Goal: Task Accomplishment & Management: Use online tool/utility

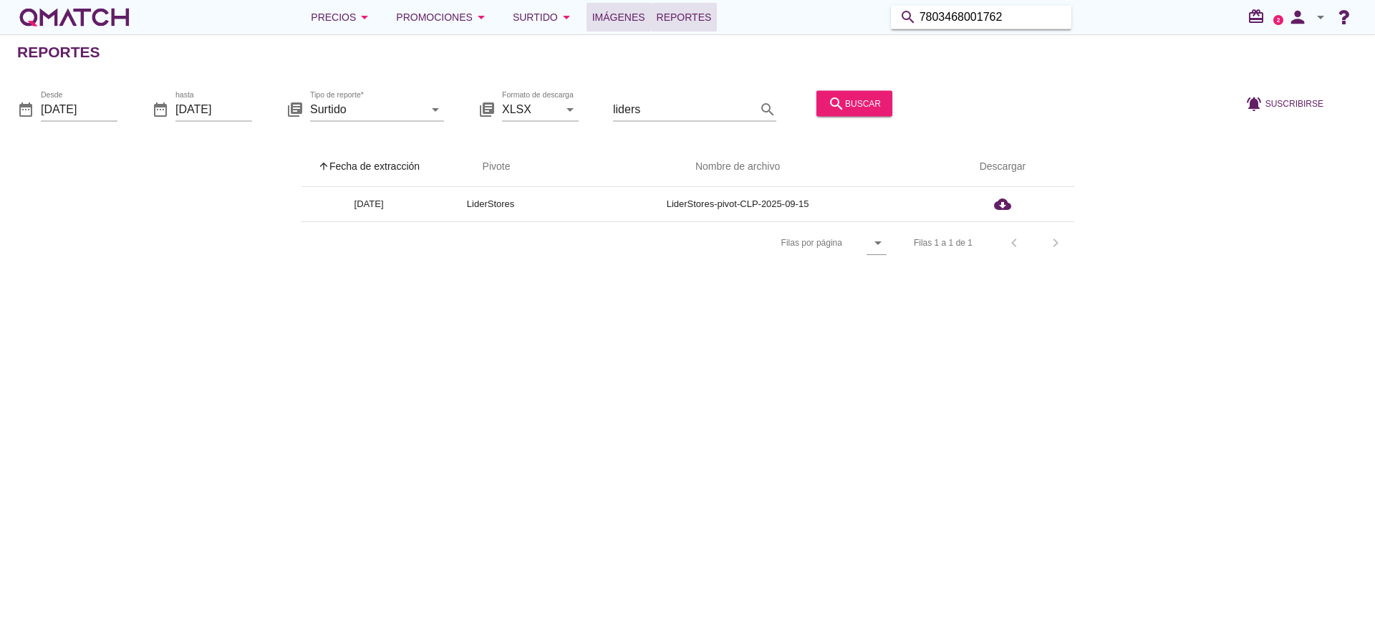
drag, startPoint x: 1052, startPoint y: 19, endPoint x: 650, endPoint y: 11, distance: 402.4
click at [650, 11] on div "Precios arrow_drop_down Promociones arrow_drop_down Surtido arrow_drop_down Imá…" at bounding box center [687, 17] width 1340 height 29
paste input "2109160000009"
type input "2109160000009"
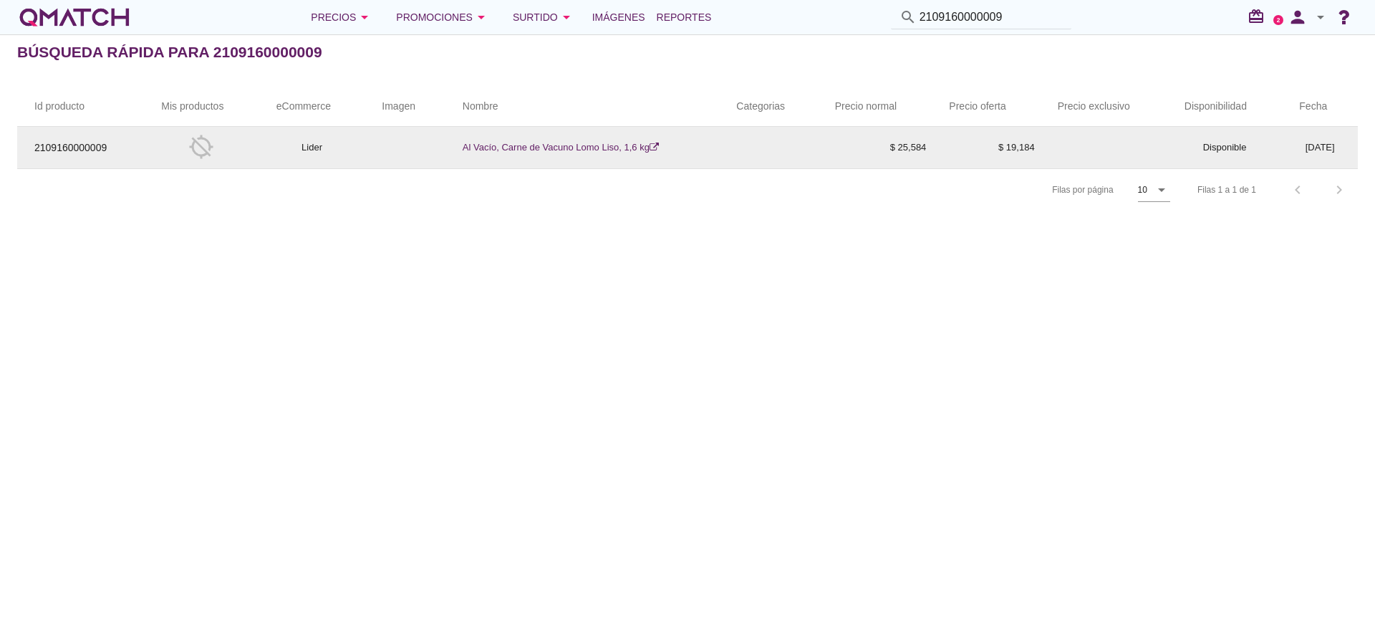
click at [577, 145] on link "Al Vacío, Carne de Vacuno Lomo Liso, 1,6 kg" at bounding box center [560, 147] width 196 height 11
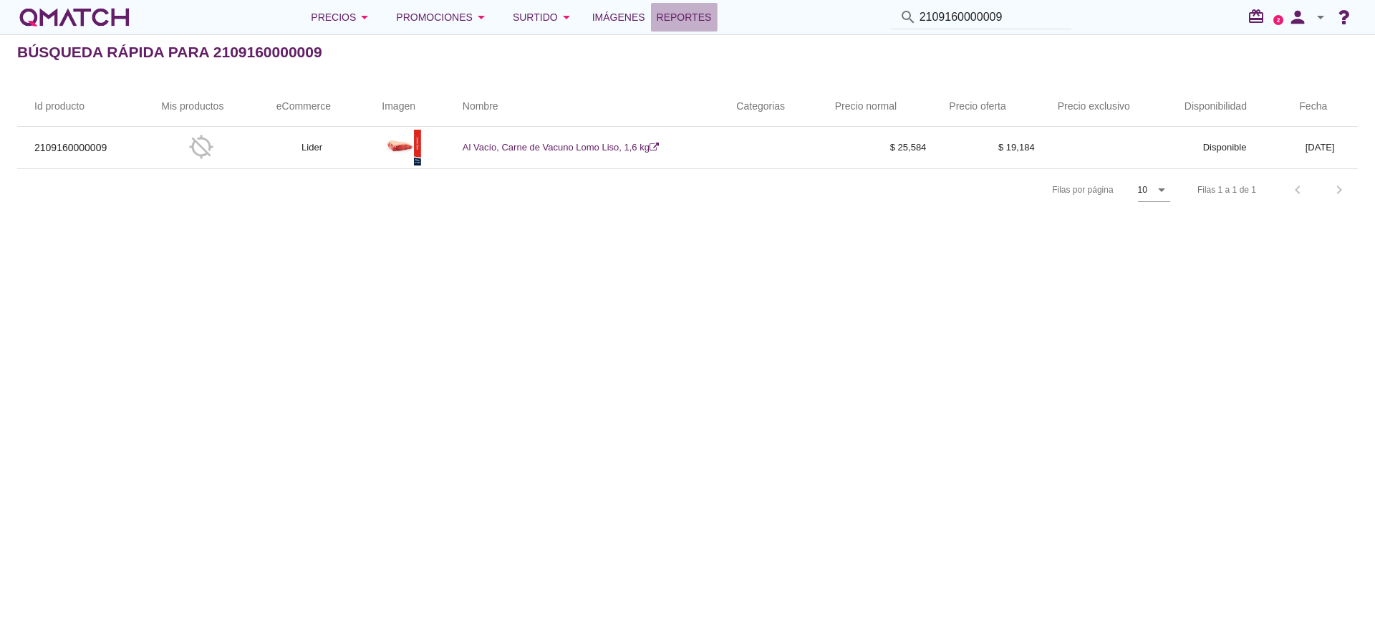
click at [672, 21] on span "Reportes" at bounding box center [683, 17] width 55 height 17
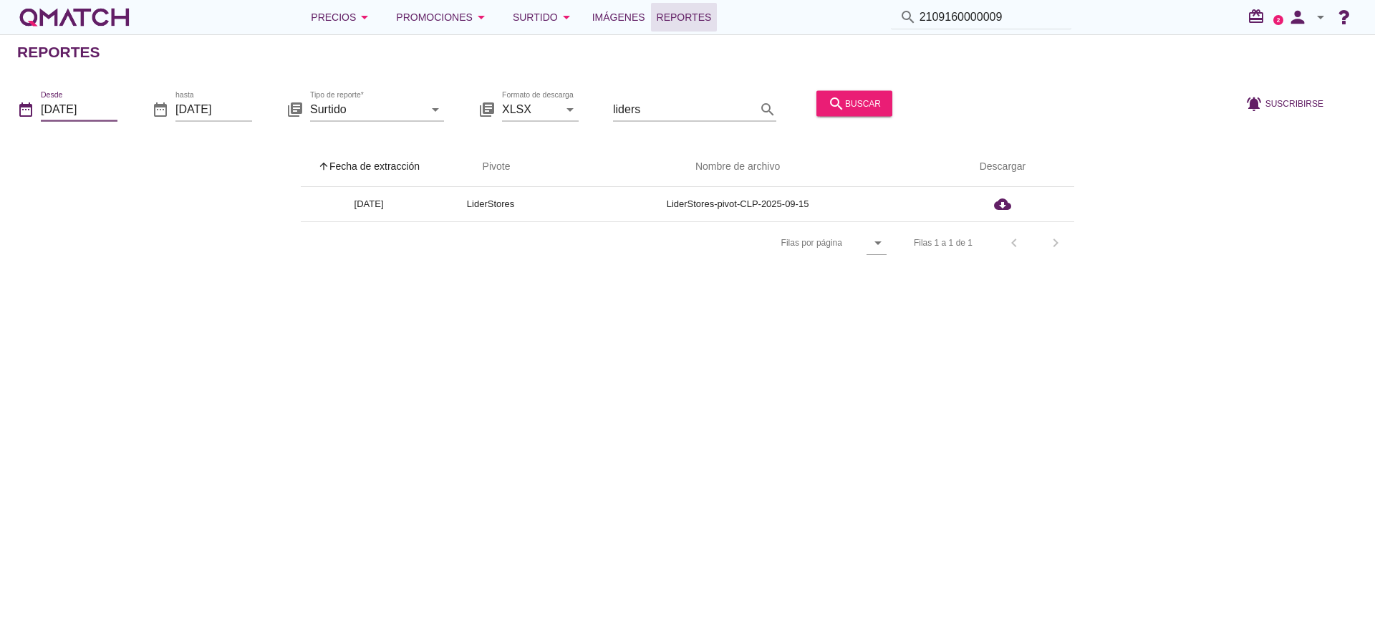
drag, startPoint x: 79, startPoint y: 110, endPoint x: 142, endPoint y: 110, distance: 63.0
click at [79, 108] on input "[DATE]" at bounding box center [79, 108] width 77 height 23
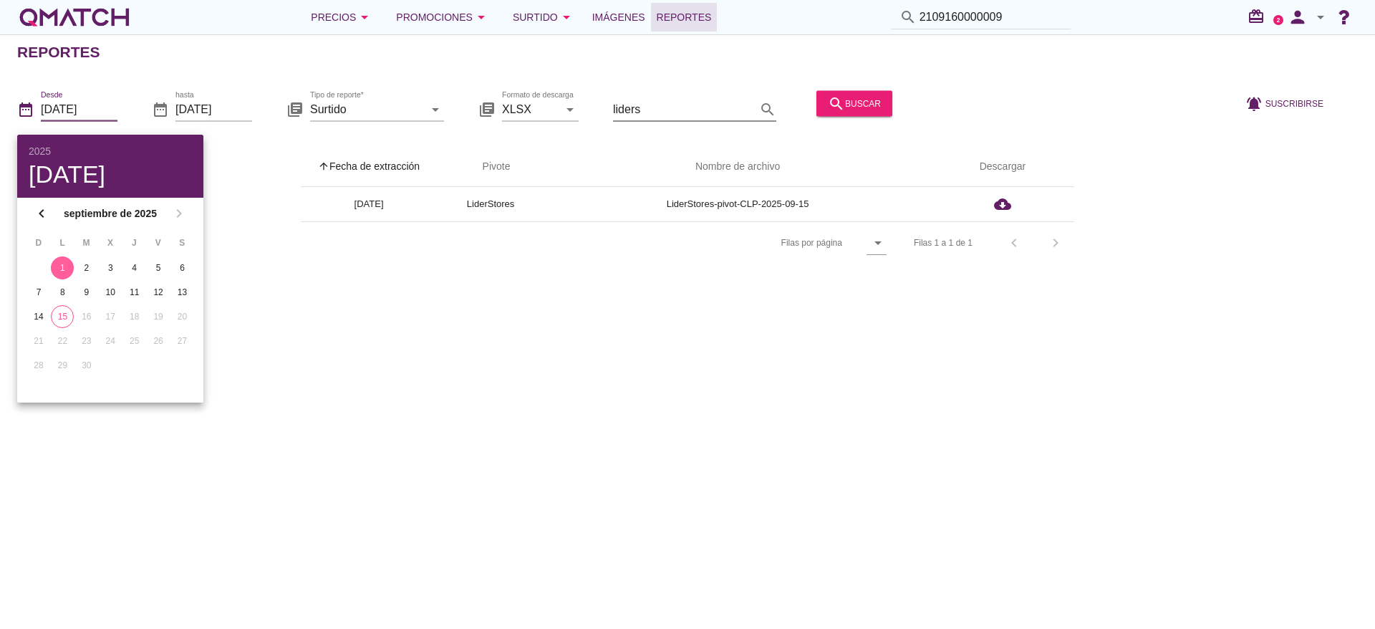
click at [759, 109] on icon "search" at bounding box center [767, 108] width 17 height 17
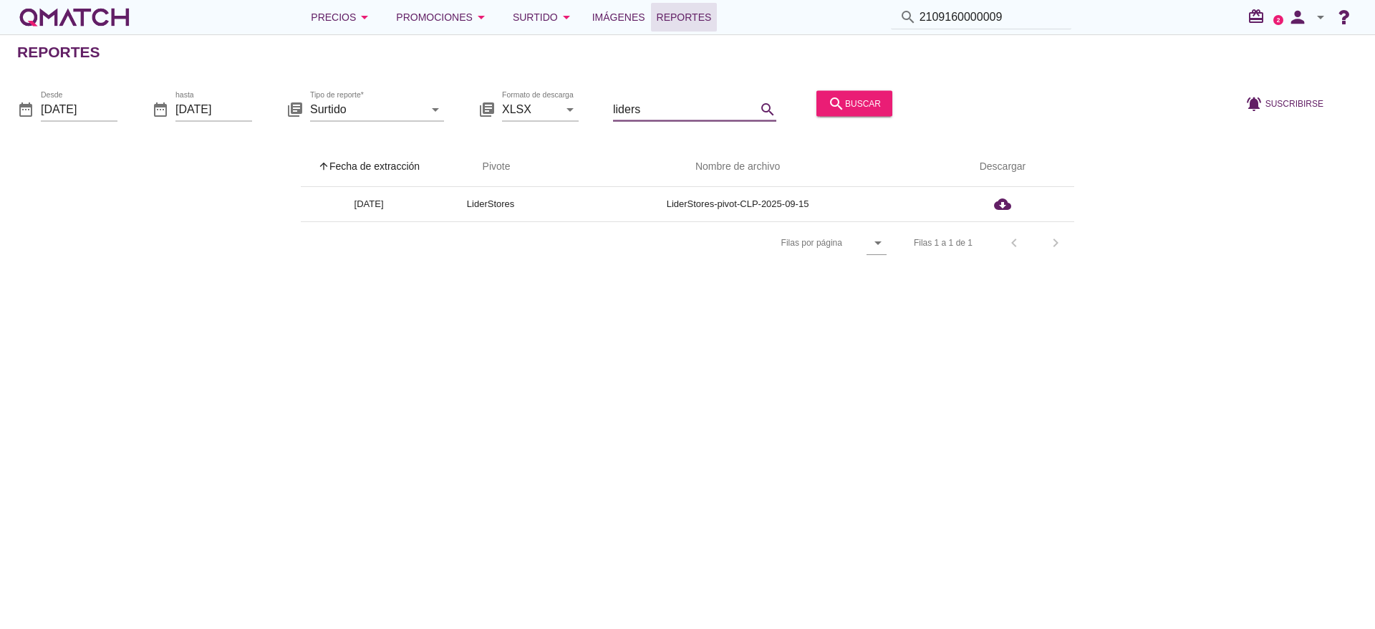
drag, startPoint x: 673, startPoint y: 107, endPoint x: 473, endPoint y: 99, distance: 199.9
click at [473, 99] on div "date_range Desde 2025-09-01 date_range hasta 2025-09-15 library_books Tipo de r…" at bounding box center [687, 104] width 1375 height 60
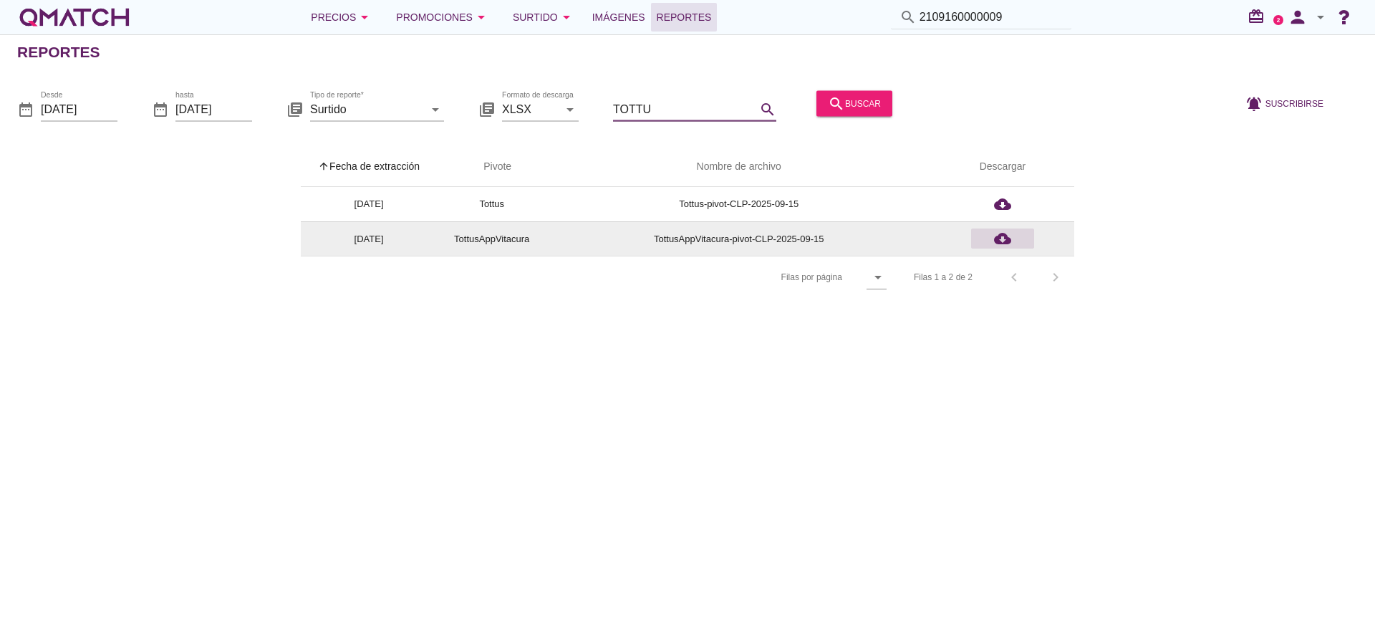
type input "TOTTU"
click at [1004, 240] on icon "cloud_download" at bounding box center [1002, 238] width 17 height 17
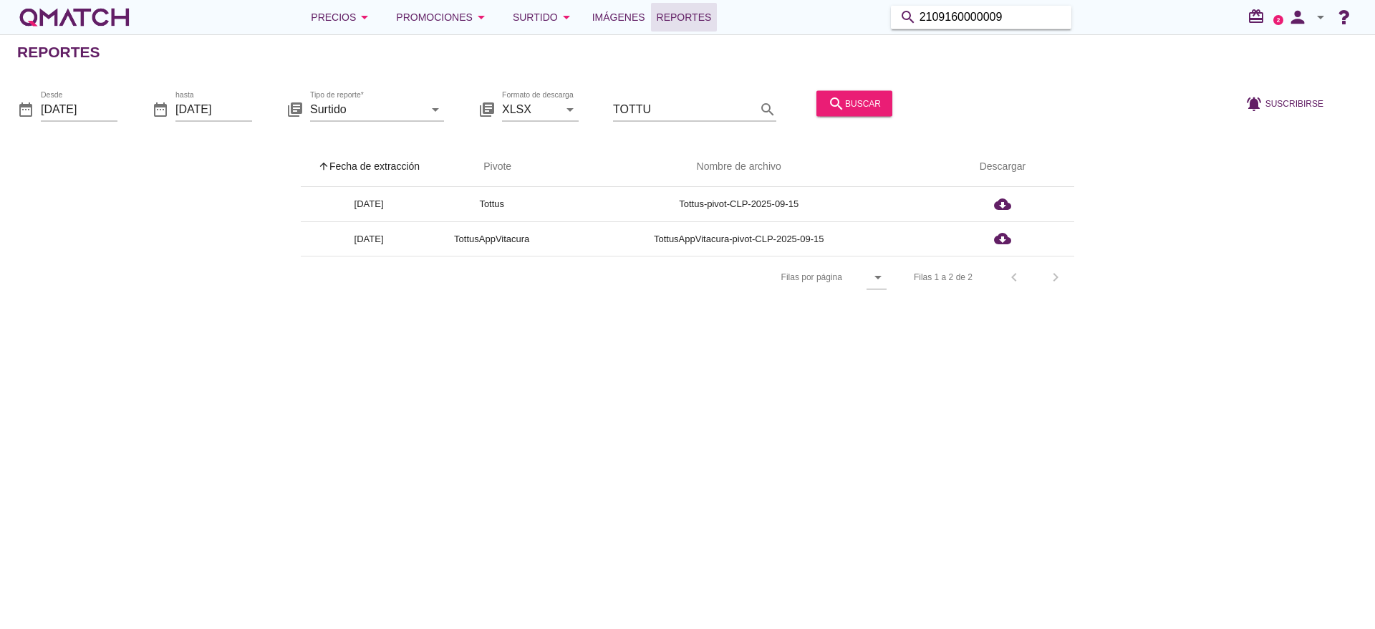
drag, startPoint x: 1024, startPoint y: 14, endPoint x: 795, endPoint y: 3, distance: 228.6
click at [795, 3] on div "Precios arrow_drop_down Promociones arrow_drop_down Surtido arrow_drop_down Imá…" at bounding box center [687, 17] width 1340 height 29
paste input "7809611703743"
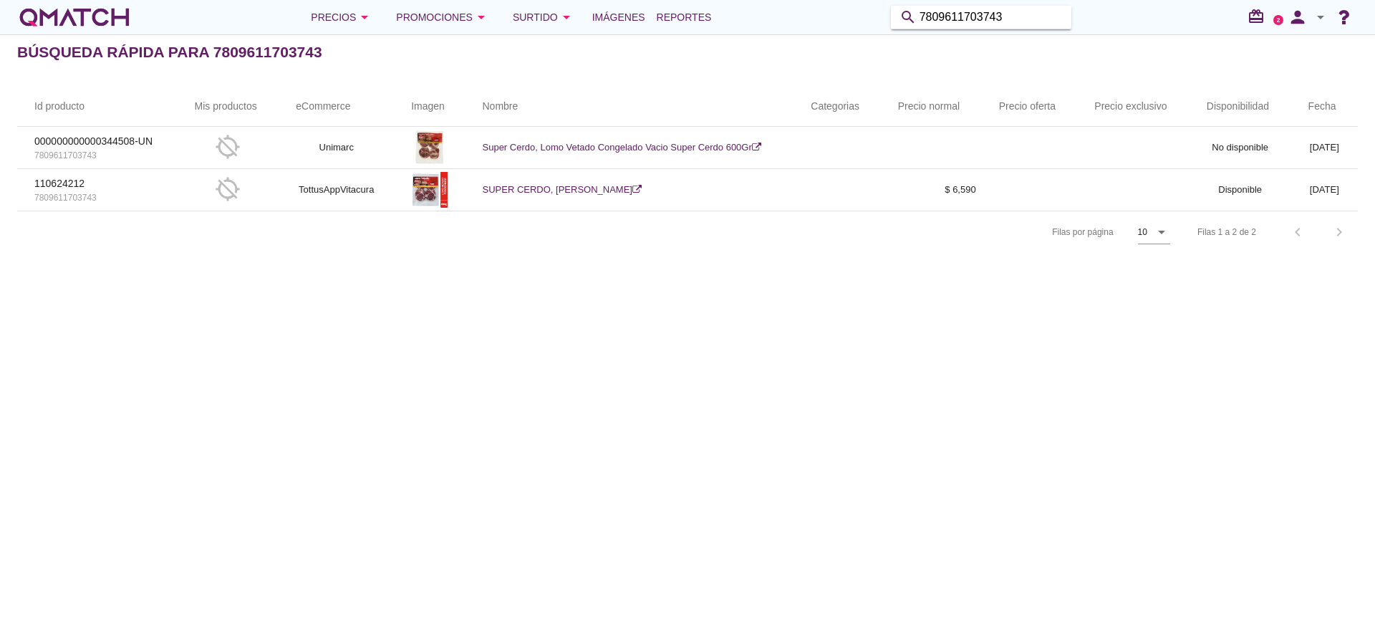
drag, startPoint x: 1023, startPoint y: 11, endPoint x: 558, endPoint y: -42, distance: 468.3
click at [558, 0] on html "5 10 15 20 25 50 Cerrar Cerrar Cambio disponibilidad de productos Por eCommerce…" at bounding box center [687, 314] width 1375 height 629
type input "LOMO LISO"
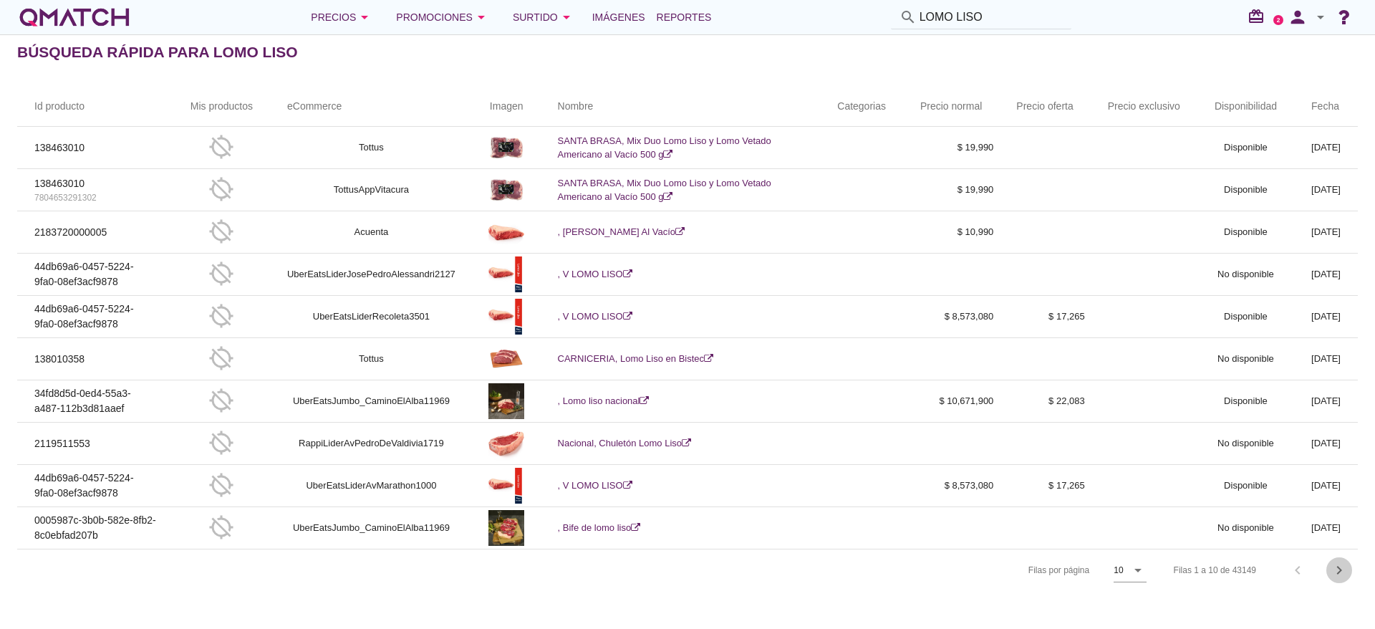
click at [1336, 566] on icon "chevron_right" at bounding box center [1338, 569] width 17 height 17
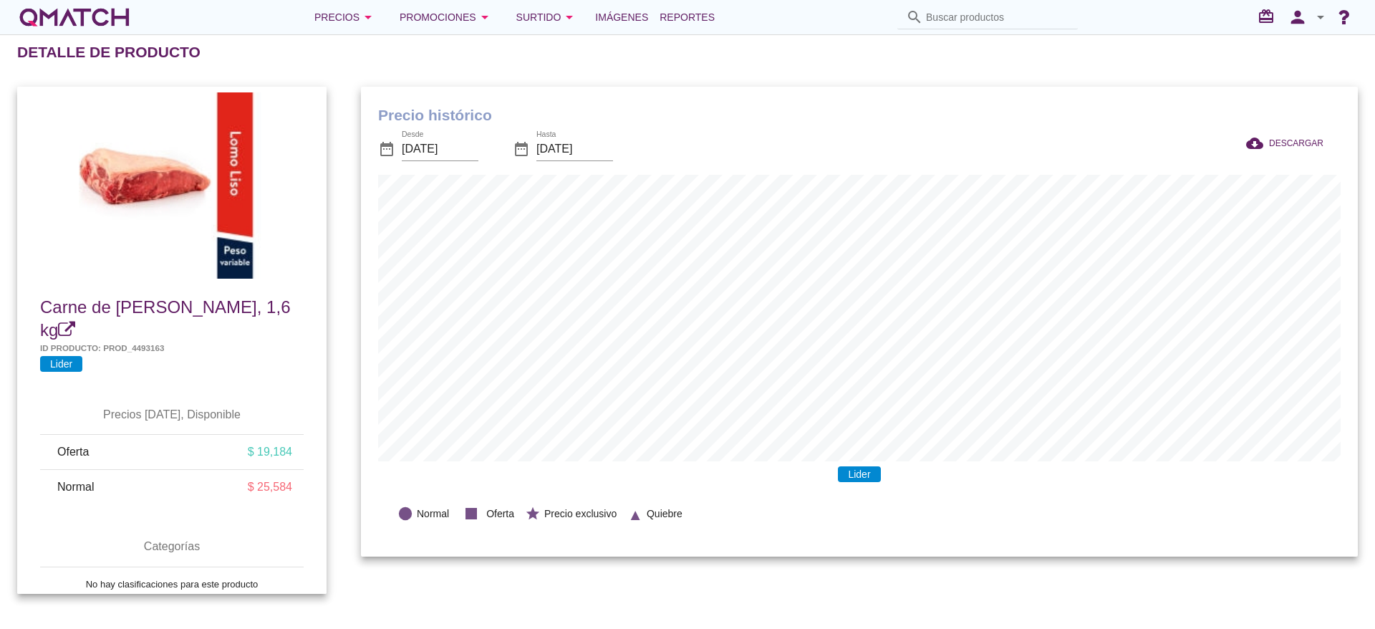
scroll to position [470, 997]
click at [987, 6] on input "Buscar productos" at bounding box center [997, 17] width 143 height 23
drag, startPoint x: 1027, startPoint y: 17, endPoint x: 760, endPoint y: 8, distance: 267.2
click at [760, 8] on div "Precios arrow_drop_down Promociones arrow_drop_down Surtido arrow_drop_down Imá…" at bounding box center [687, 17] width 1340 height 29
drag, startPoint x: 427, startPoint y: 143, endPoint x: 457, endPoint y: 125, distance: 34.8
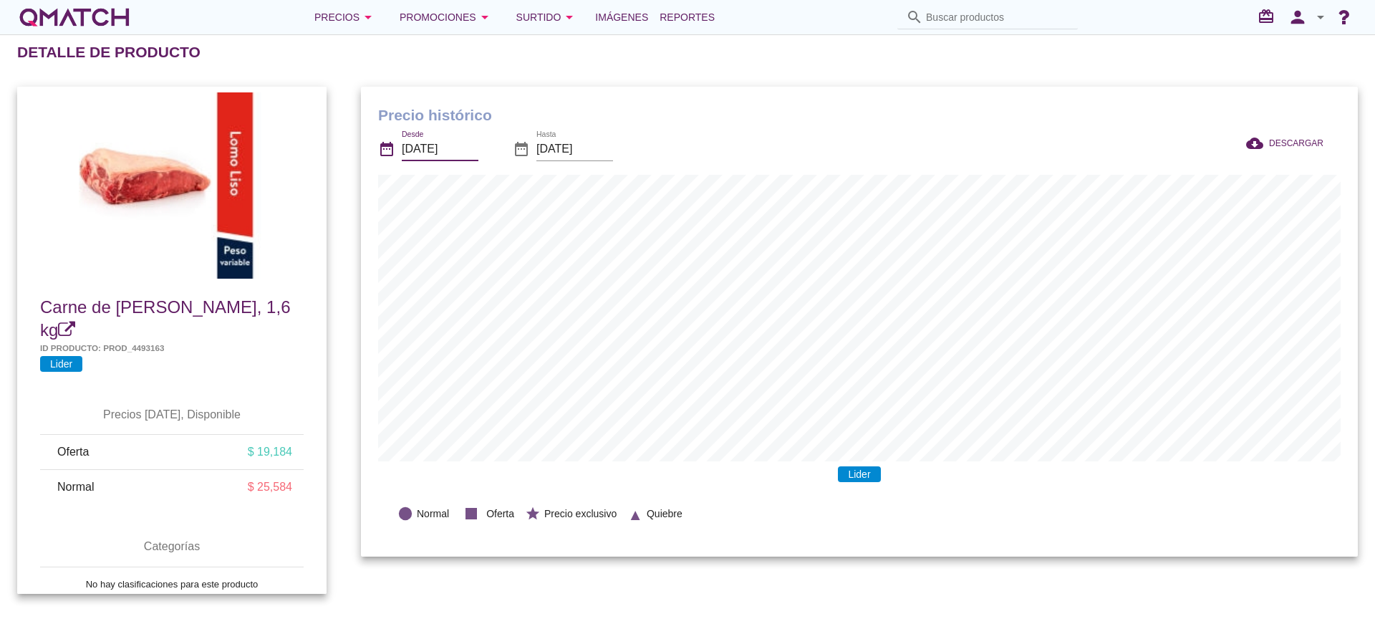
click at [427, 142] on input "[DATE]" at bounding box center [440, 148] width 77 height 23
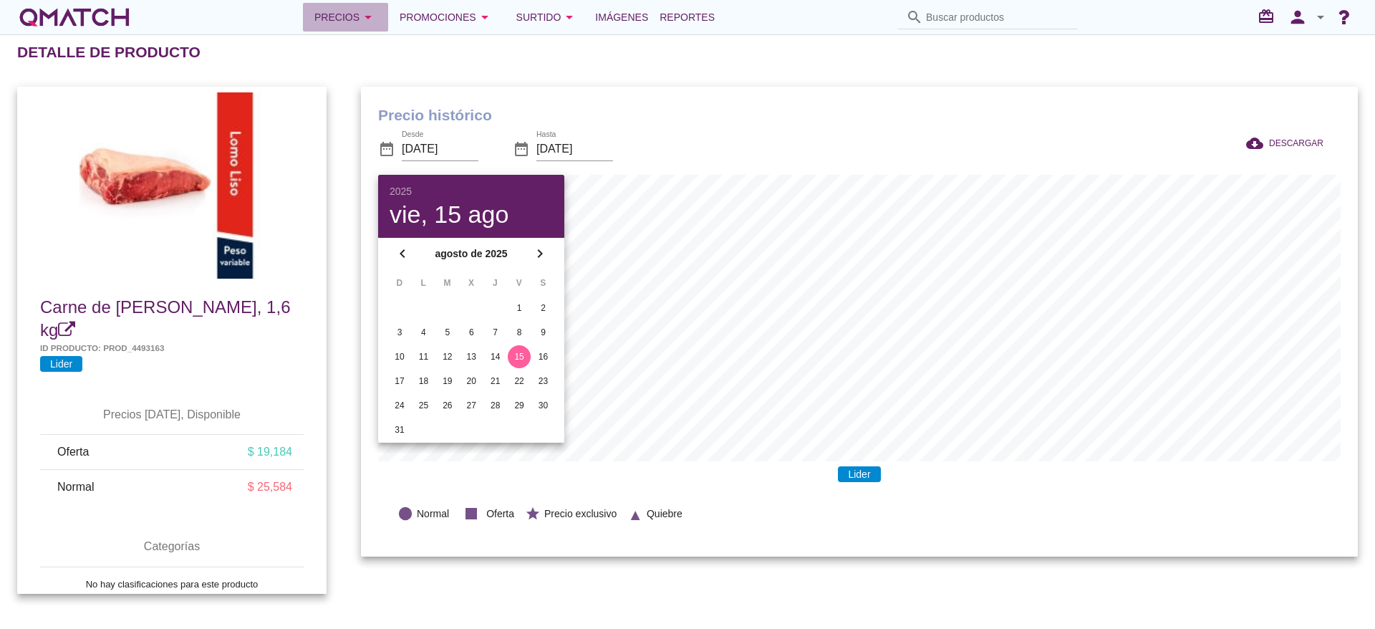
drag, startPoint x: 346, startPoint y: 11, endPoint x: 365, endPoint y: 6, distance: 19.1
click at [348, 11] on div "Precios arrow_drop_down" at bounding box center [345, 17] width 62 height 17
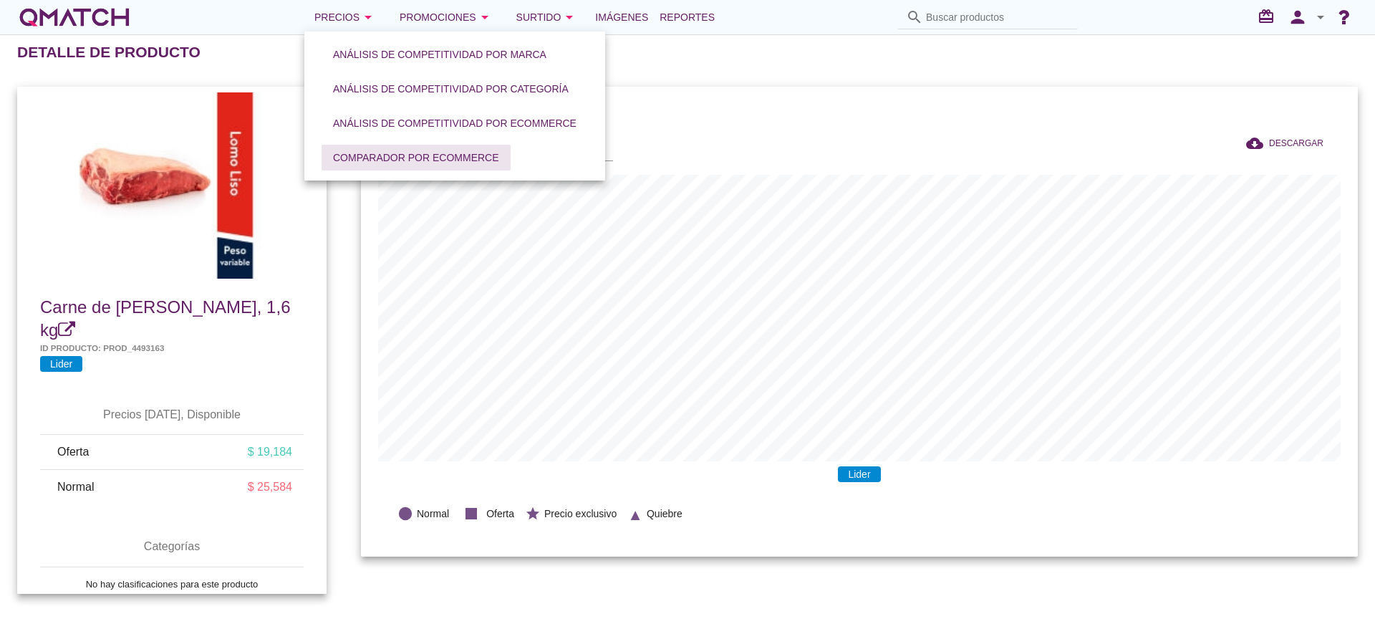
click at [460, 156] on div "Comparador por eCommerce" at bounding box center [416, 157] width 166 height 15
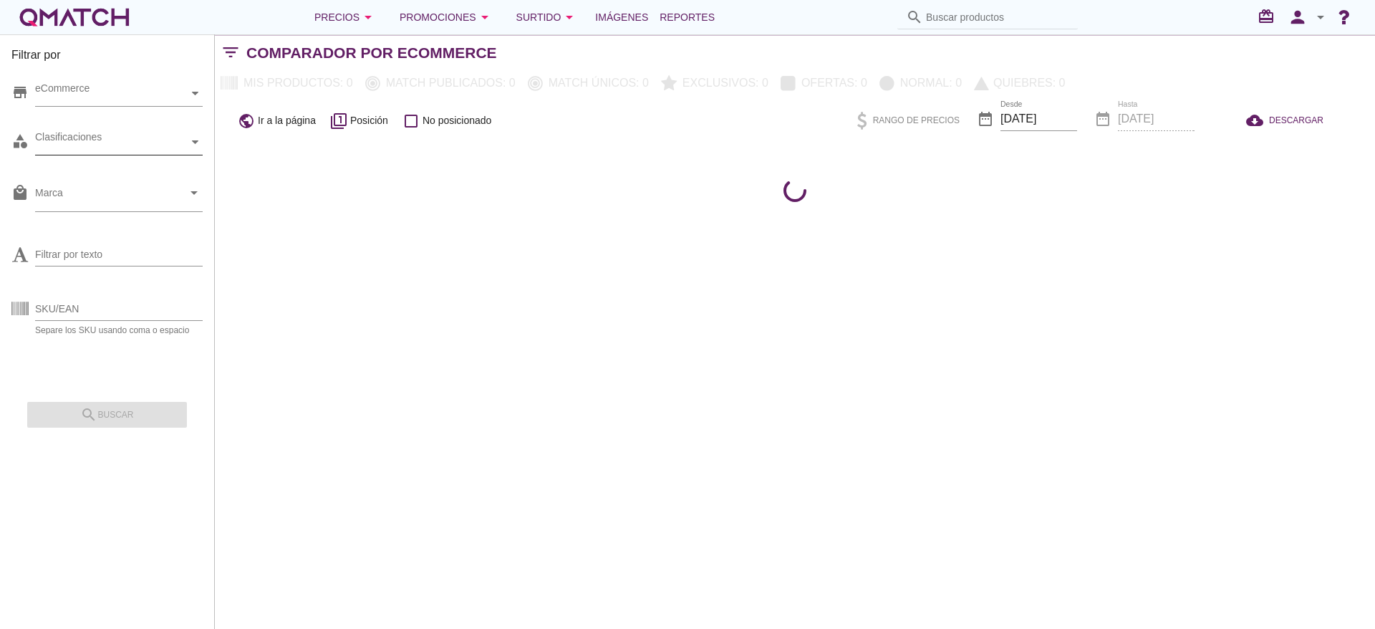
click at [137, 132] on div "Clasificaciones" at bounding box center [111, 142] width 153 height 25
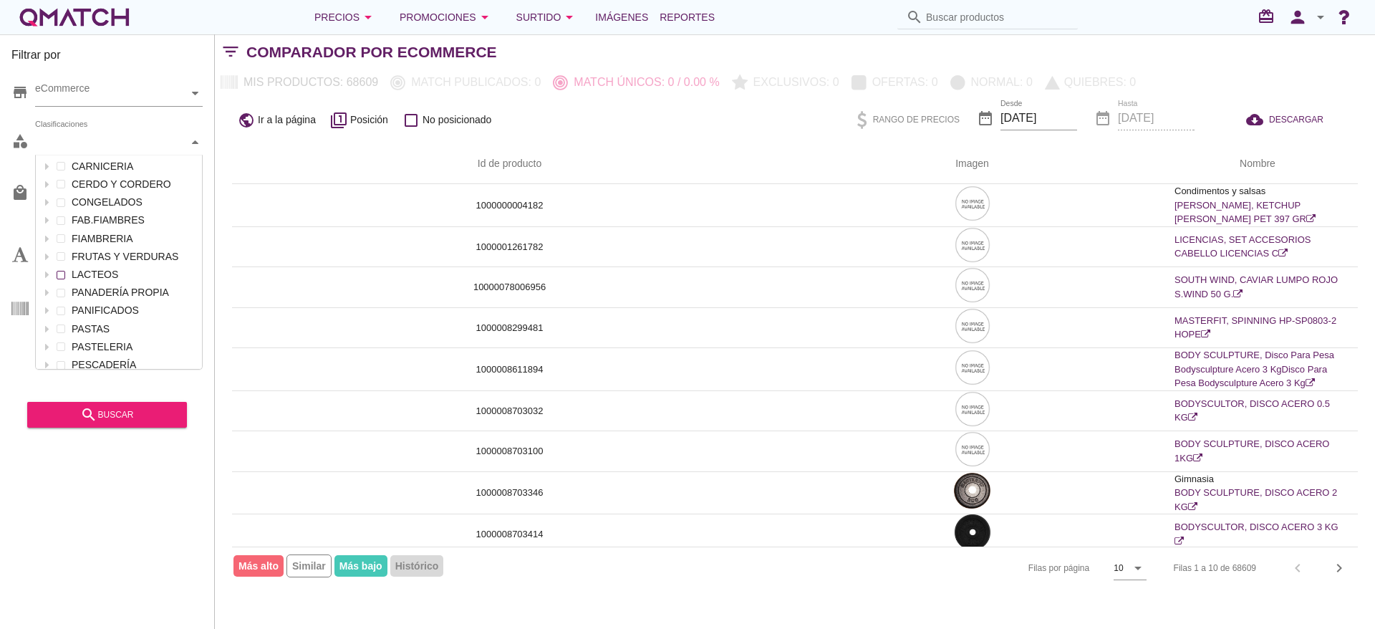
scroll to position [462, 0]
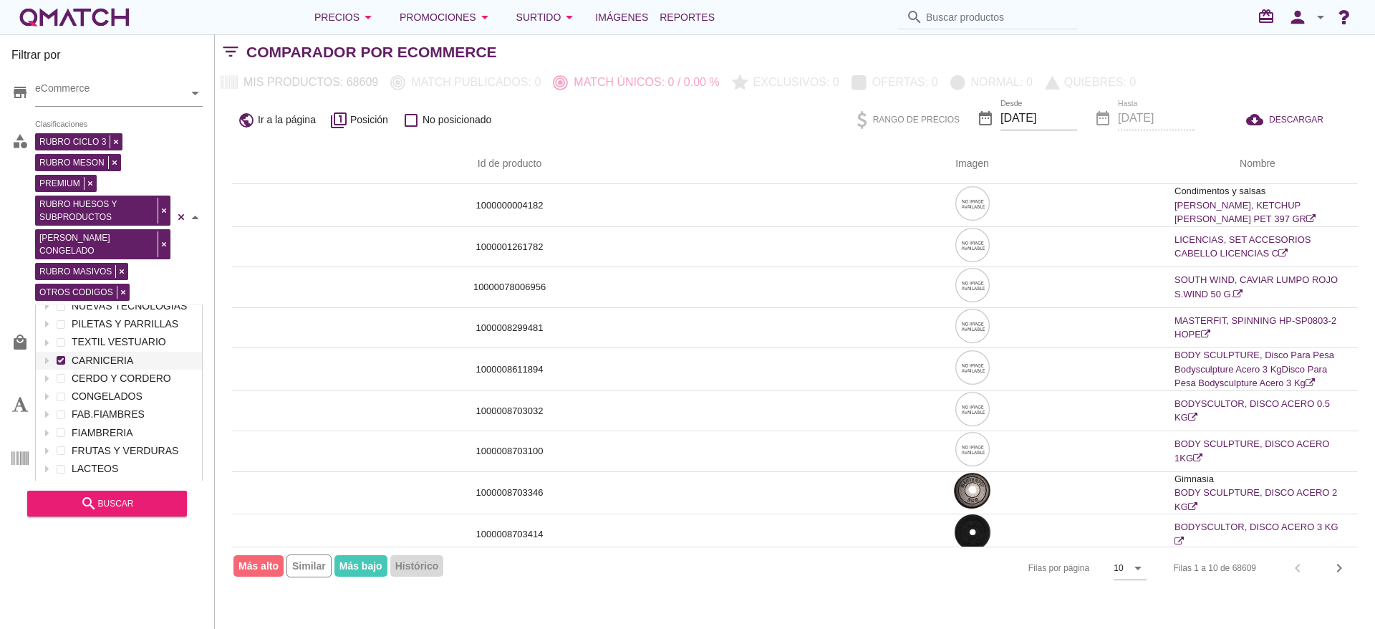
click at [114, 210] on div "RUBRO CICLO 3 RUBRO MESON PREMIUM RUBRO HUESOS Y SUBPRODUCTOS RUBRO VACUNO CONG…" at bounding box center [119, 217] width 168 height 175
click at [148, 499] on div "search buscar" at bounding box center [107, 503] width 137 height 17
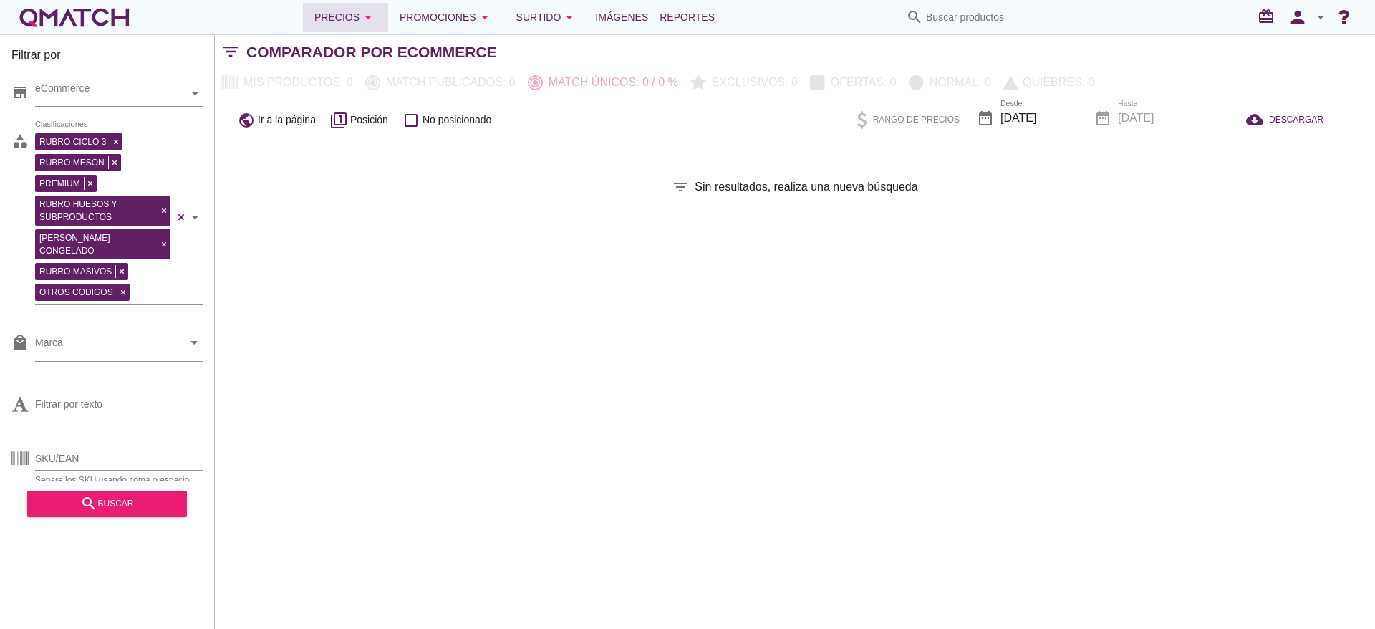
click at [367, 17] on icon "arrow_drop_down" at bounding box center [367, 17] width 17 height 17
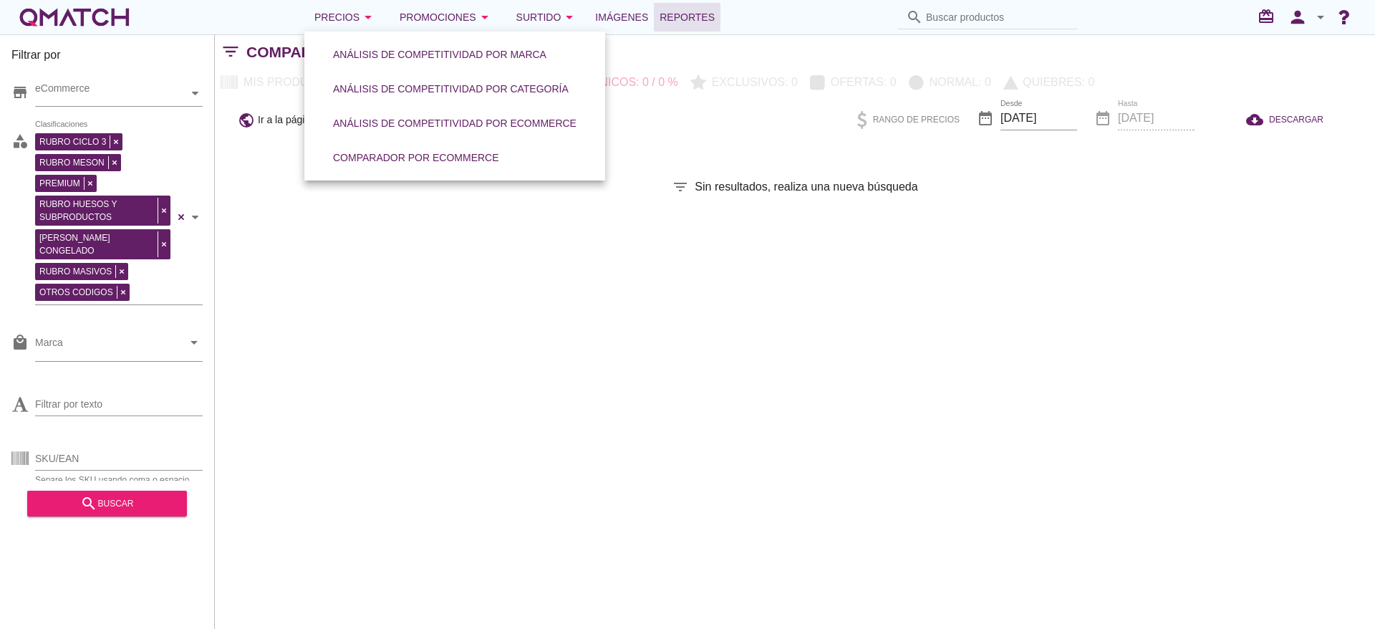
click at [701, 22] on span "Reportes" at bounding box center [686, 17] width 55 height 17
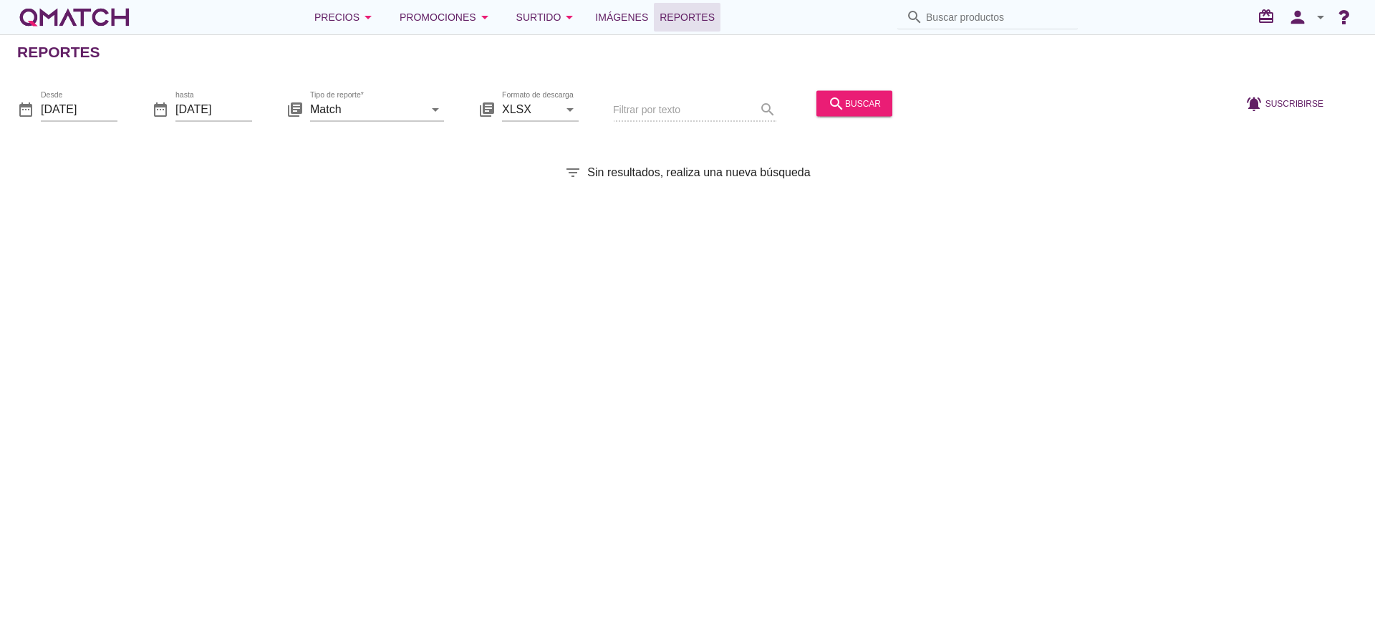
click at [126, 89] on div "date_range Desde 2025-09-01 date_range hasta 2025-09-15 library_books Tipo de r…" at bounding box center [687, 104] width 1375 height 60
click at [145, 92] on div "date_range Desde 2025-09-01 date_range hasta 2025-09-15 library_books Tipo de r…" at bounding box center [687, 104] width 1375 height 60
click at [97, 112] on input "2025-09-01" at bounding box center [79, 108] width 77 height 23
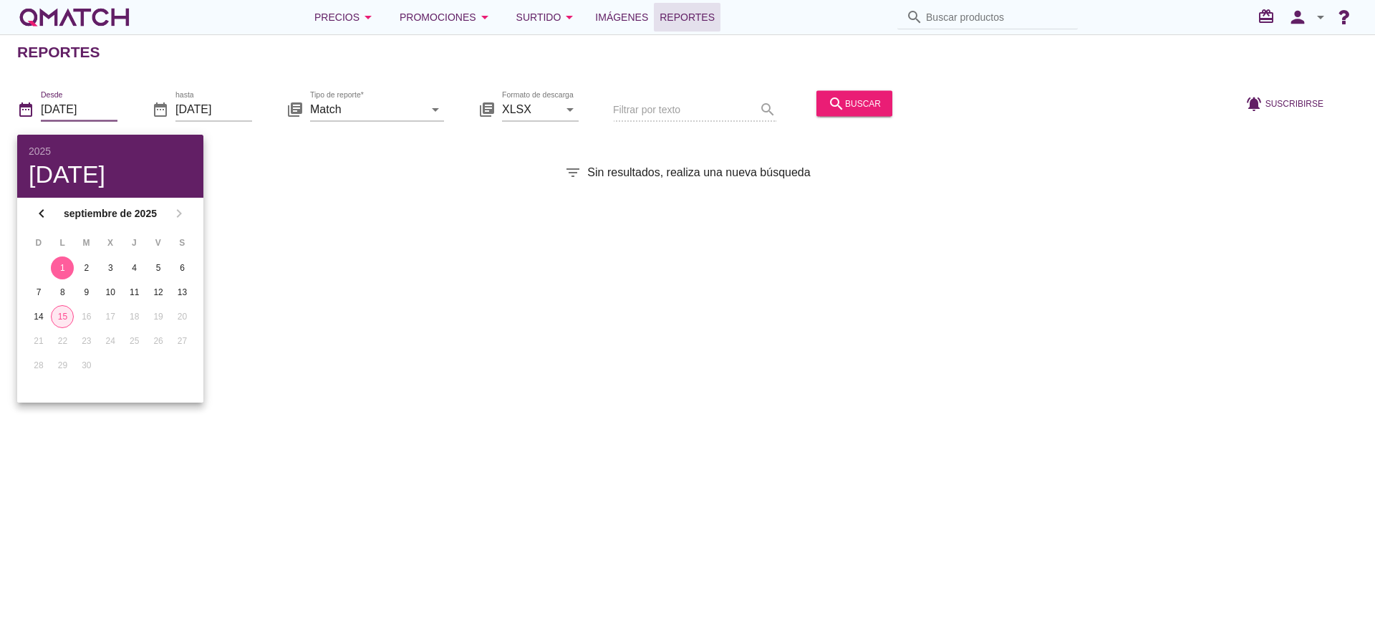
click at [58, 311] on div "15" at bounding box center [62, 316] width 21 height 13
type input "[DATE]"
drag, startPoint x: 404, startPoint y: 95, endPoint x: 403, endPoint y: 103, distance: 8.0
click at [405, 97] on div "library_books Tipo de reporte* Match arrow_drop_down" at bounding box center [364, 112] width 157 height 46
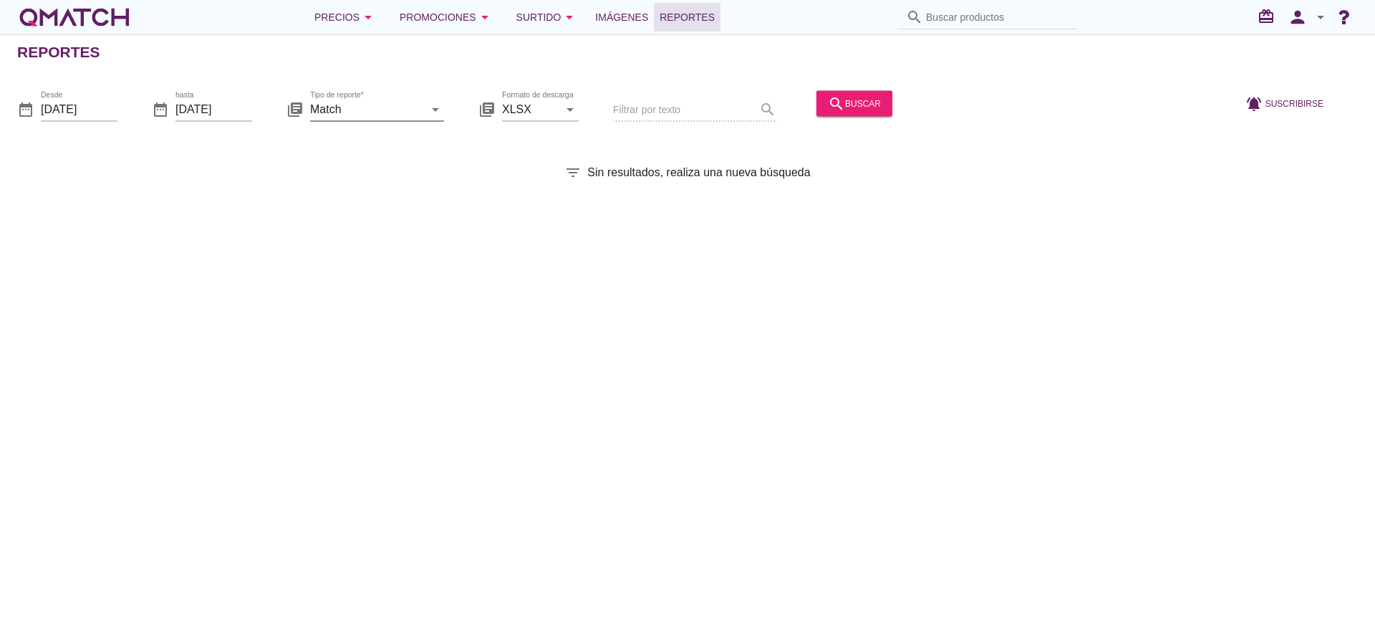
click at [434, 115] on icon "arrow_drop_down" at bounding box center [435, 108] width 17 height 17
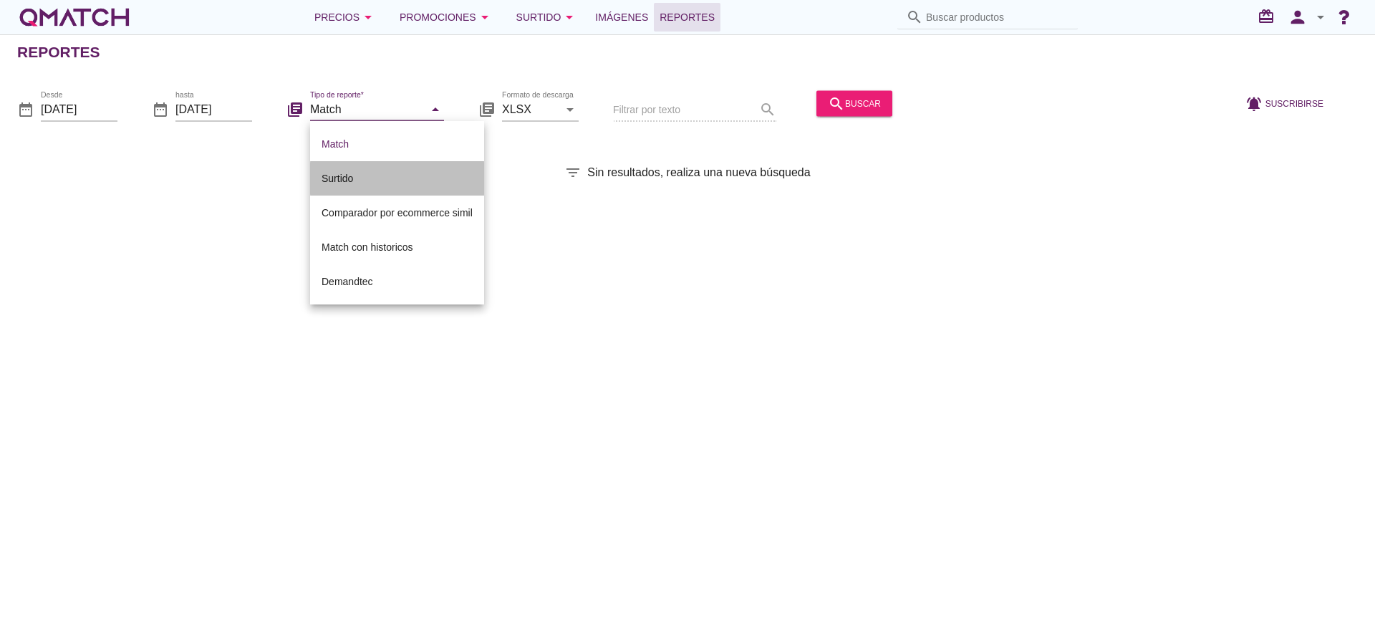
drag, startPoint x: 354, startPoint y: 180, endPoint x: 485, endPoint y: 173, distance: 131.9
click at [353, 180] on div "Surtido" at bounding box center [396, 178] width 151 height 17
type input "Surtido"
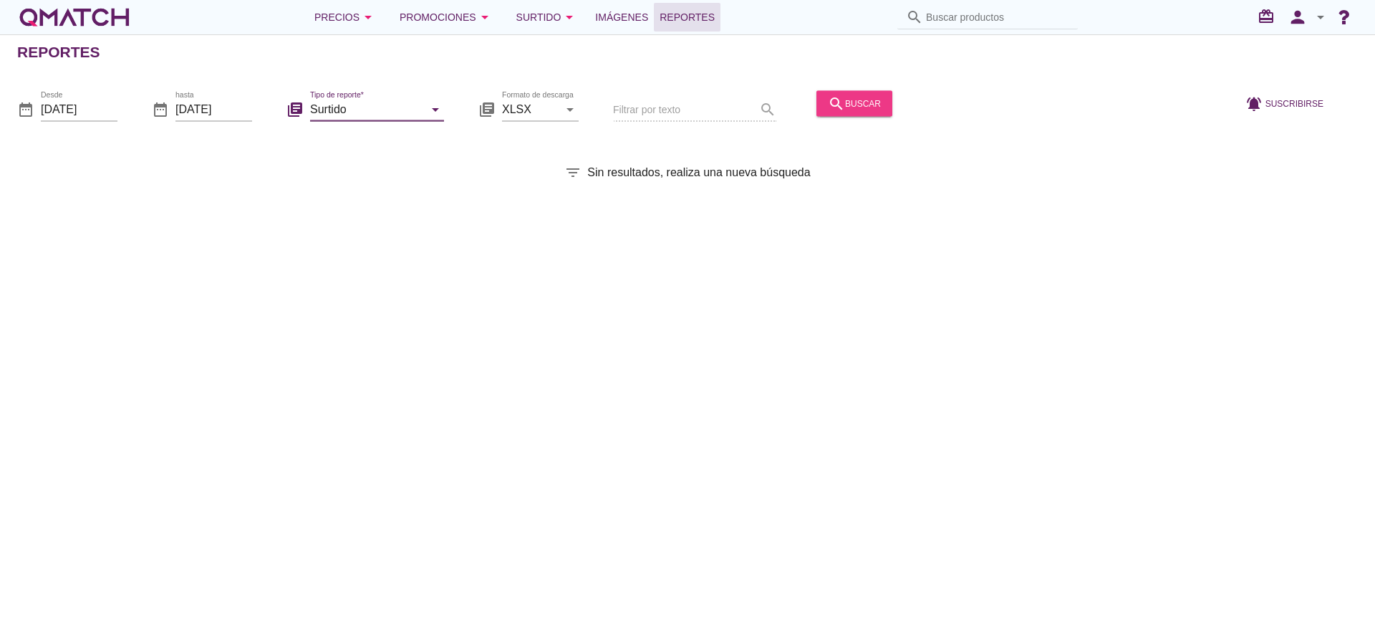
click at [856, 105] on div "search buscar" at bounding box center [854, 102] width 53 height 17
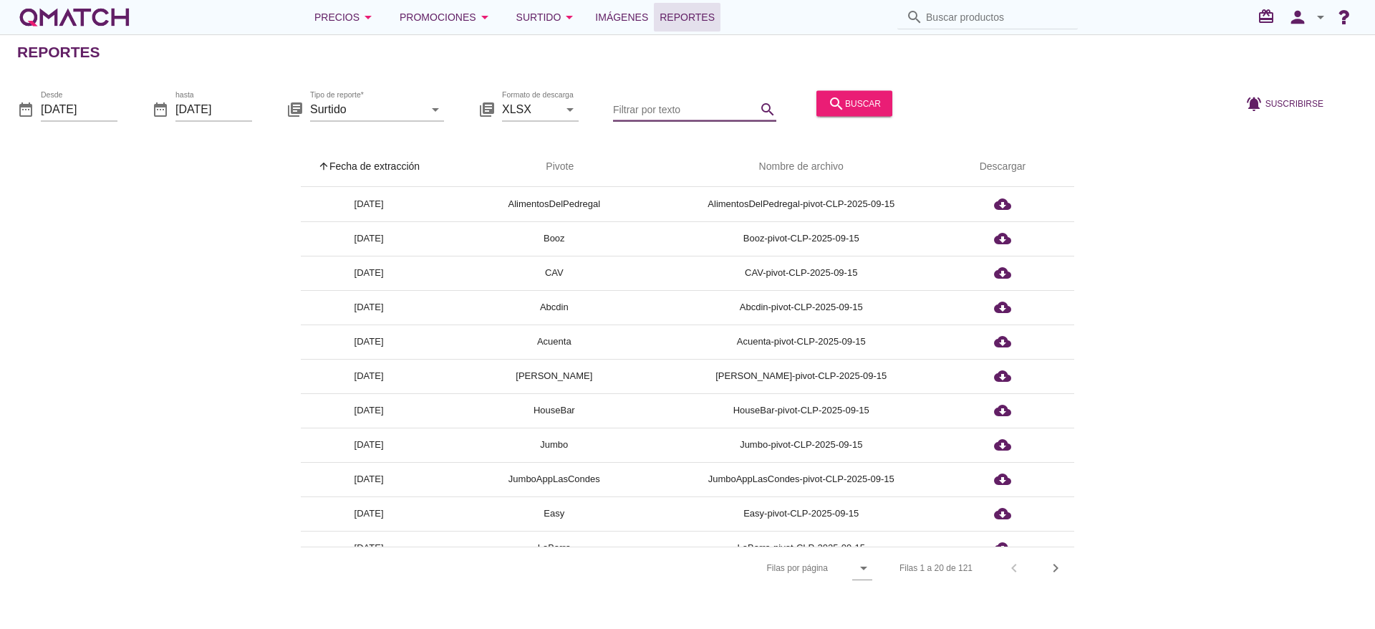
click at [645, 111] on input "Filtrar por texto" at bounding box center [684, 108] width 143 height 23
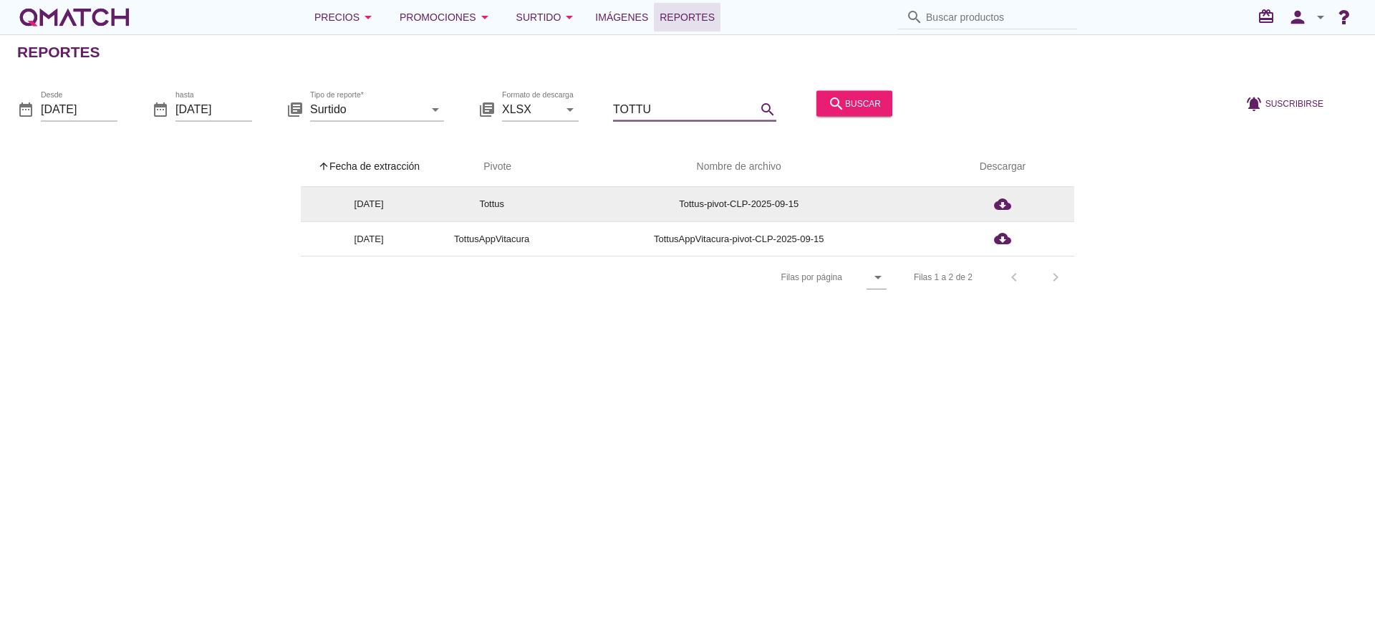
type input "TOTTU"
click at [773, 197] on td "Tottus-pivot-CLP-2025-09-15" at bounding box center [738, 204] width 384 height 34
click at [776, 204] on td "Tottus-pivot-CLP-2025-09-15" at bounding box center [738, 204] width 384 height 34
click at [1005, 206] on icon "cloud_download" at bounding box center [1002, 203] width 17 height 17
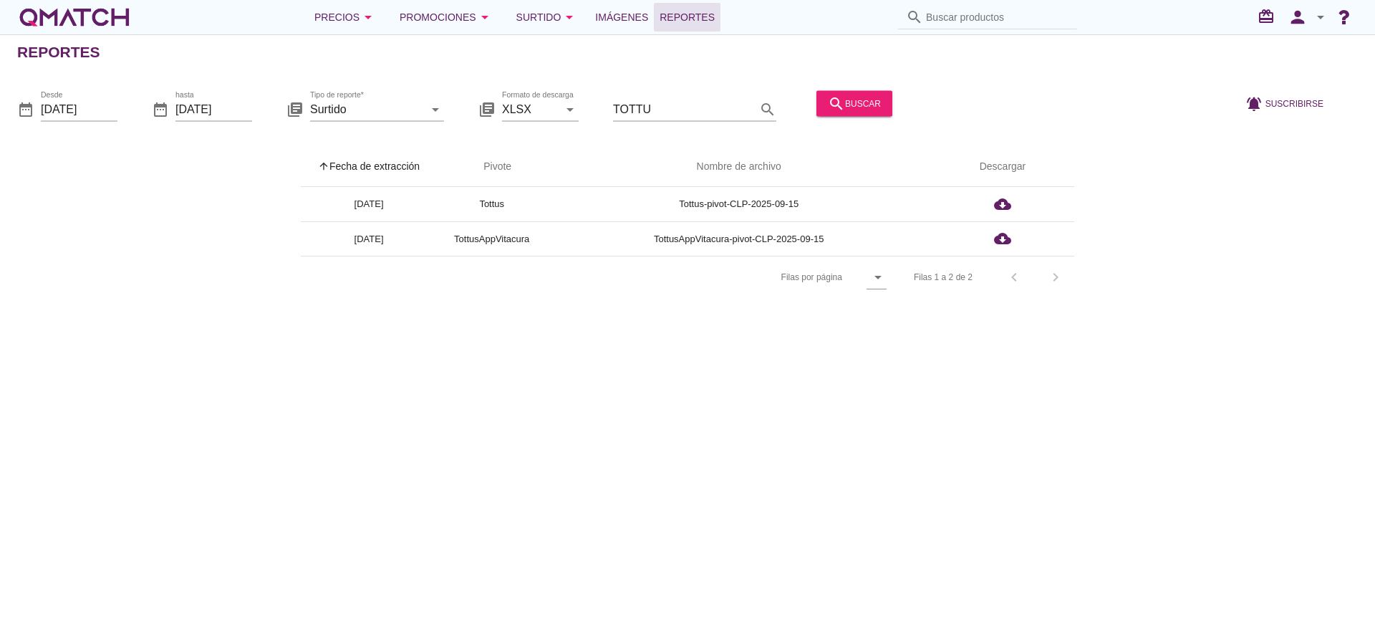
drag, startPoint x: 988, startPoint y: 30, endPoint x: 989, endPoint y: 17, distance: 12.9
click at [989, 26] on div "Precios arrow_drop_down Promociones arrow_drop_down Surtido arrow_drop_down Imá…" at bounding box center [687, 17] width 1340 height 29
click at [992, 7] on input "Buscar productos" at bounding box center [997, 17] width 143 height 23
paste input "118995872"
type input "118995872"
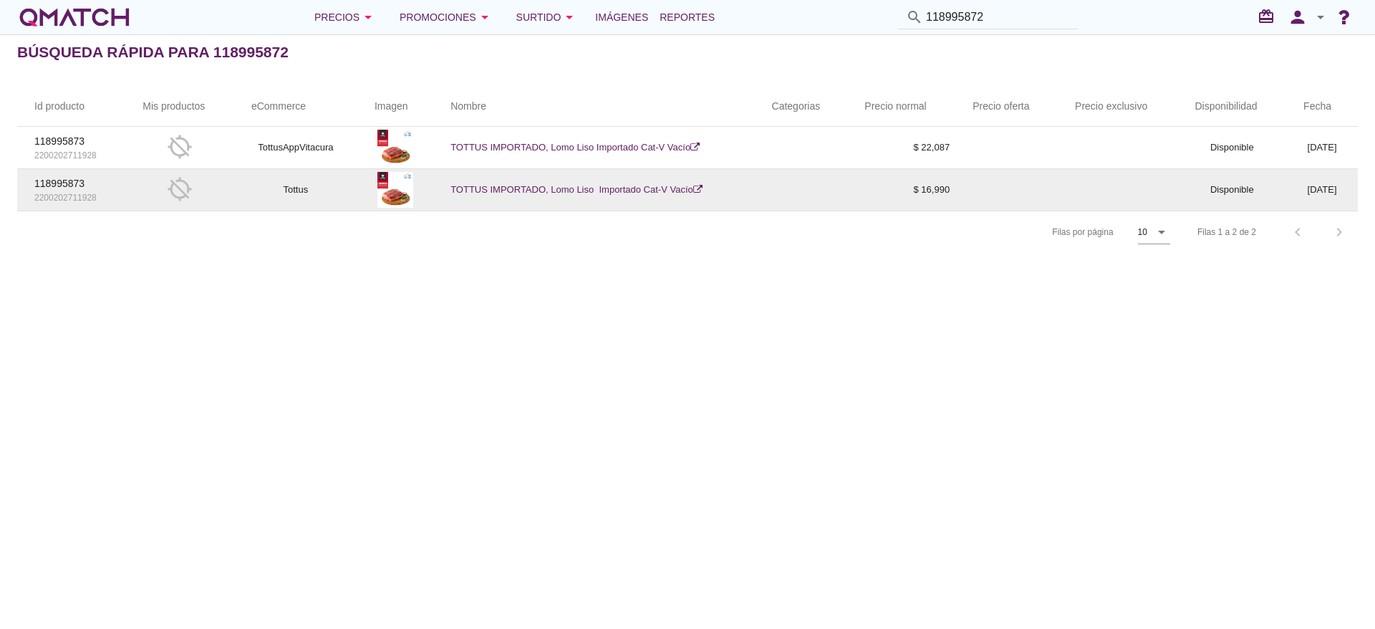
click at [564, 181] on td "TOTTUS IMPORTADO, Lomo Liso Importado Cat-V Vacío" at bounding box center [593, 190] width 321 height 42
click at [566, 188] on link "TOTTUS IMPORTADO, Lomo Liso Importado Cat-V Vacío" at bounding box center [576, 189] width 252 height 11
click at [528, 192] on link "TOTTUS IMPORTADO, Lomo Liso Importado Cat-V Vacío" at bounding box center [576, 189] width 252 height 11
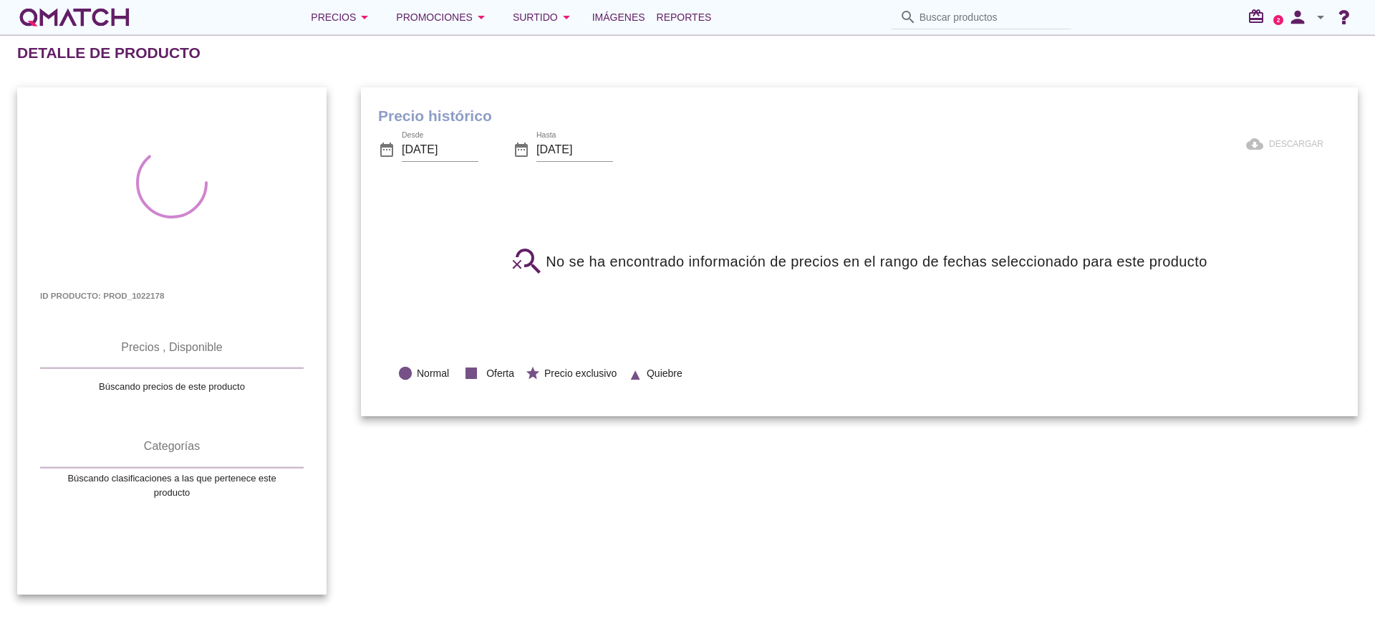
drag, startPoint x: 1044, startPoint y: 218, endPoint x: 977, endPoint y: 216, distance: 67.3
click at [1046, 219] on div "search_off No se ha encontrado información de precios en el rango de fechas sel…" at bounding box center [858, 261] width 893 height 103
click at [971, 25] on input "Buscar productos" at bounding box center [990, 17] width 143 height 23
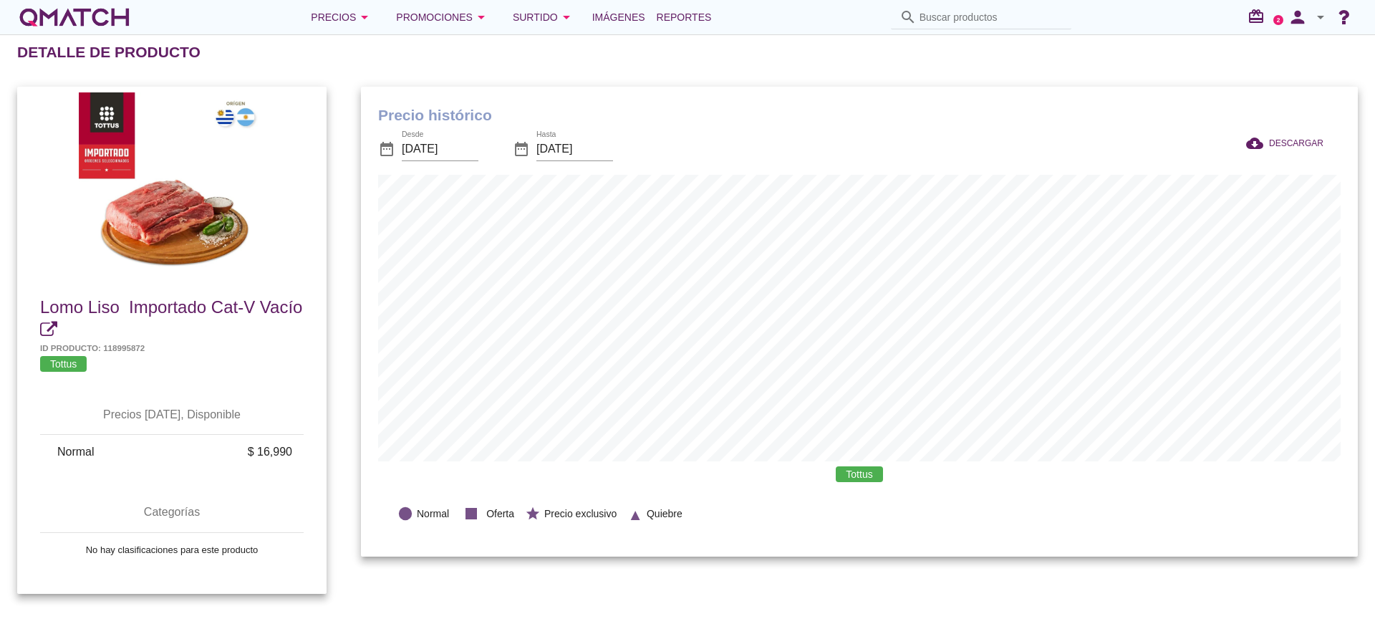
scroll to position [470, 997]
click at [1281, 143] on span "DESCARGAR" at bounding box center [1296, 143] width 54 height 13
click at [1027, 23] on input "Buscar productos" at bounding box center [990, 17] width 143 height 23
click at [1272, 598] on div "Precio histórico date_range Desde 2025-08-15 date_range Hasta 2025-09-15 cloud_…" at bounding box center [859, 339] width 1031 height 541
click at [956, 19] on input "Buscar productos" at bounding box center [990, 17] width 143 height 23
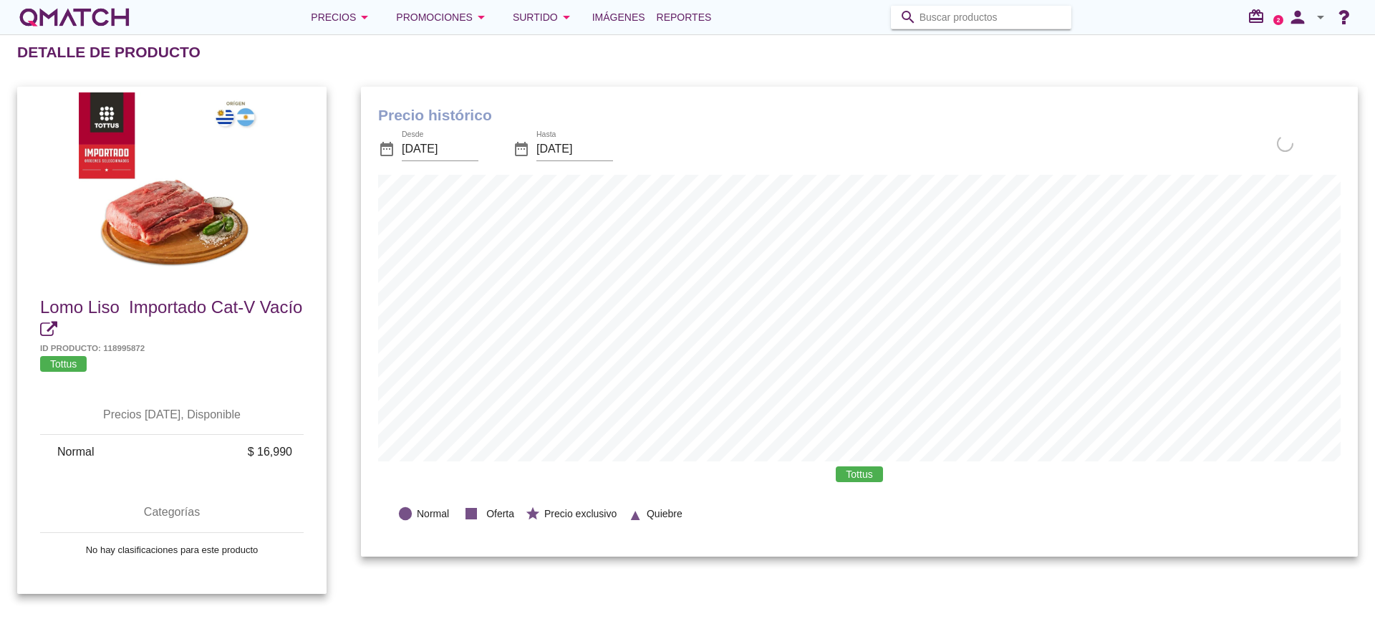
click at [983, 13] on input "Buscar productos" at bounding box center [990, 17] width 143 height 23
paste input "118995911"
type input "118995911"
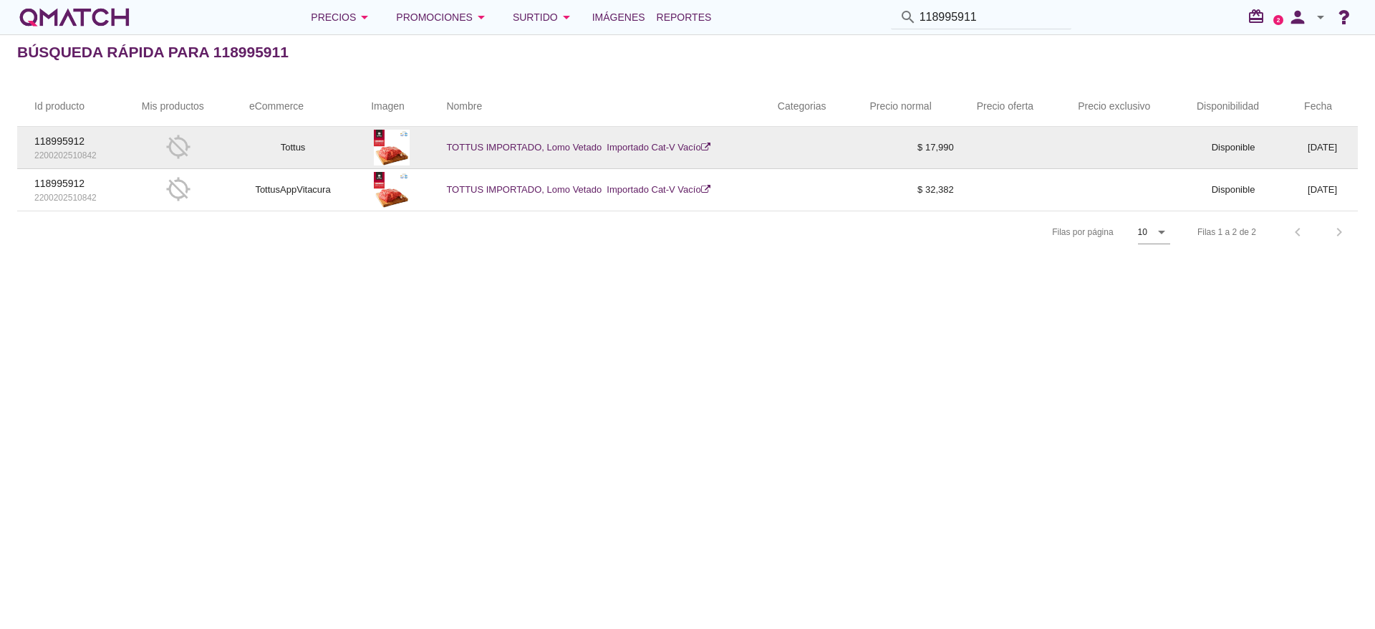
click at [493, 138] on td "TOTTUS IMPORTADO, Lomo Vetado Importado Cat-V Vacío" at bounding box center [594, 148] width 331 height 42
click at [664, 147] on link "TOTTUS IMPORTADO, Lomo Vetado Importado Cat-V Vacío" at bounding box center [577, 147] width 263 height 11
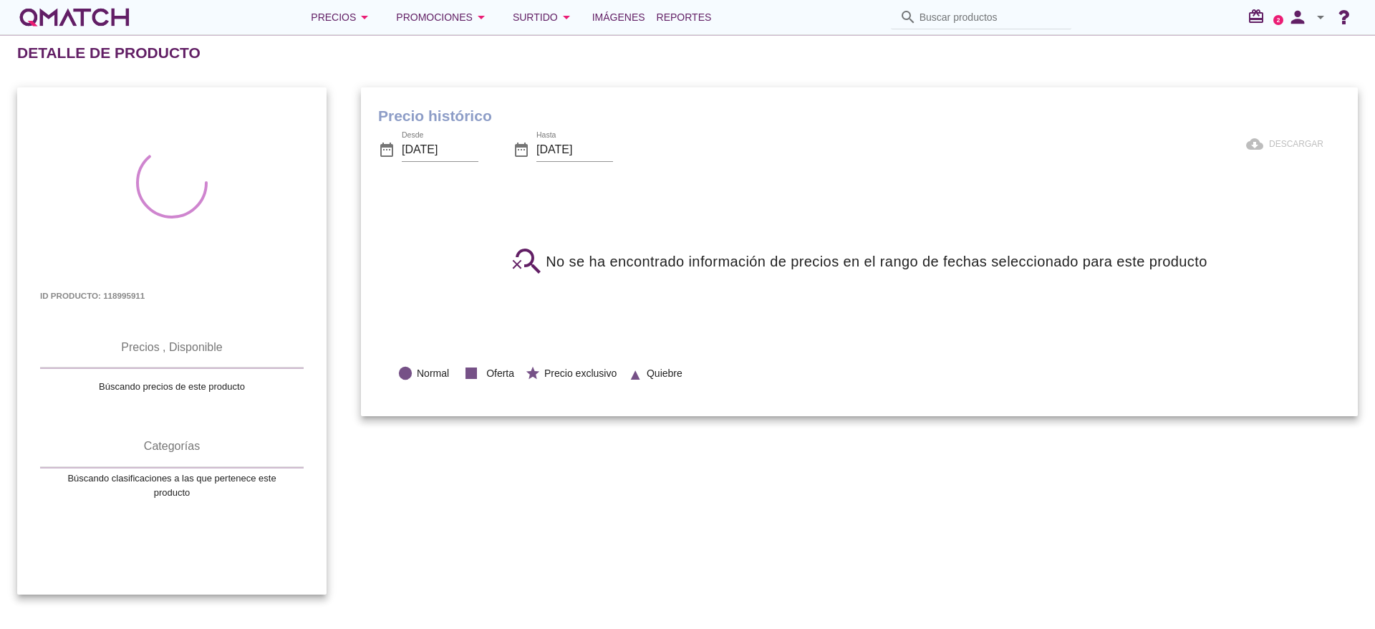
click at [951, 21] on input "Buscar productos" at bounding box center [990, 17] width 143 height 23
paste input "118995911"
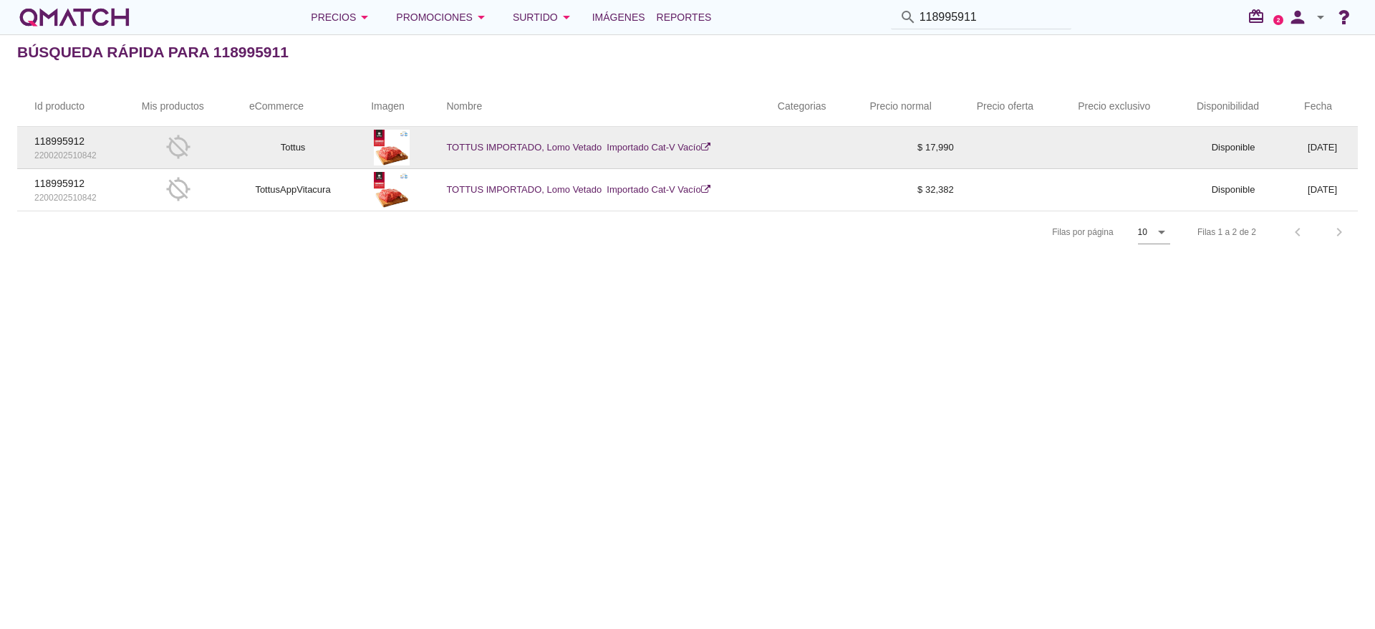
click at [588, 142] on link "TOTTUS IMPORTADO, Lomo Vetado Importado Cat-V Vacío" at bounding box center [577, 147] width 263 height 11
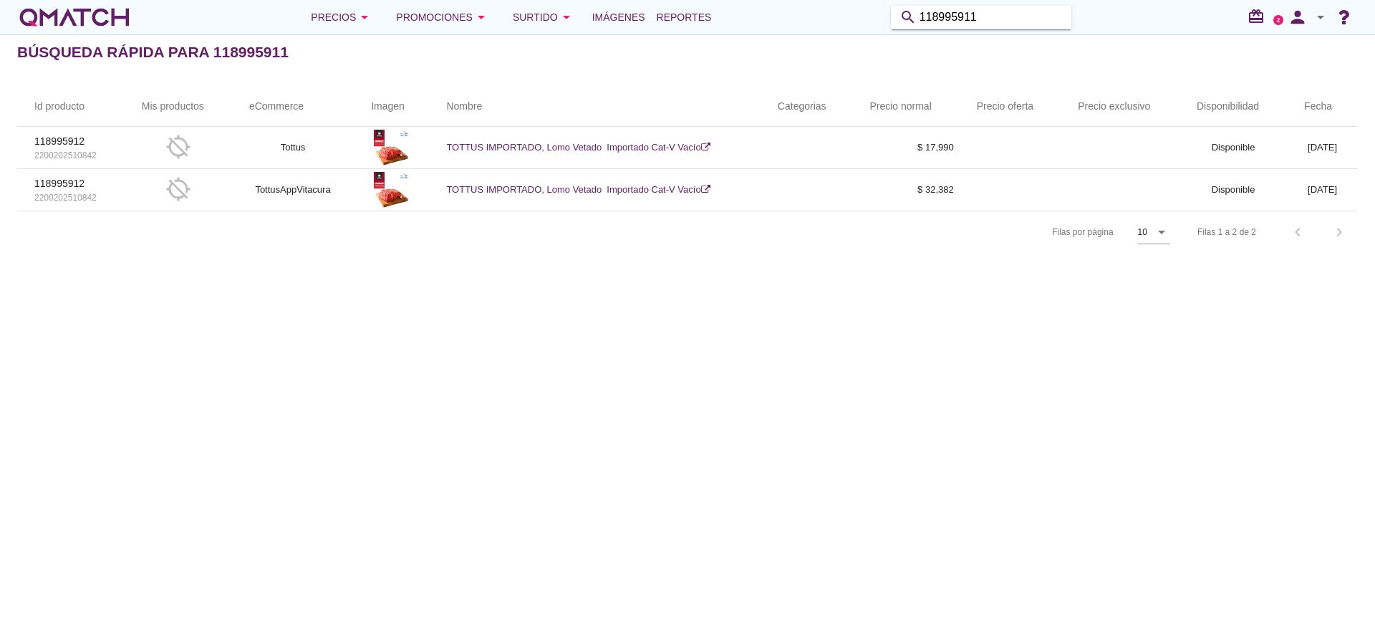
drag, startPoint x: 996, startPoint y: 24, endPoint x: 739, endPoint y: 12, distance: 257.3
click at [739, 12] on div "Precios arrow_drop_down Promociones arrow_drop_down Surtido arrow_drop_down Imá…" at bounding box center [687, 17] width 1340 height 29
paste input "6163158"
type input "116163158"
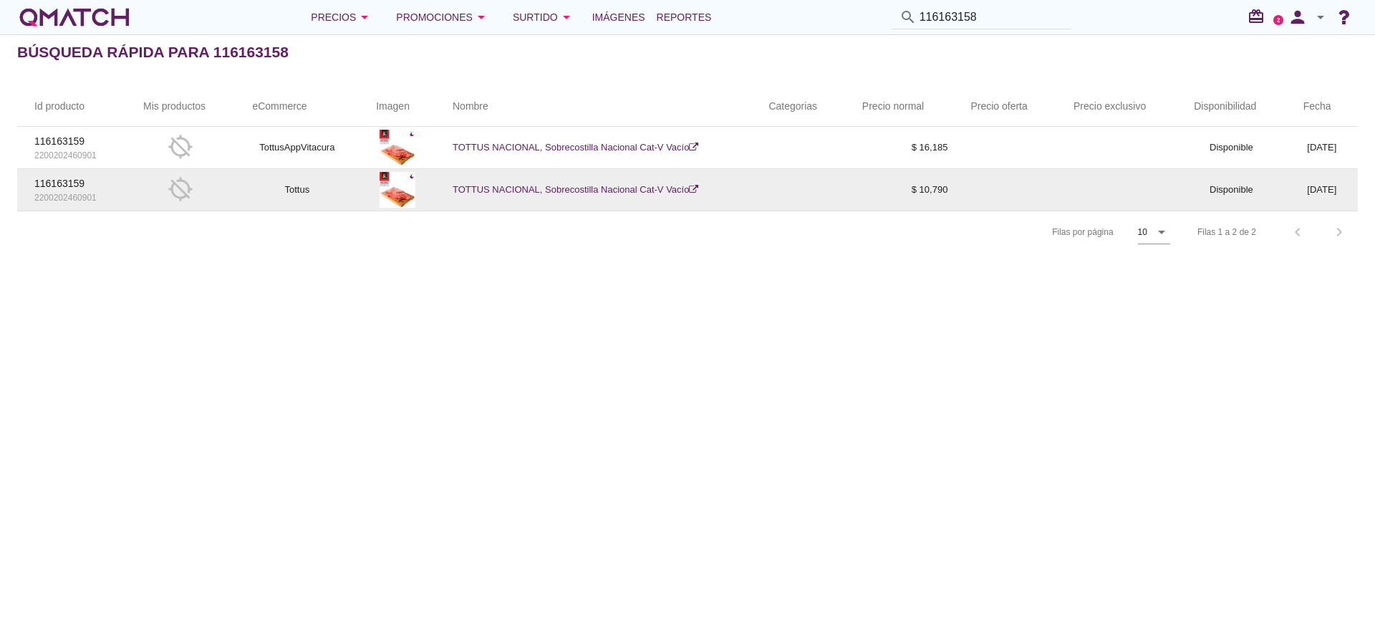
click at [493, 188] on link "TOTTUS NACIONAL, Sobrecostilla Nacional Cat-V Vacío" at bounding box center [575, 189] width 246 height 11
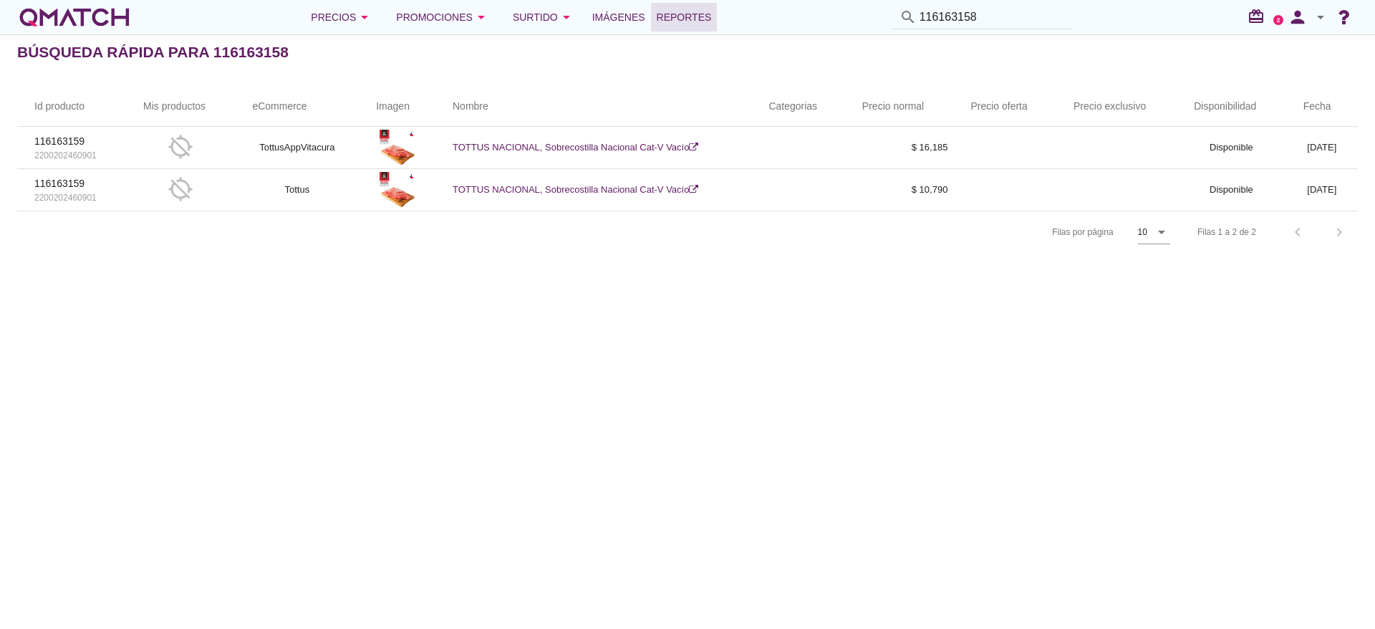
click at [664, 10] on span "Reportes" at bounding box center [683, 17] width 55 height 17
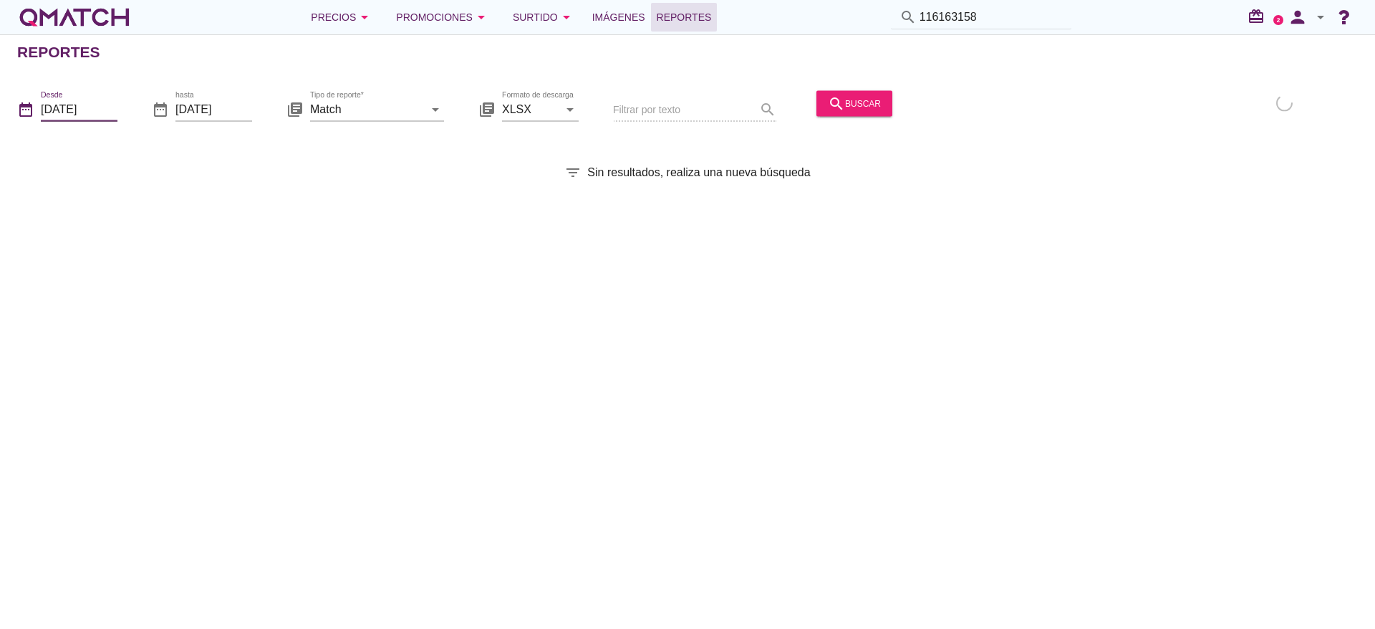
click at [108, 101] on input "2025-09-01" at bounding box center [79, 108] width 77 height 23
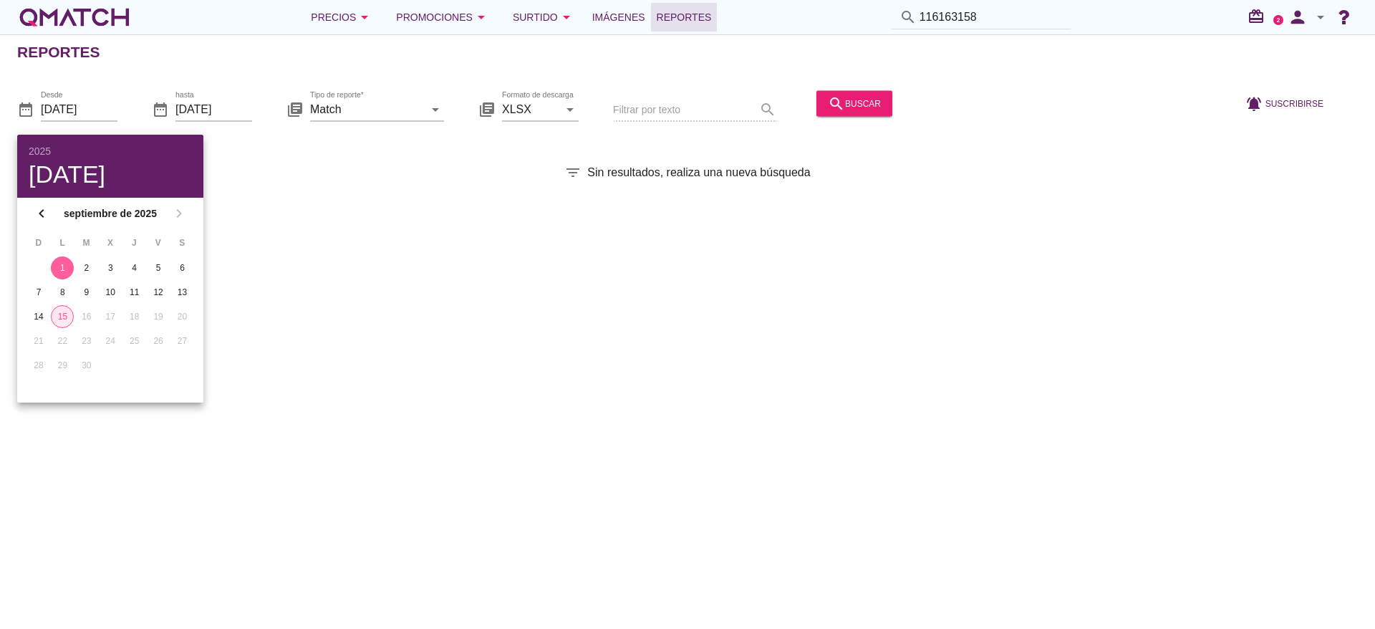
click at [68, 314] on div "15" at bounding box center [62, 316] width 21 height 13
type input "[DATE]"
click at [303, 388] on div "Reportes date_range Desde 2025-09-15 date_range hasta 2025-09-15 library_books …" at bounding box center [687, 331] width 1375 height 594
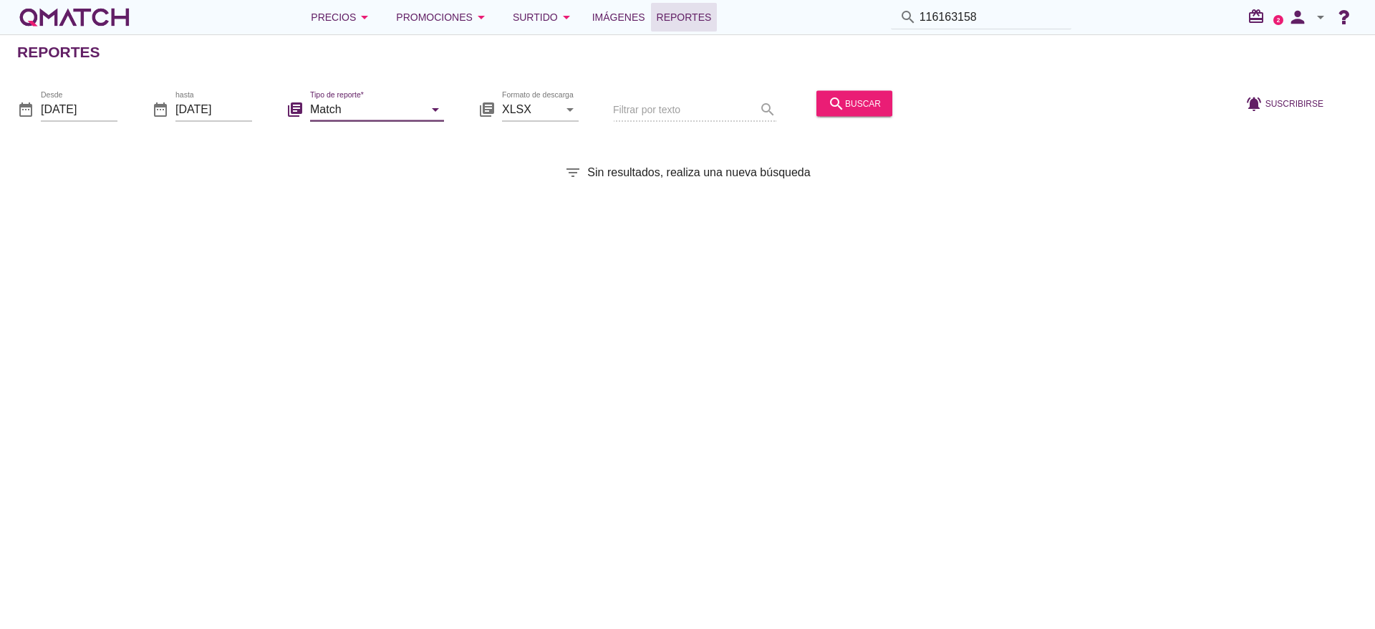
click at [417, 107] on input "Match" at bounding box center [367, 108] width 114 height 23
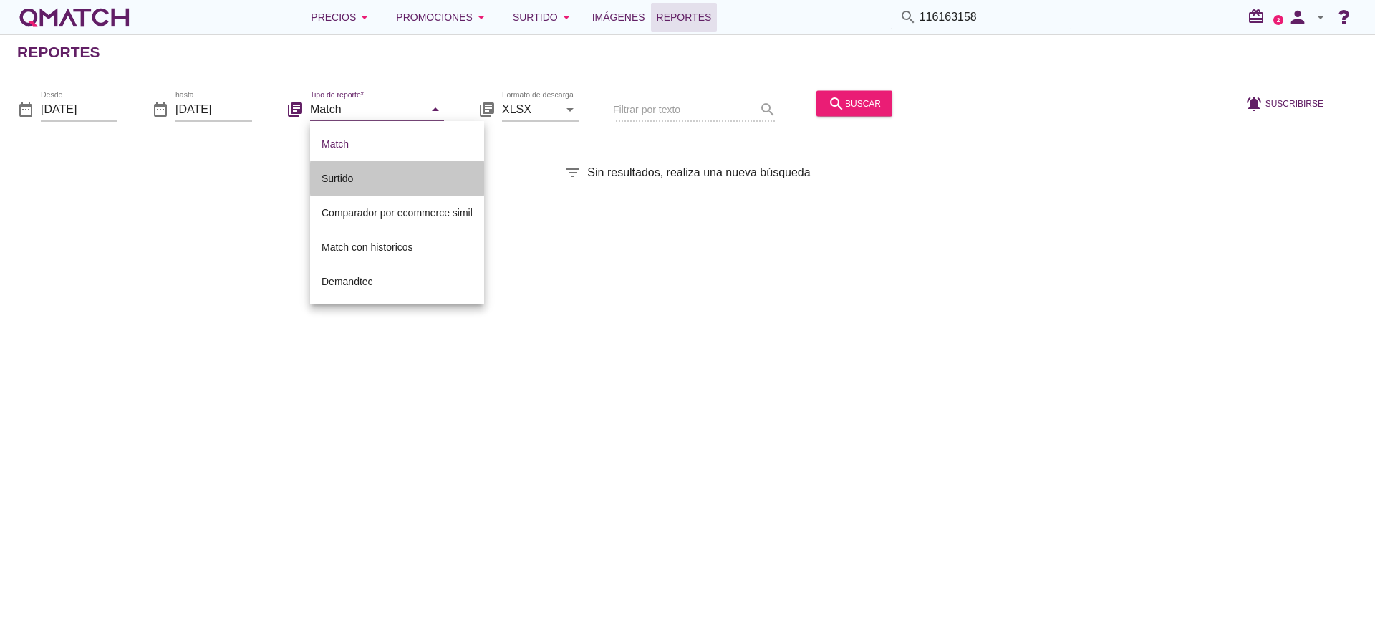
click at [321, 177] on div "Surtido" at bounding box center [396, 178] width 151 height 17
type input "Surtido"
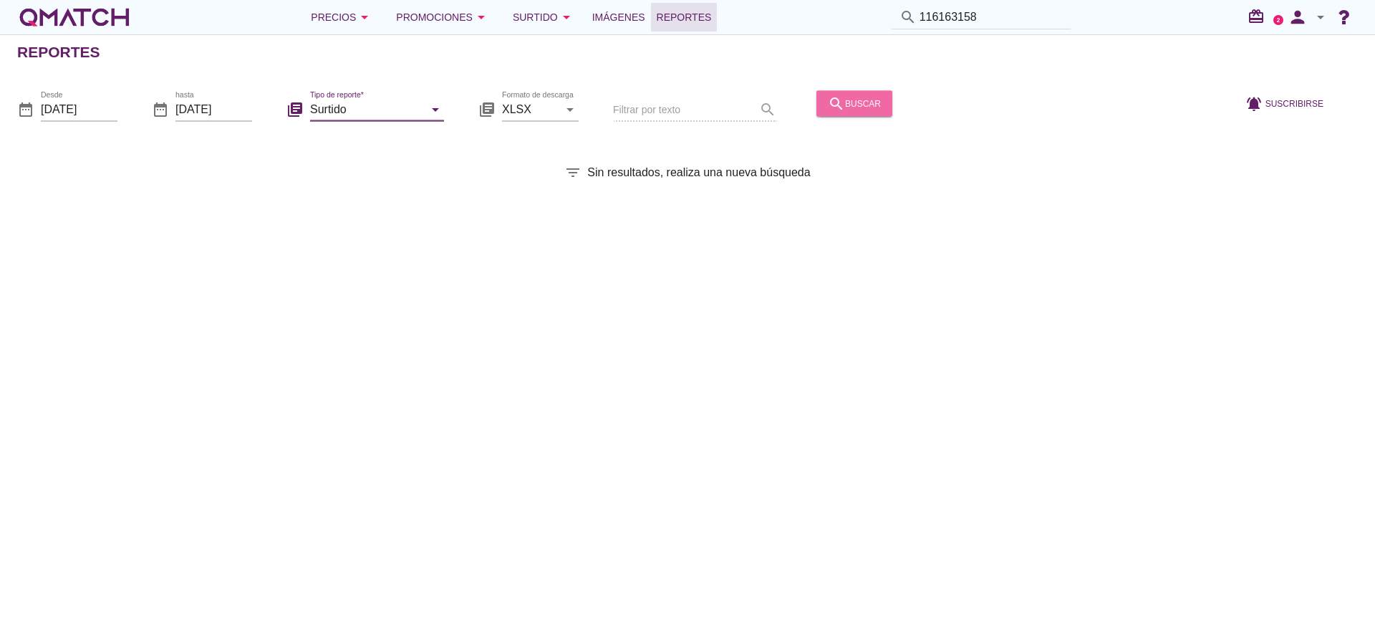
drag, startPoint x: 816, startPoint y: 95, endPoint x: 823, endPoint y: 99, distance: 7.4
click at [818, 95] on button "search buscar" at bounding box center [854, 103] width 76 height 26
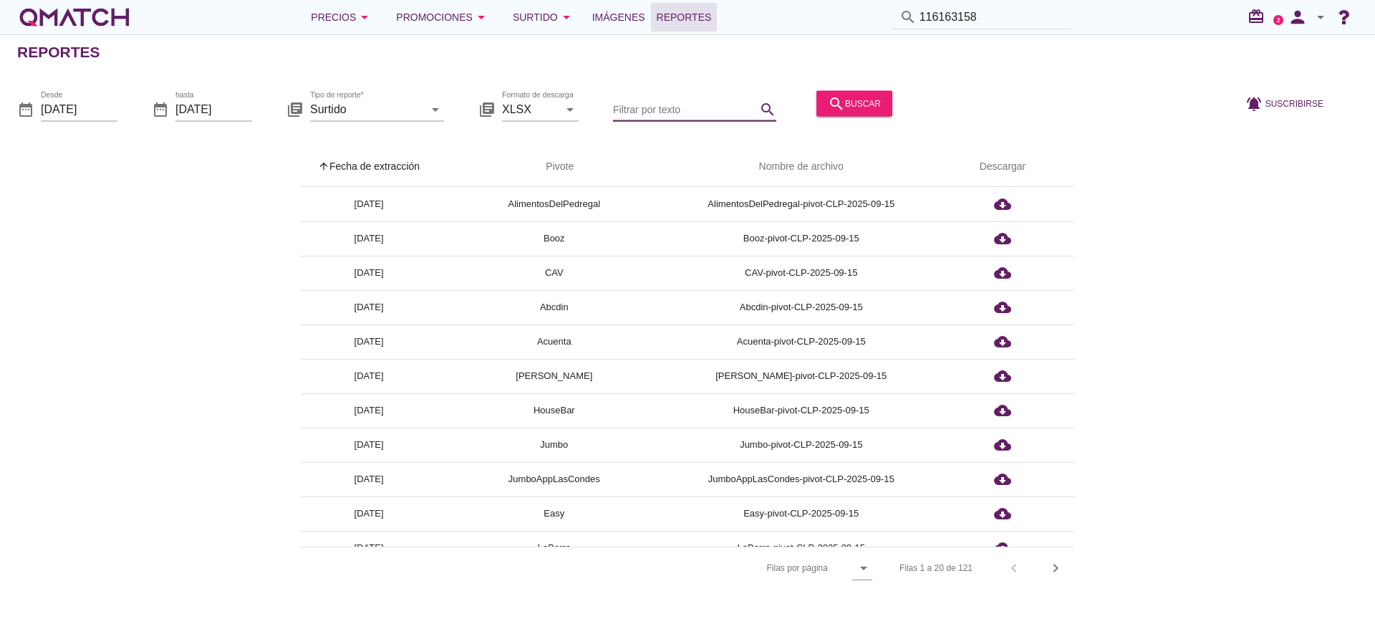
click at [694, 97] on input "Filtrar por texto" at bounding box center [684, 108] width 143 height 23
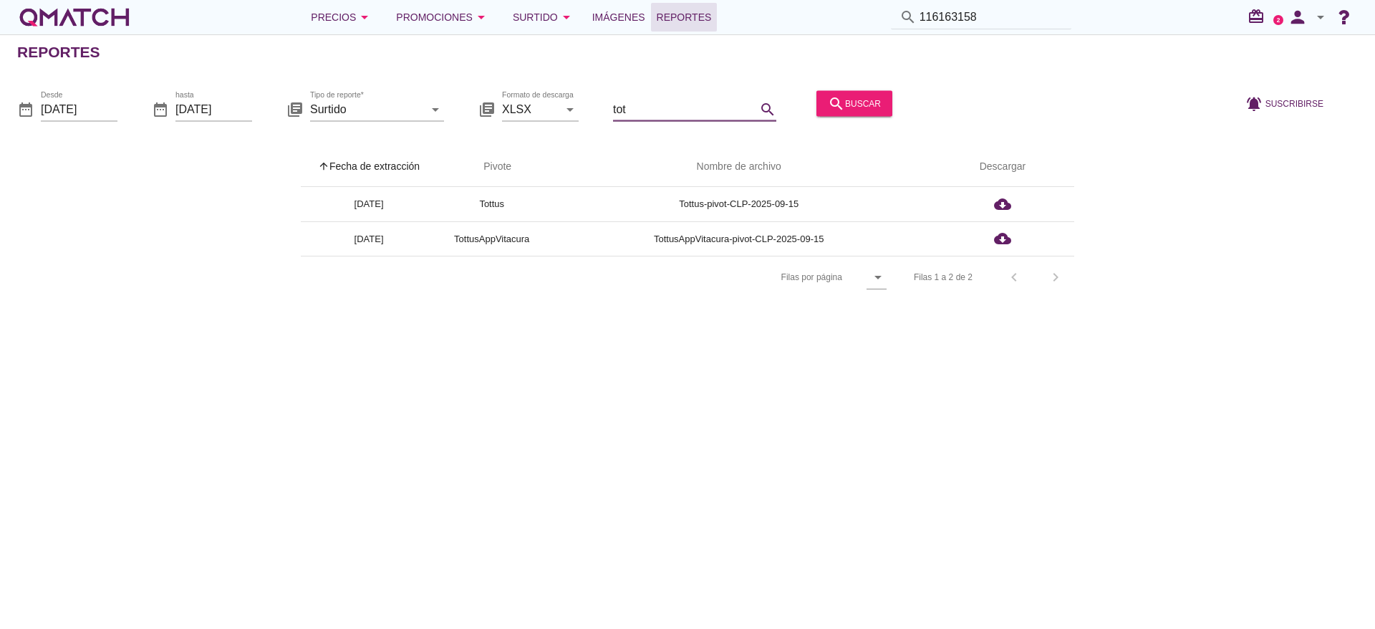
type input "tot"
drag, startPoint x: 993, startPoint y: 14, endPoint x: 583, endPoint y: -19, distance: 410.8
click at [583, 0] on html "5 10 25 All 2025 lun, 15 sept chevron_left septiembre de 2025 chevron_right D L…" at bounding box center [687, 314] width 1375 height 629
paste input "933222"
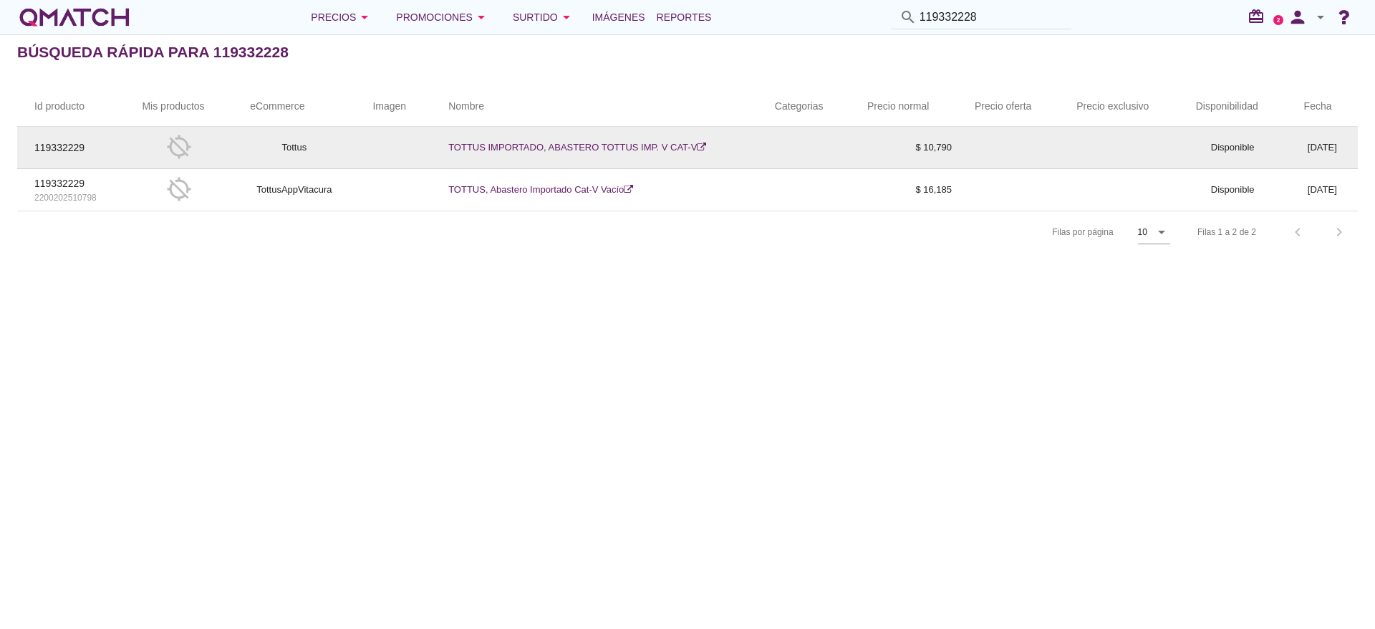
click at [558, 142] on link "TOTTUS IMPORTADO, ABASTERO TOTTUS IMP. V CAT-V" at bounding box center [577, 147] width 258 height 11
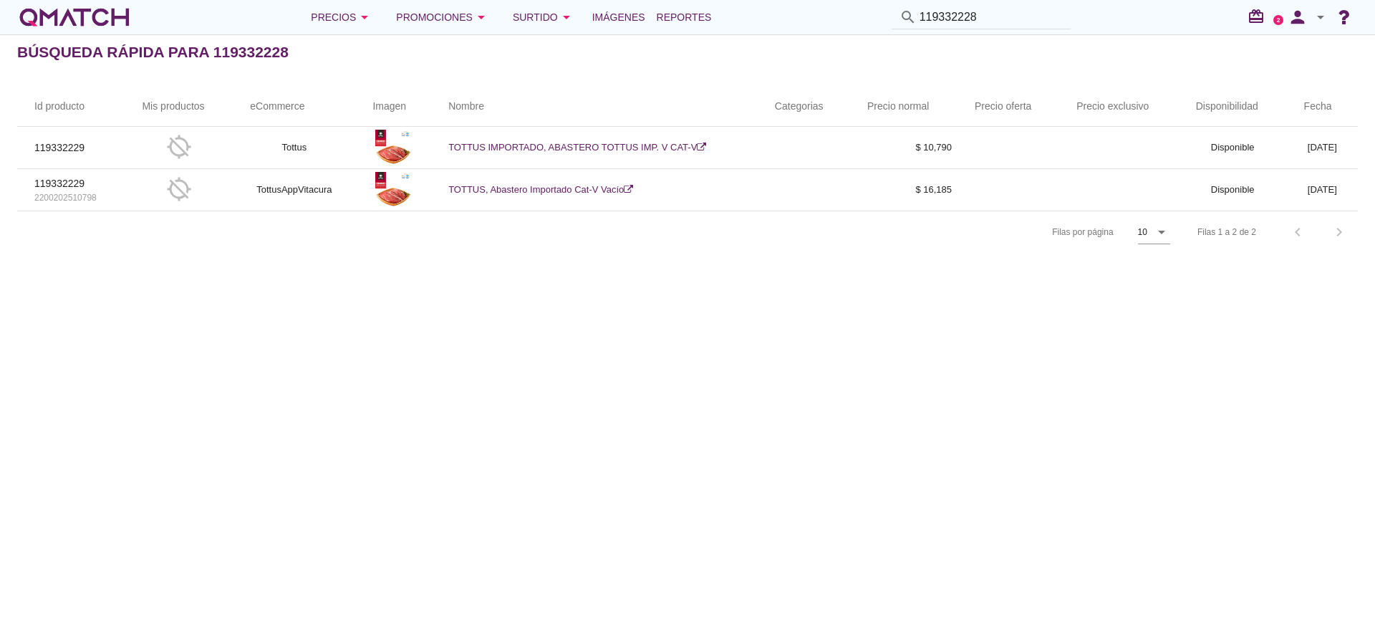
click at [690, 282] on div "Búsqueda rápida para 119332228 filter_list Sin resultados, realiza una nueva bú…" at bounding box center [687, 331] width 1375 height 594
drag, startPoint x: 984, startPoint y: 4, endPoint x: 655, endPoint y: 1, distance: 329.3
click at [655, 1] on div "Precios arrow_drop_down Promociones arrow_drop_down Surtido arrow_drop_down Imá…" at bounding box center [687, 17] width 1375 height 34
paste input "3"
type input "119332238"
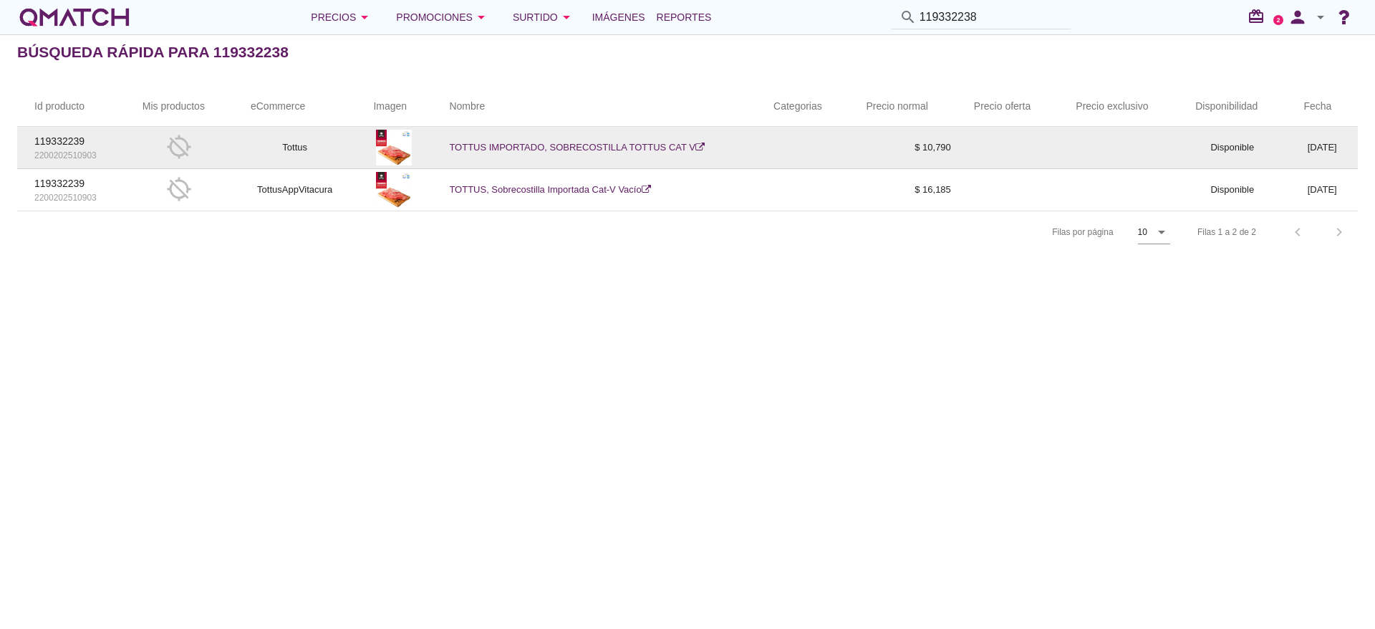
click at [558, 144] on link "TOTTUS IMPORTADO, SOBRECOSTILLA TOTTUS CAT V" at bounding box center [577, 147] width 256 height 11
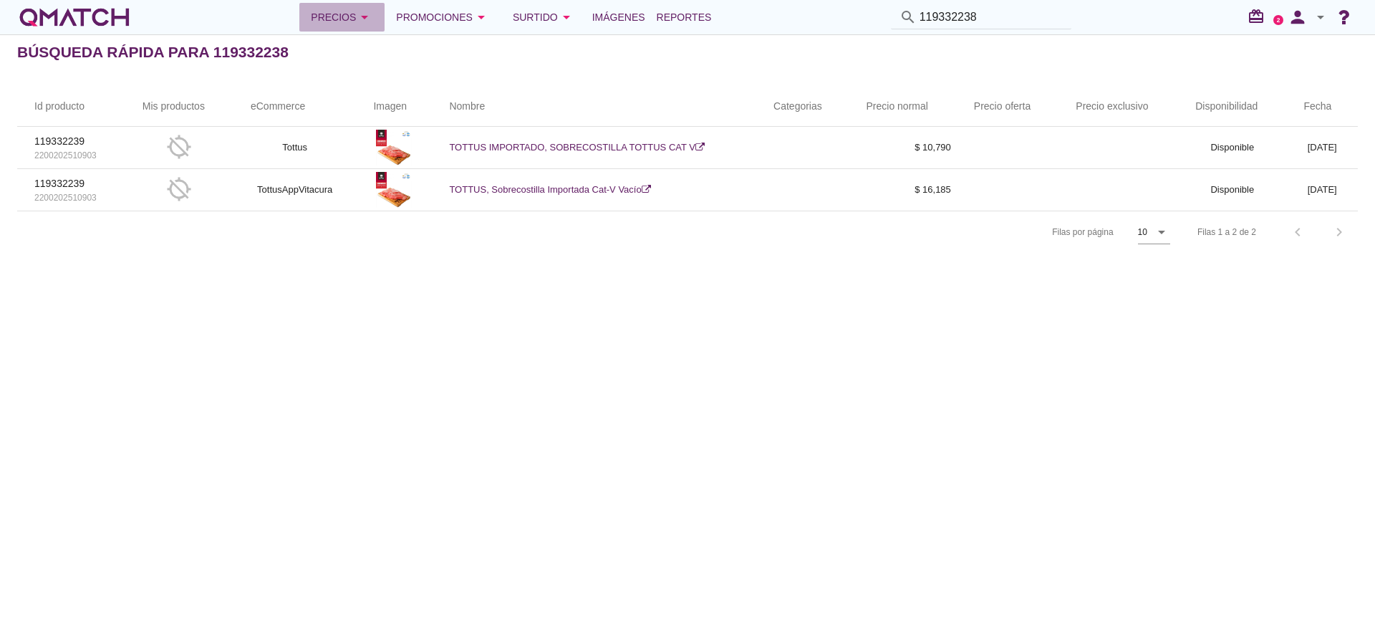
click at [363, 19] on icon "arrow_drop_down" at bounding box center [364, 17] width 17 height 17
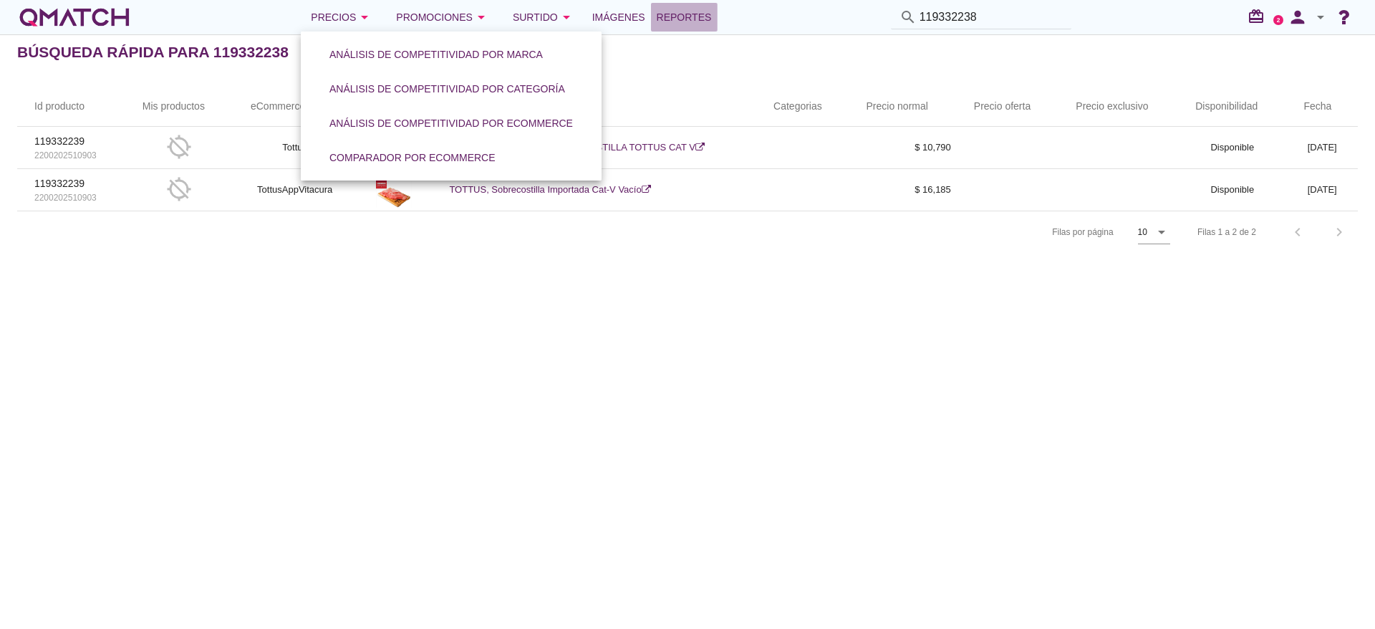
click at [675, 3] on link "Reportes" at bounding box center [684, 17] width 67 height 29
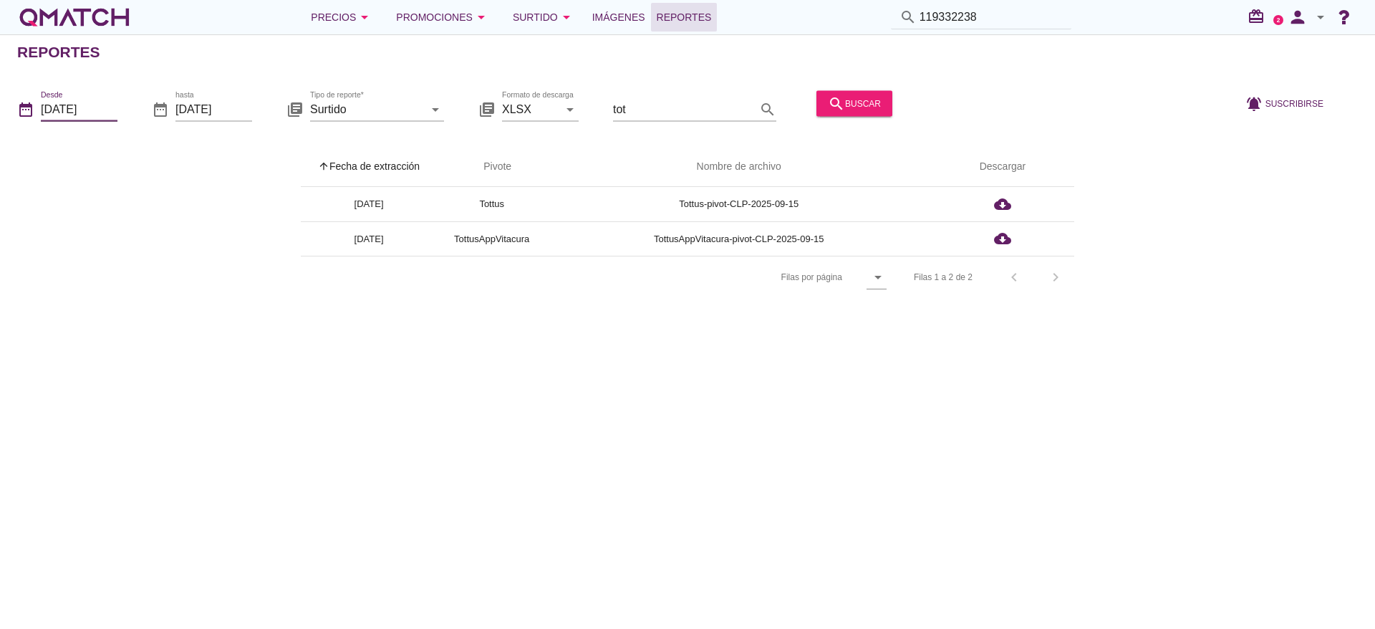
click at [94, 110] on input "2025-09-01" at bounding box center [79, 108] width 77 height 23
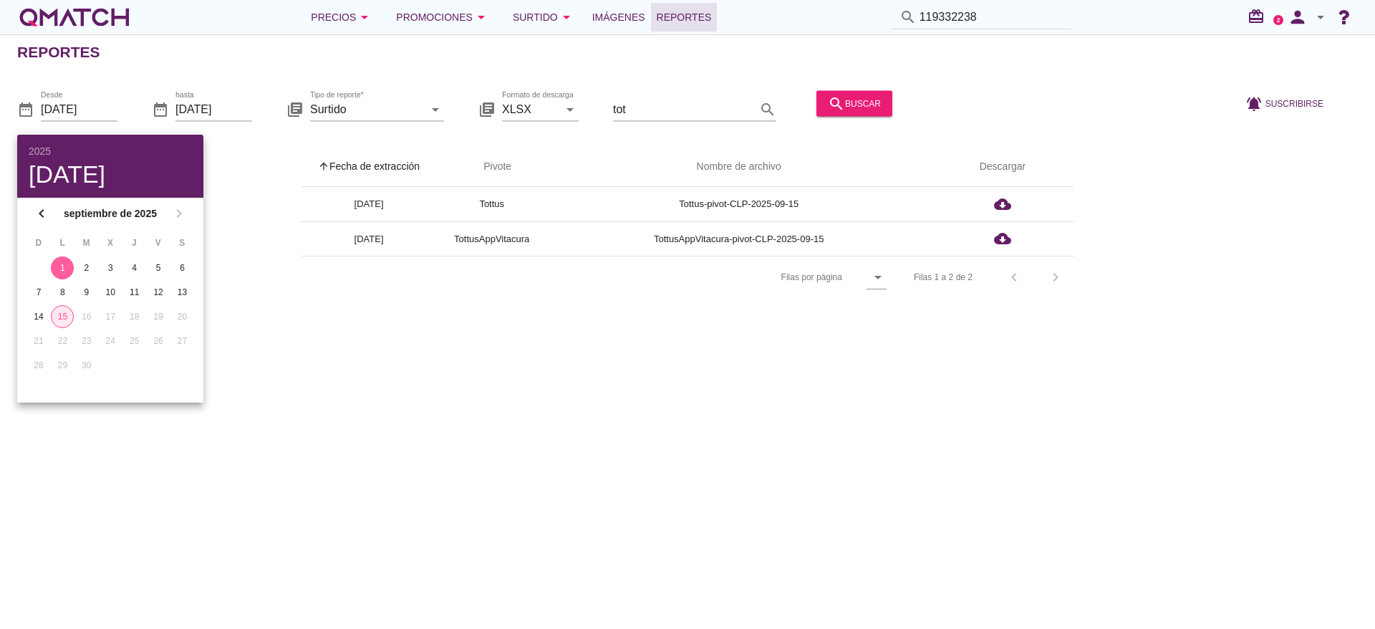
drag, startPoint x: 62, startPoint y: 317, endPoint x: 69, endPoint y: 313, distance: 9.0
click at [62, 315] on div "15" at bounding box center [62, 316] width 21 height 13
type input "[DATE]"
drag, startPoint x: 653, startPoint y: 372, endPoint x: 651, endPoint y: 363, distance: 8.7
click at [652, 365] on div "Reportes date_range Desde 2025-09-15 date_range hasta 2025-09-15 library_books …" at bounding box center [687, 331] width 1375 height 594
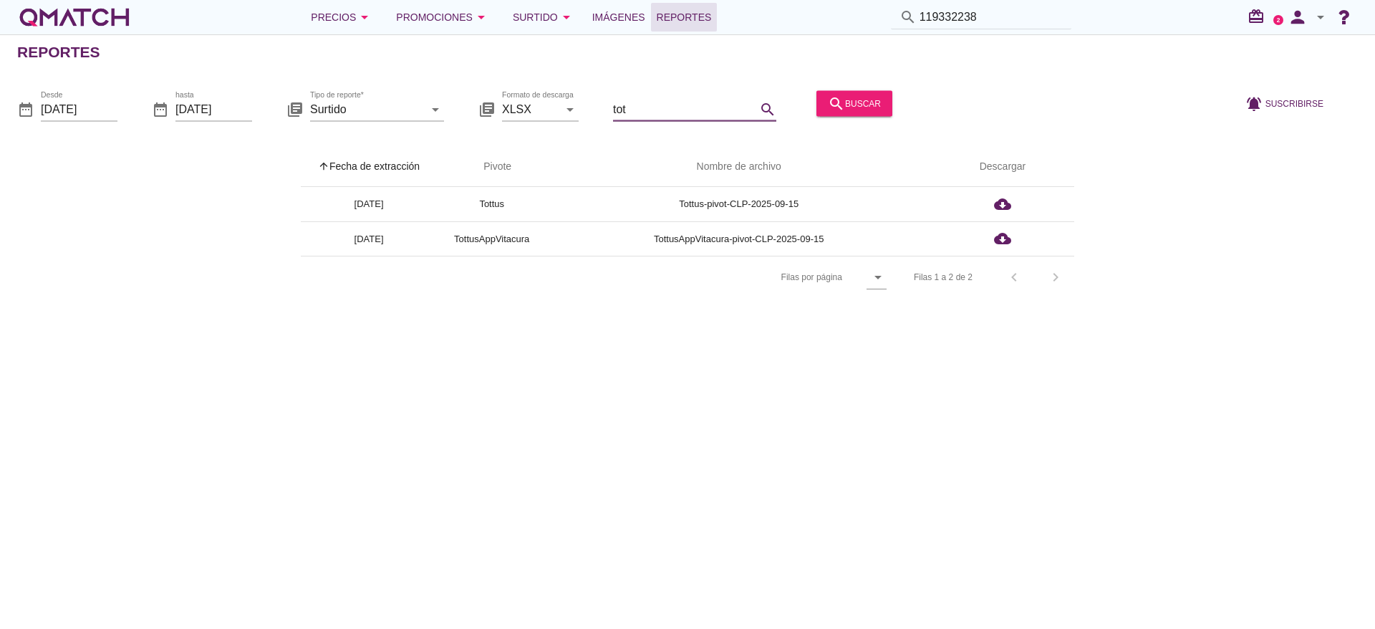
drag, startPoint x: 733, startPoint y: 107, endPoint x: 308, endPoint y: 103, distance: 425.3
click at [308, 103] on div "date_range Desde 2025-09-15 date_range hasta 2025-09-15 library_books Tipo de r…" at bounding box center [687, 104] width 1375 height 60
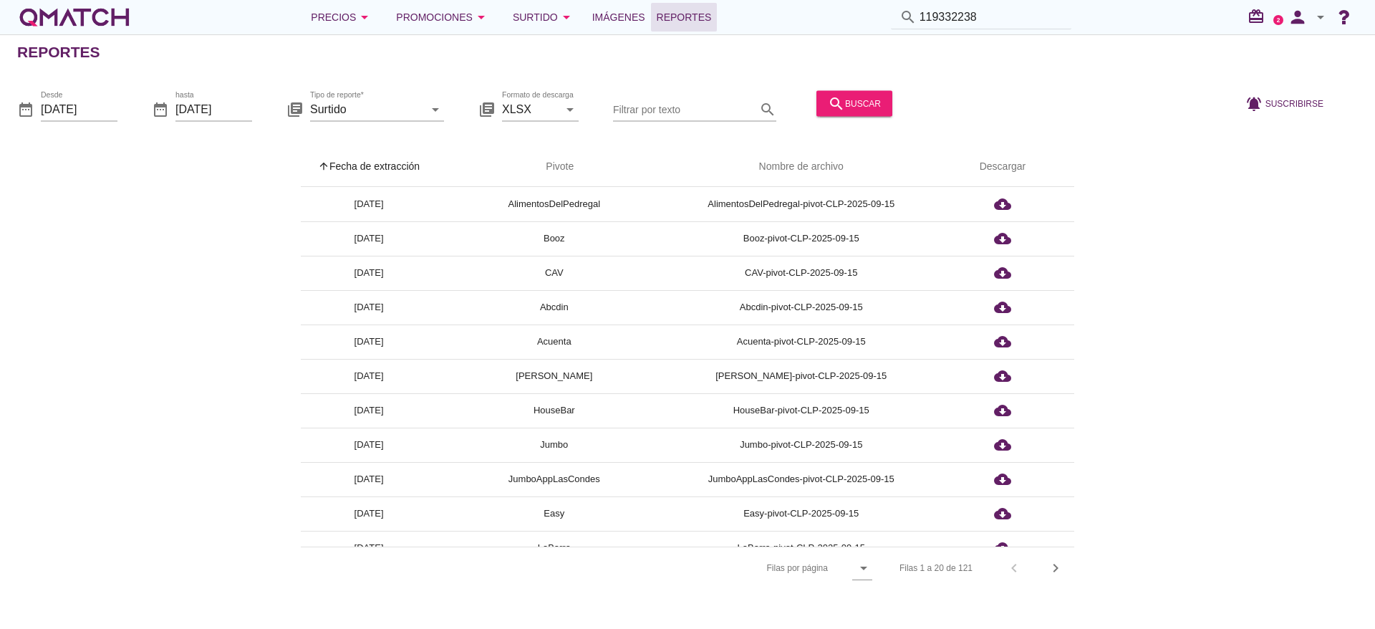
click at [196, 209] on div "arrow_upward Fecha de extracción arrow_upward Pivote Nombre de archivo Descarga…" at bounding box center [687, 368] width 1340 height 442
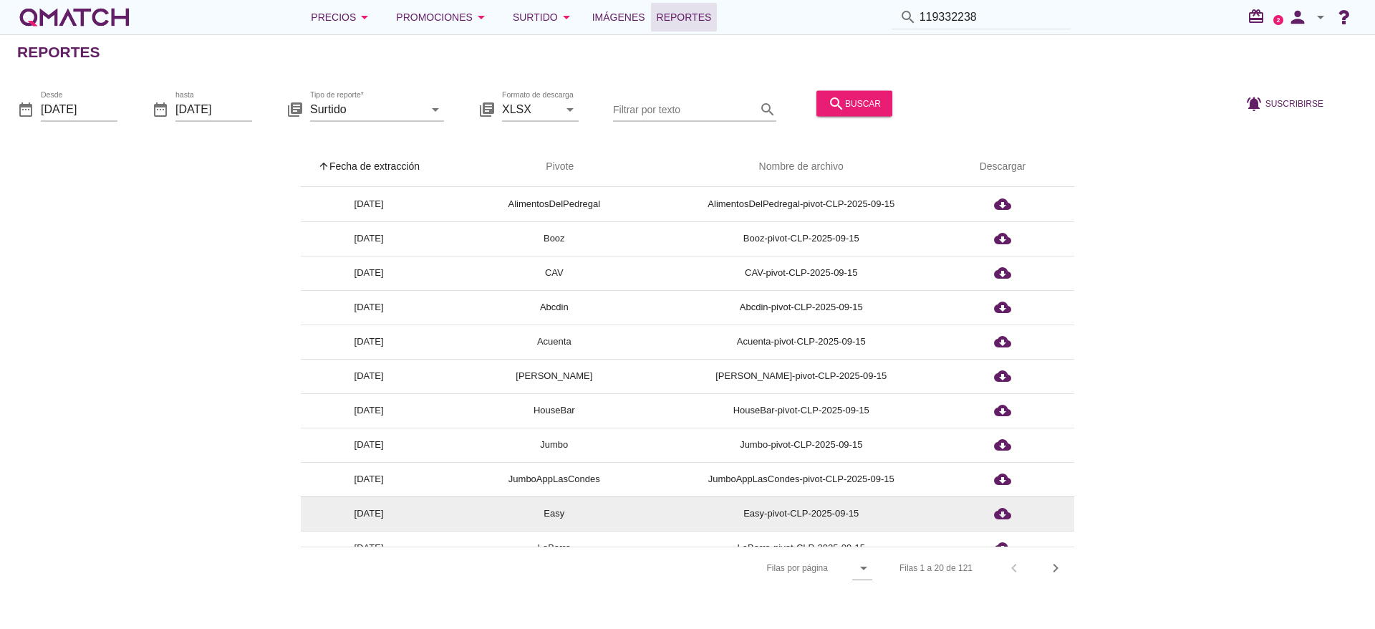
scroll to position [107, 0]
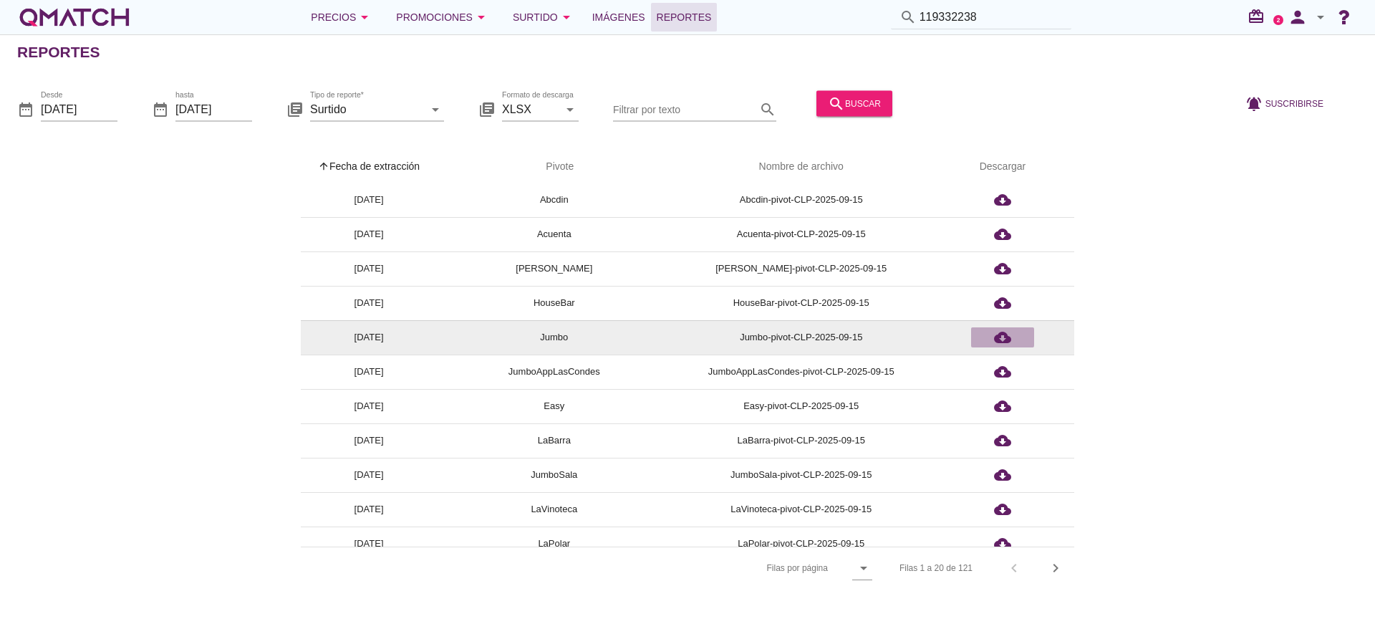
click at [999, 335] on icon "cloud_download" at bounding box center [1002, 337] width 17 height 17
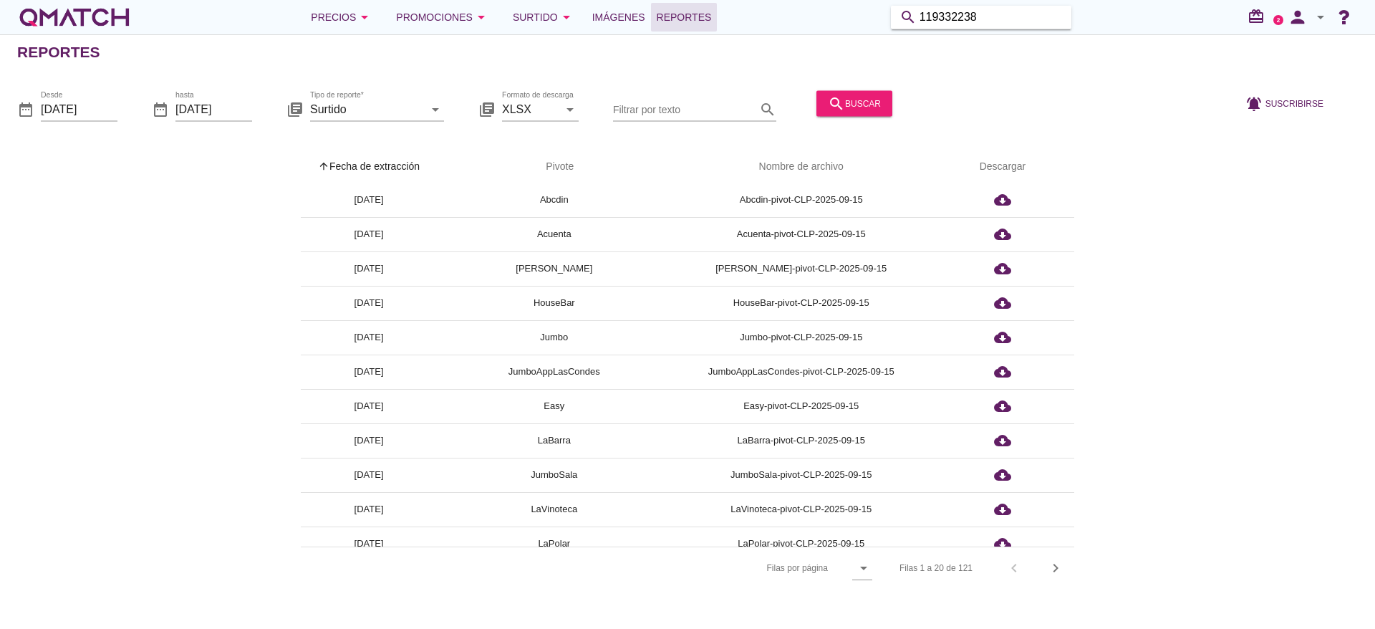
drag, startPoint x: 996, startPoint y: 14, endPoint x: 571, endPoint y: -41, distance: 428.1
click at [571, 0] on html "2025 lun, 15 sept chevron_left septiembre de 2025 chevron_right D L M X J V S 1…" at bounding box center [687, 314] width 1375 height 629
type input "lomo liso"
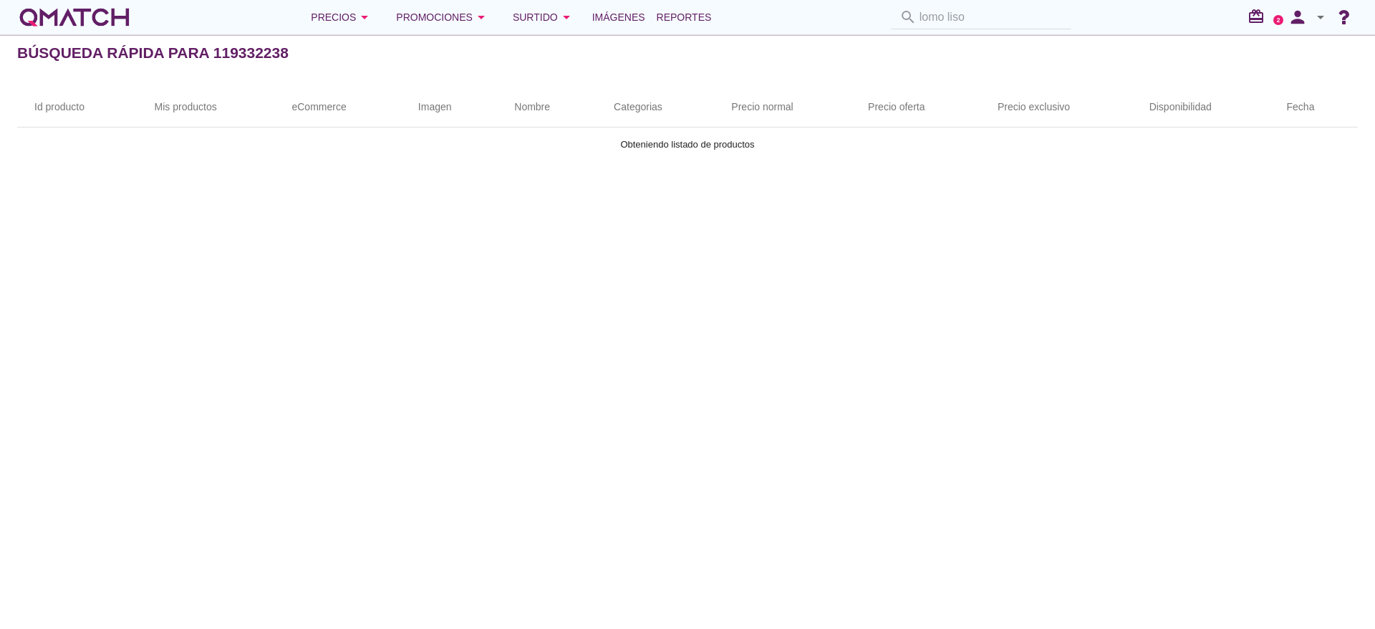
click at [970, 19] on div "search lomo liso" at bounding box center [981, 18] width 192 height 24
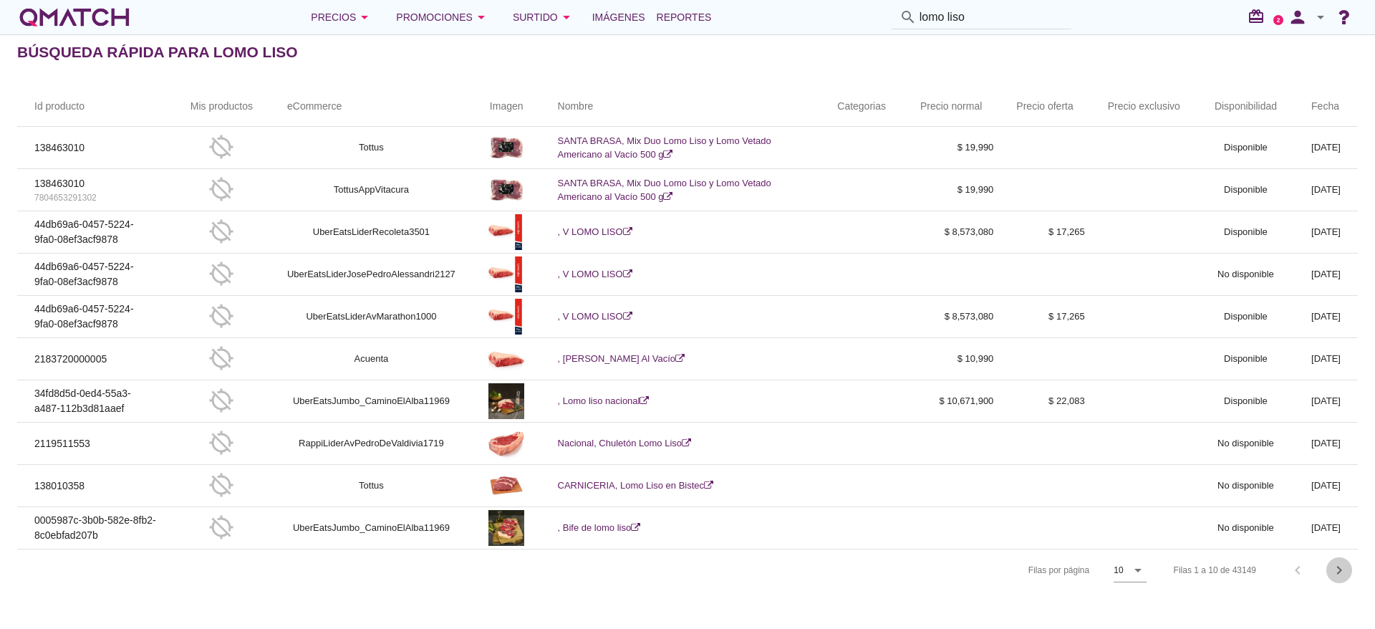
click at [1339, 573] on icon "chevron_right" at bounding box center [1338, 569] width 17 height 17
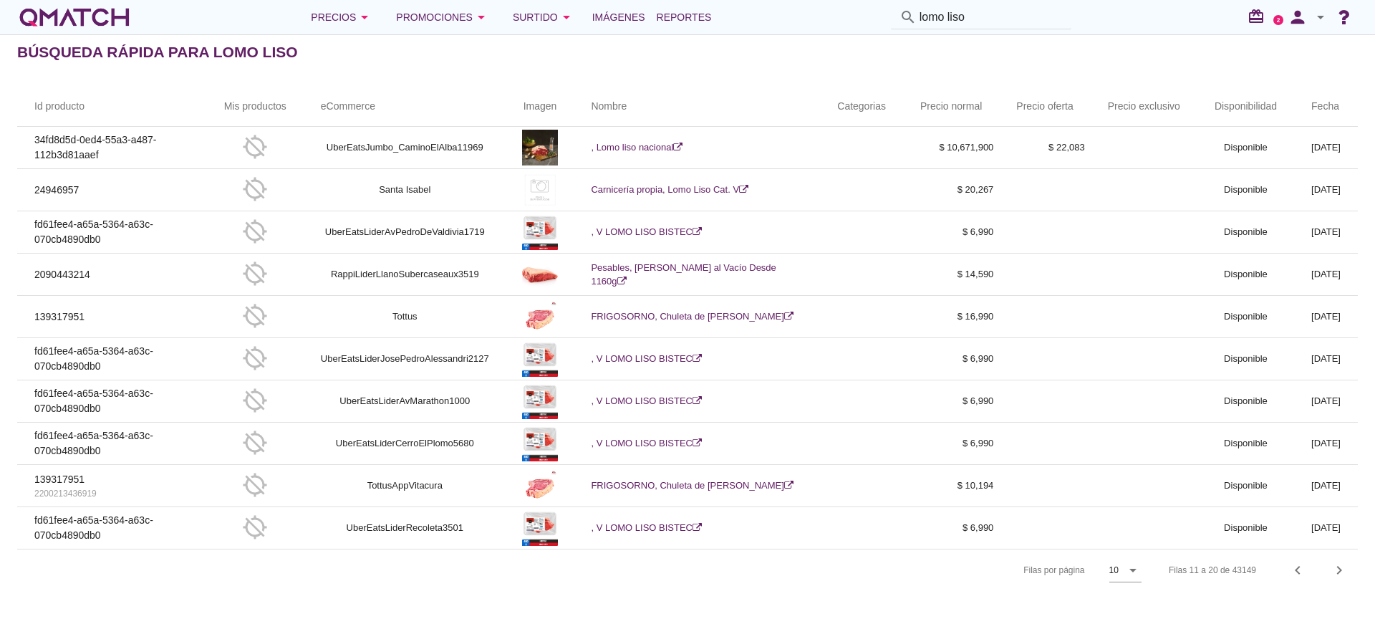
click at [995, 15] on input "lomo liso" at bounding box center [990, 17] width 143 height 23
drag, startPoint x: 992, startPoint y: 26, endPoint x: 676, endPoint y: 24, distance: 315.7
click at [723, 22] on div "Precios arrow_drop_down Promociones arrow_drop_down Surtido arrow_drop_down Imá…" at bounding box center [687, 17] width 1340 height 29
click at [335, 11] on div "Precios arrow_drop_down" at bounding box center [342, 17] width 62 height 17
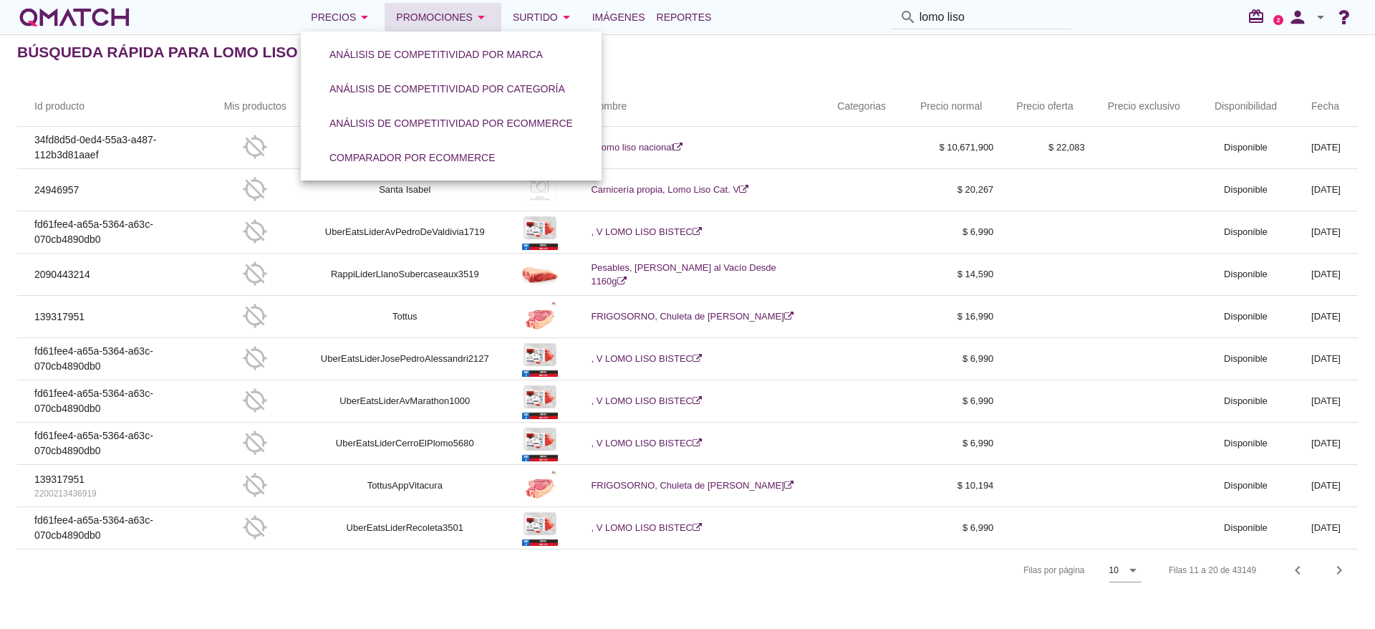
click at [432, 26] on button "Promociones arrow_drop_down" at bounding box center [442, 17] width 117 height 29
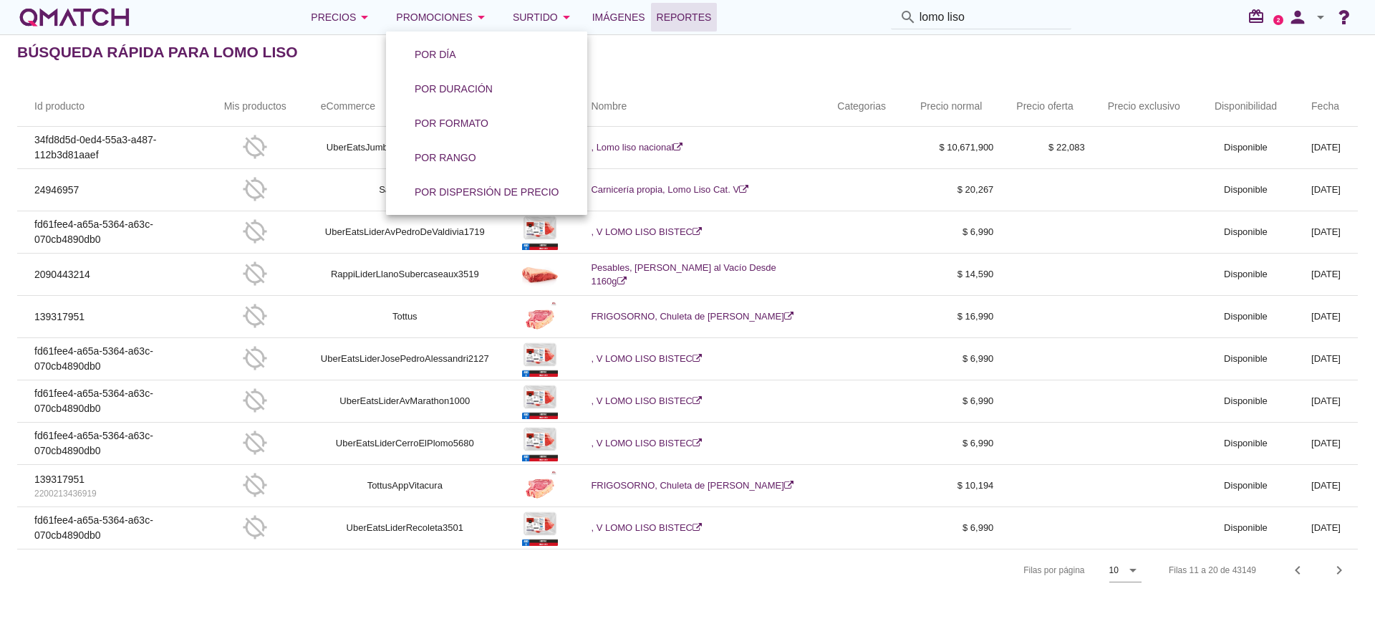
click at [682, 19] on span "Reportes" at bounding box center [683, 17] width 55 height 17
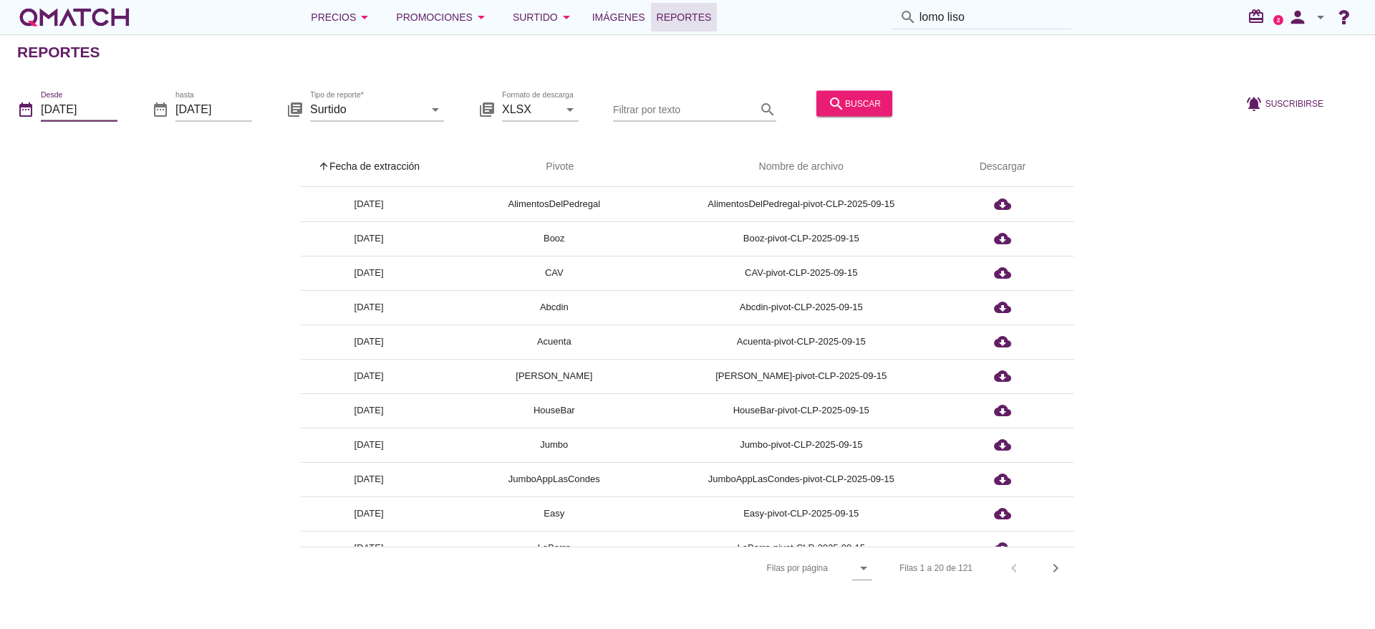
click at [105, 112] on input "2025-09-01" at bounding box center [79, 108] width 77 height 23
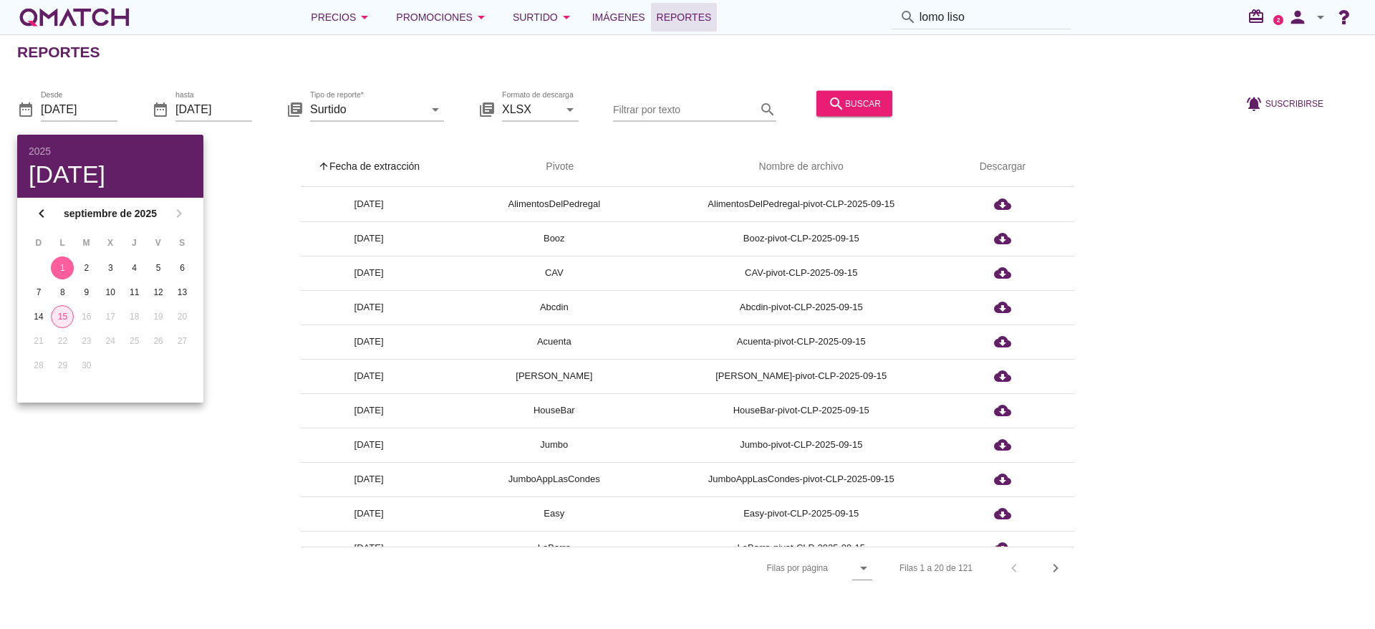
click at [66, 317] on div "15" at bounding box center [62, 316] width 21 height 13
type input "[DATE]"
drag, startPoint x: 276, startPoint y: 374, endPoint x: 280, endPoint y: 367, distance: 8.3
click at [278, 372] on div "arrow_upward Fecha de extracción arrow_upward Pivote Nombre de archivo Descarga…" at bounding box center [687, 368] width 1340 height 442
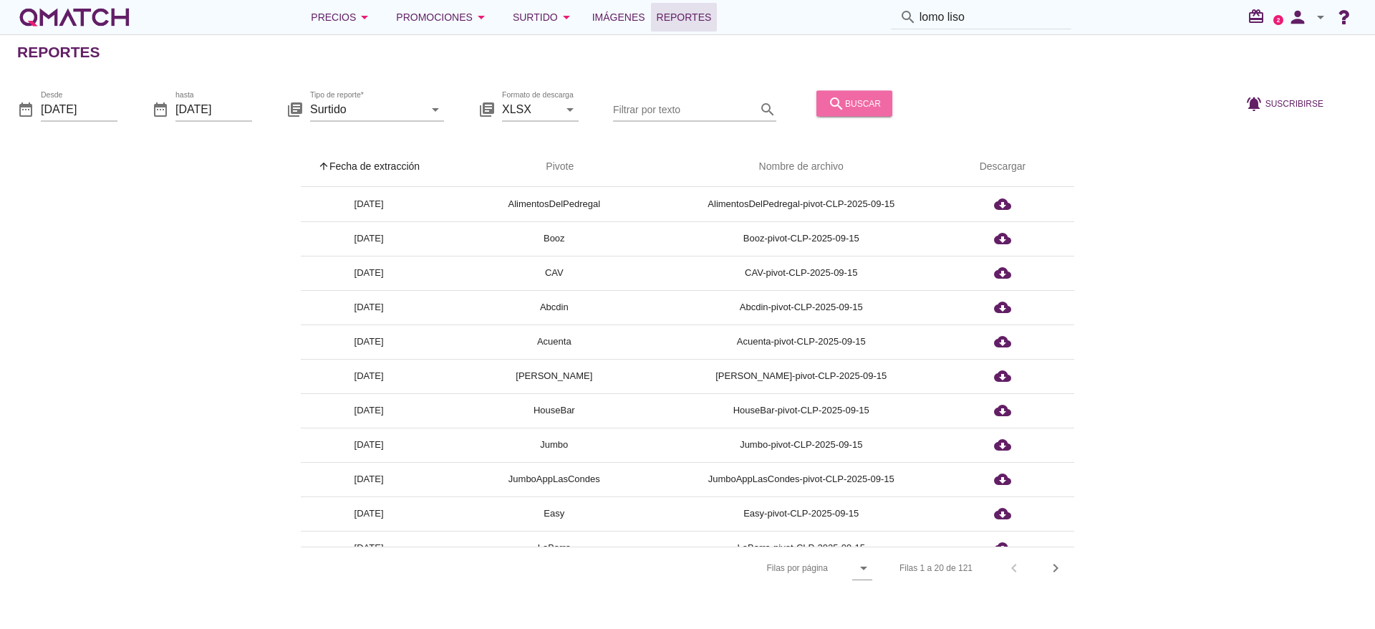
click at [861, 100] on div "search buscar" at bounding box center [854, 102] width 53 height 17
click at [686, 111] on input "Filtrar por texto" at bounding box center [684, 108] width 143 height 23
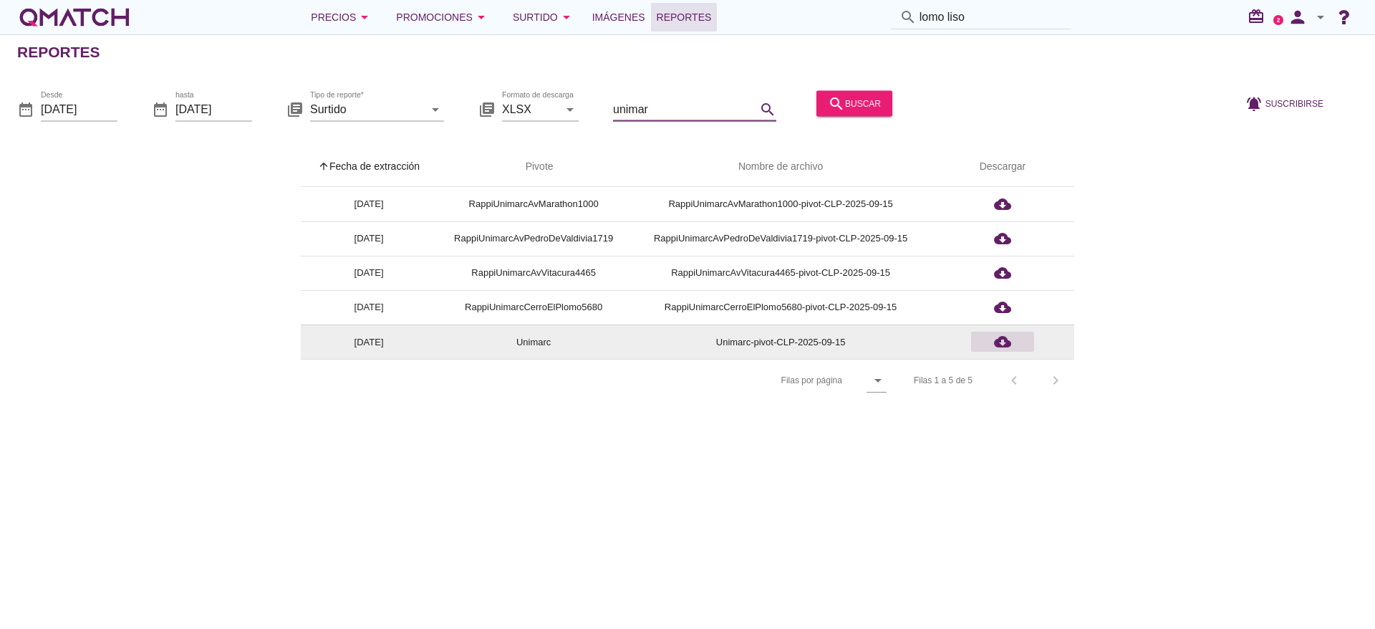
type input "unimar"
click at [988, 345] on div "cloud_download" at bounding box center [1002, 341] width 52 height 17
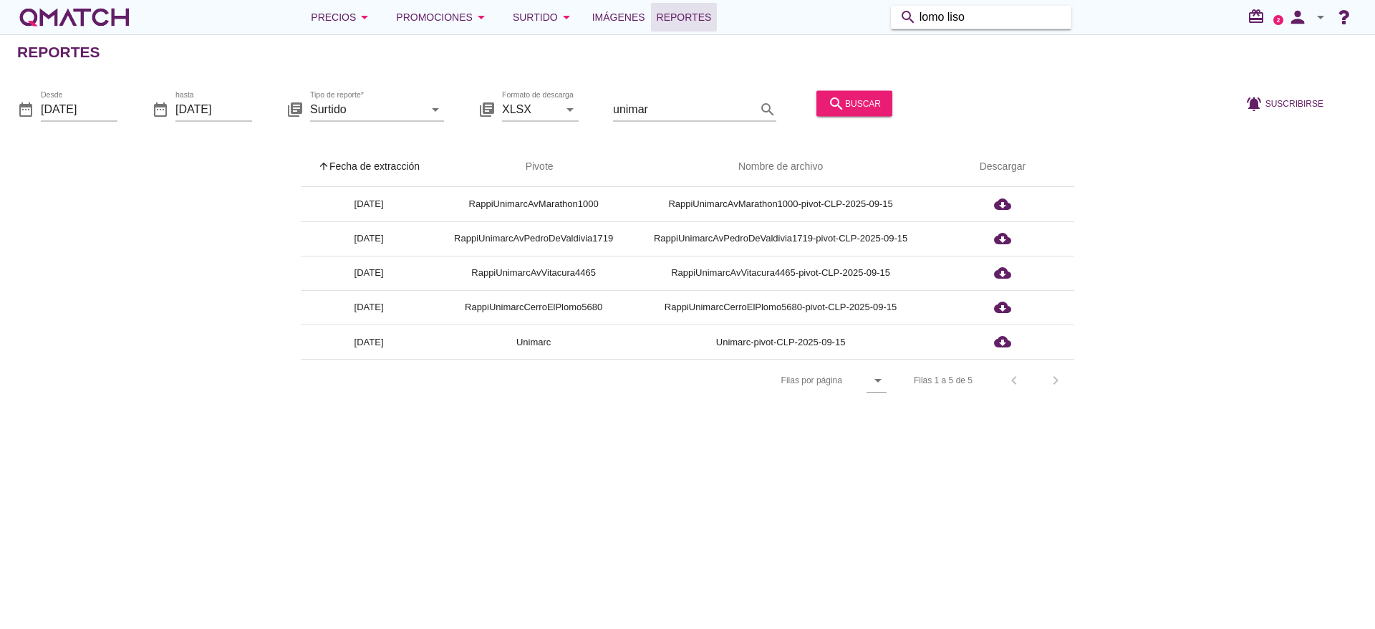
drag, startPoint x: 990, startPoint y: 5, endPoint x: 631, endPoint y: -5, distance: 358.8
click at [631, 0] on html "5 10 25 All 2025 lun, 15 sept chevron_left septiembre de 2025 chevron_right D L…" at bounding box center [687, 314] width 1375 height 629
paste input "000000000000566219-kg"
type input "000000000000566219-kg"
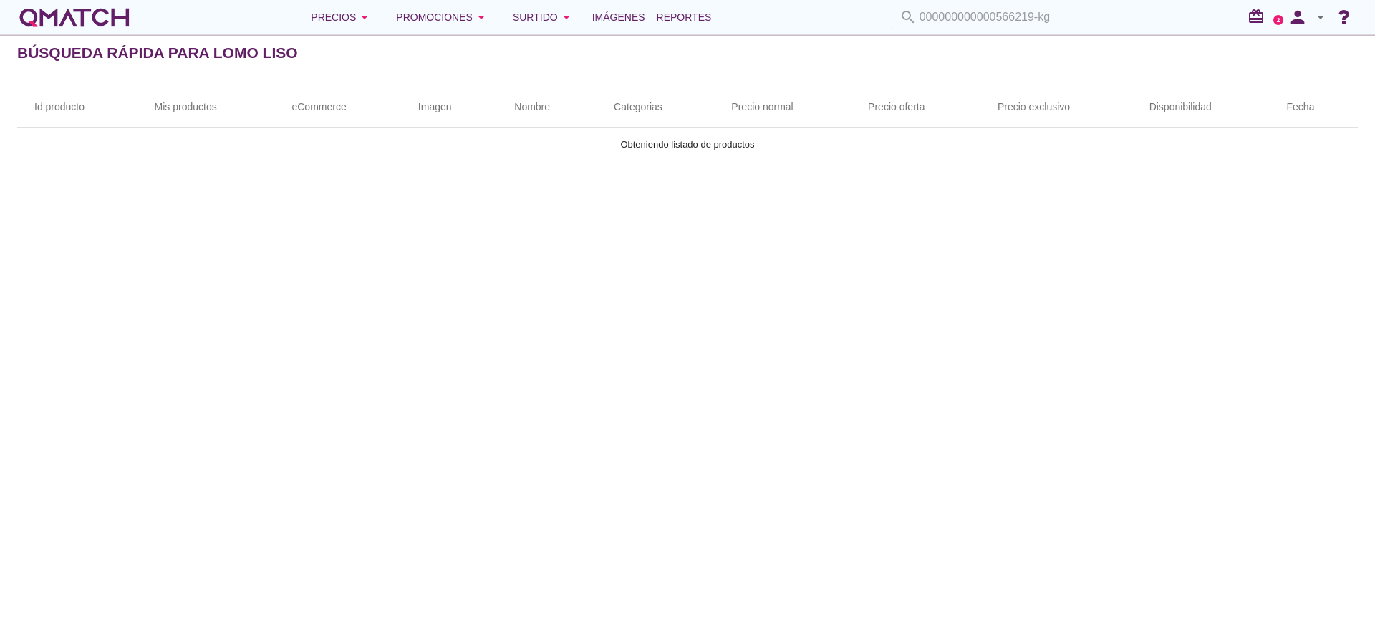
click at [1028, 19] on div "search 000000000000566219-kg" at bounding box center [981, 18] width 192 height 24
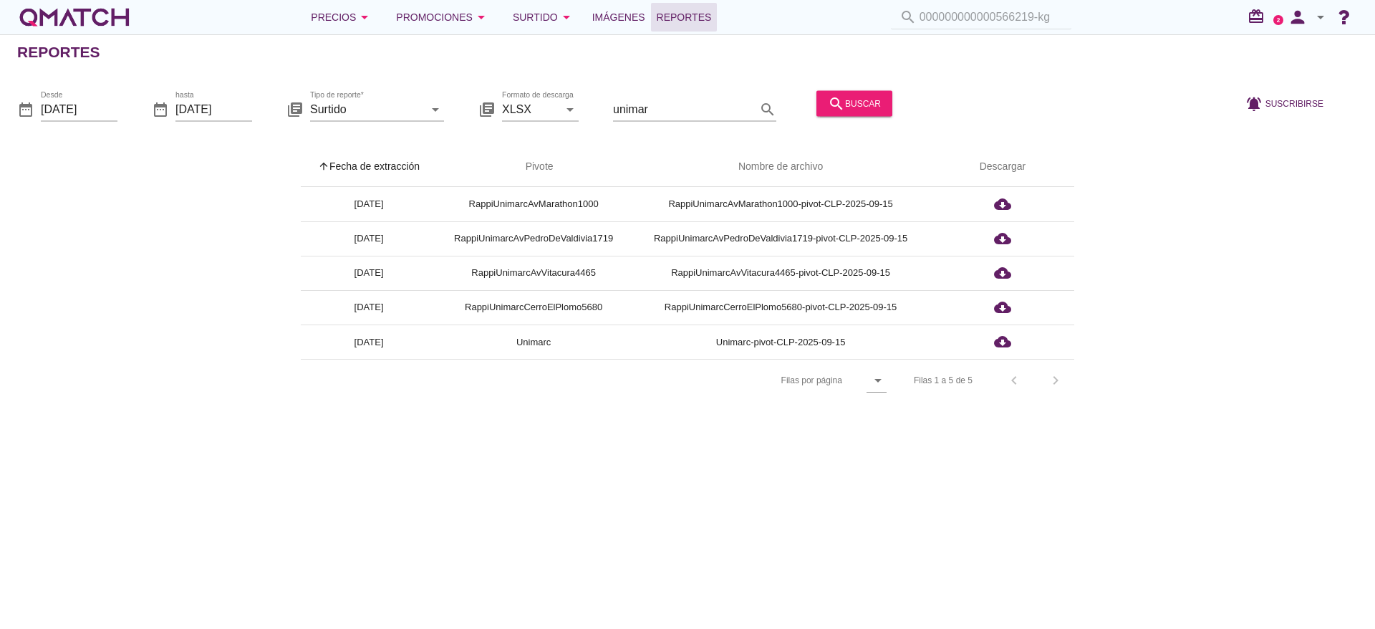
click at [962, 23] on div "search 000000000000566219-kg" at bounding box center [981, 18] width 192 height 24
click at [861, 101] on div "search buscar" at bounding box center [854, 102] width 53 height 17
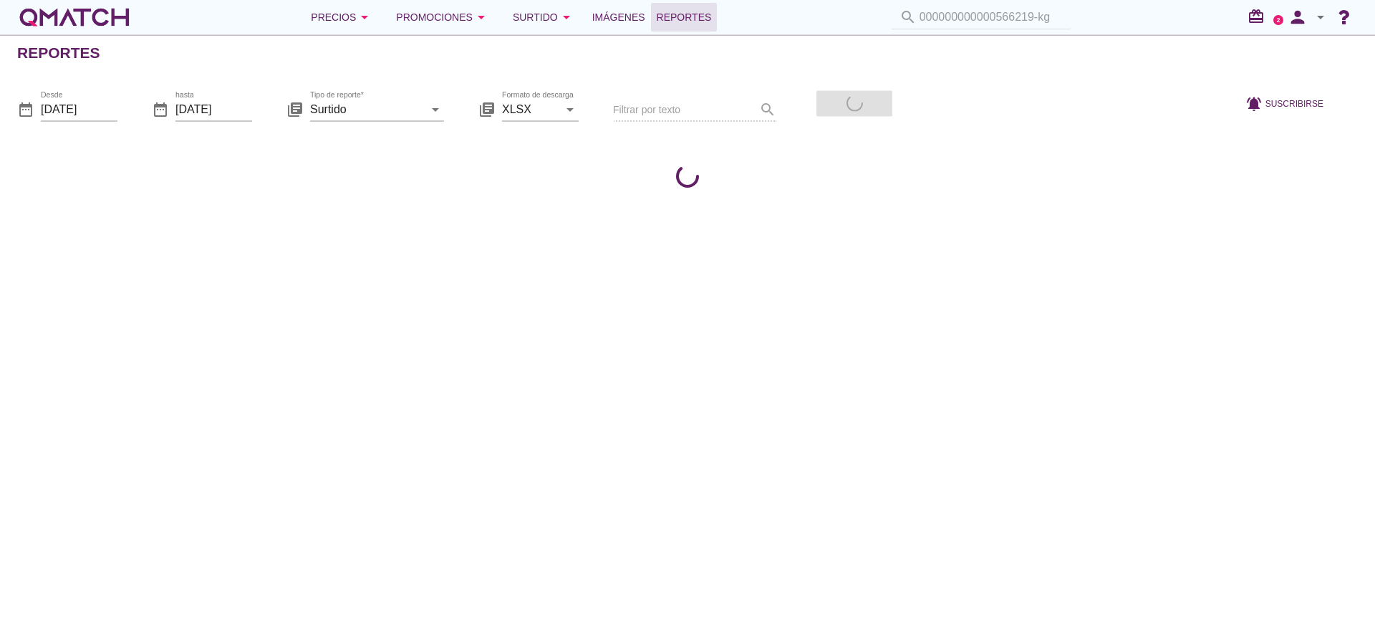
click at [1048, 27] on div "search 000000000000566219-kg" at bounding box center [981, 18] width 192 height 24
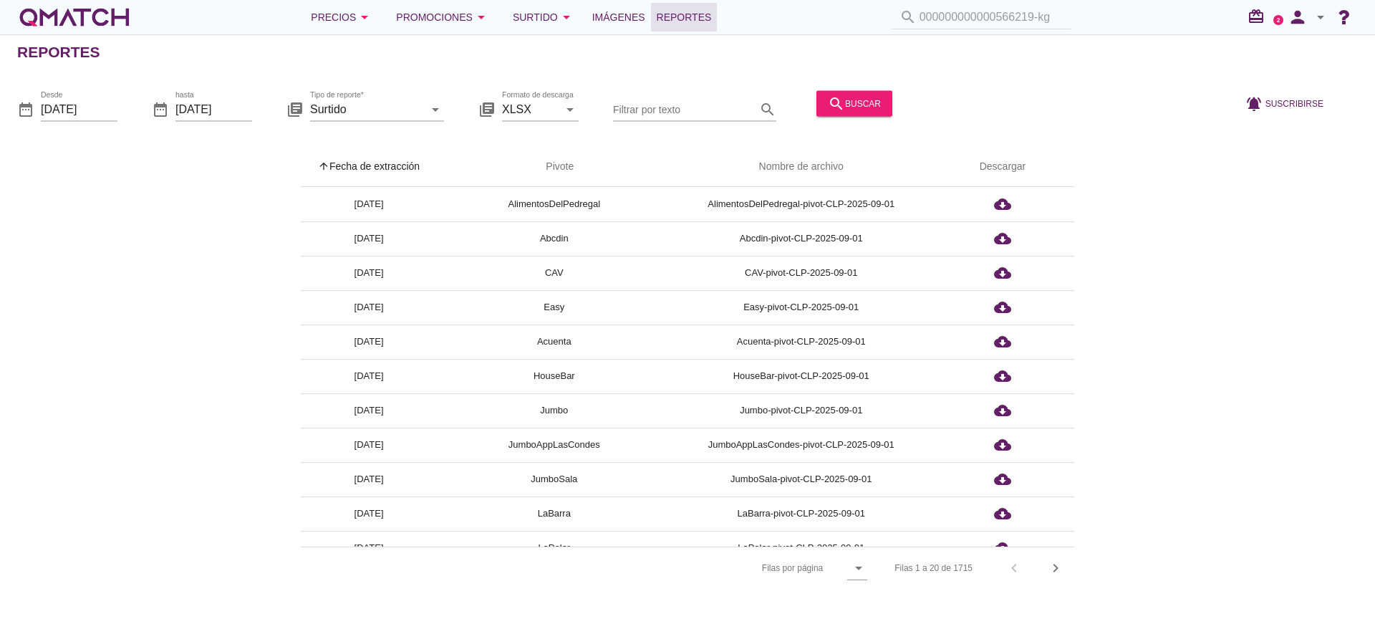
drag, startPoint x: 184, startPoint y: 251, endPoint x: 865, endPoint y: 227, distance: 681.3
click at [186, 248] on div "arrow_upward Fecha de extracción arrow_upward Pivote Nombre de archivo Descarga…" at bounding box center [687, 368] width 1340 height 442
drag, startPoint x: 1047, startPoint y: 21, endPoint x: 1069, endPoint y: 15, distance: 23.1
click at [1047, 19] on input "000000000000566219-kg" at bounding box center [990, 17] width 143 height 23
drag, startPoint x: 1065, startPoint y: 22, endPoint x: 1013, endPoint y: 1, distance: 55.8
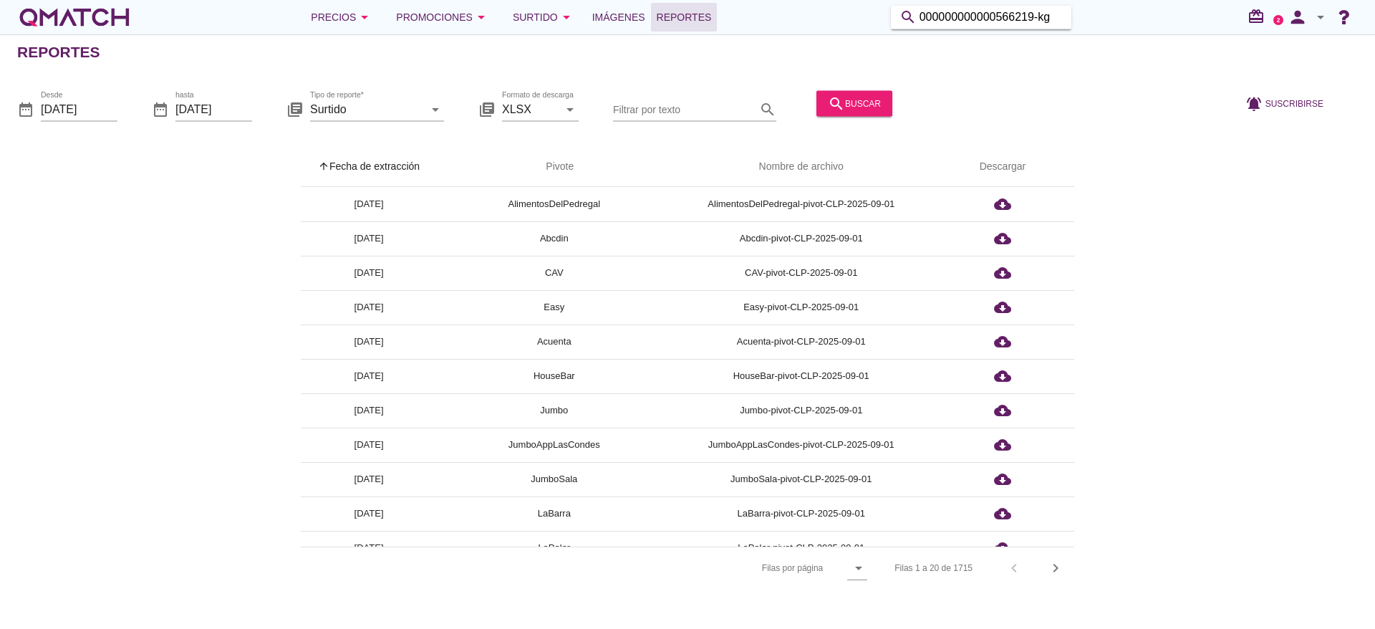
click at [847, 0] on html "5 10 25 All ¿Desea cancelar su suscripción a los reportes de tipo Surtido? Deja…" at bounding box center [687, 314] width 1375 height 629
click at [1059, 19] on input "000000000000566219-kg" at bounding box center [990, 17] width 143 height 23
type input "0"
paste input "2594454000009"
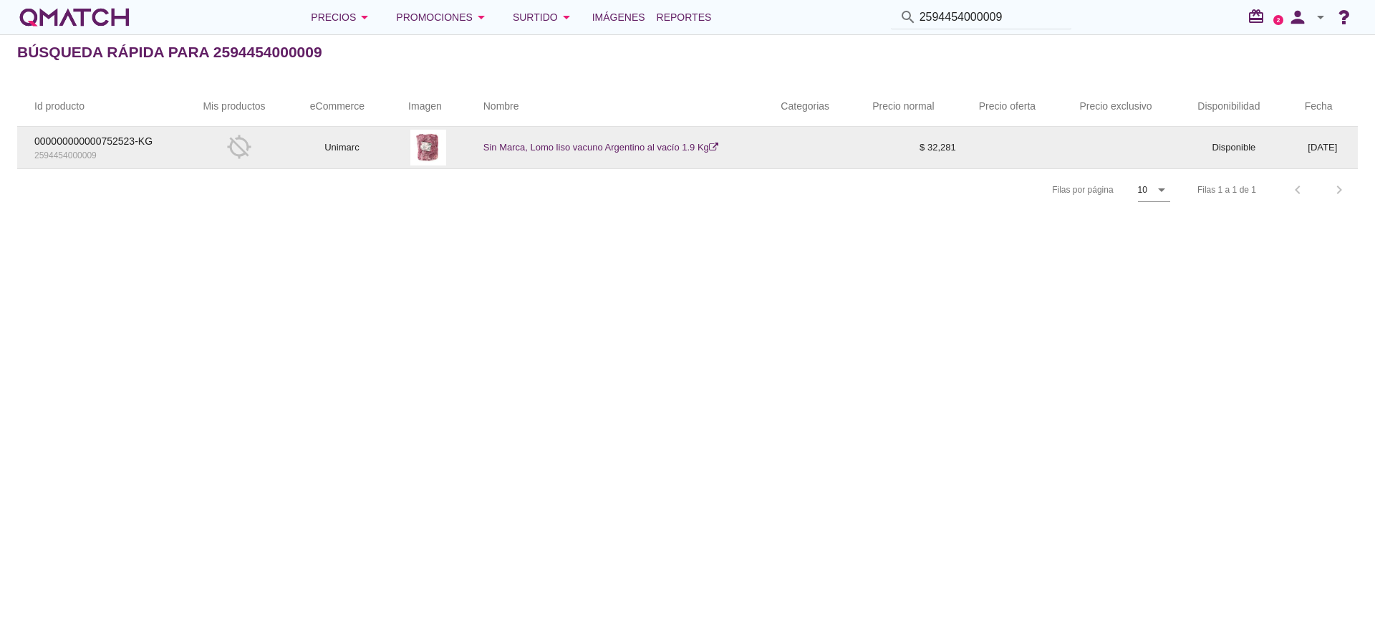
click at [568, 140] on td "Sin Marca, Lomo liso vacuno Argentino al vacío 1.9 Kg" at bounding box center [615, 148] width 298 height 42
click at [583, 145] on link "Sin Marca, Lomo liso vacuno Argentino al vacío 1.9 Kg" at bounding box center [600, 147] width 235 height 11
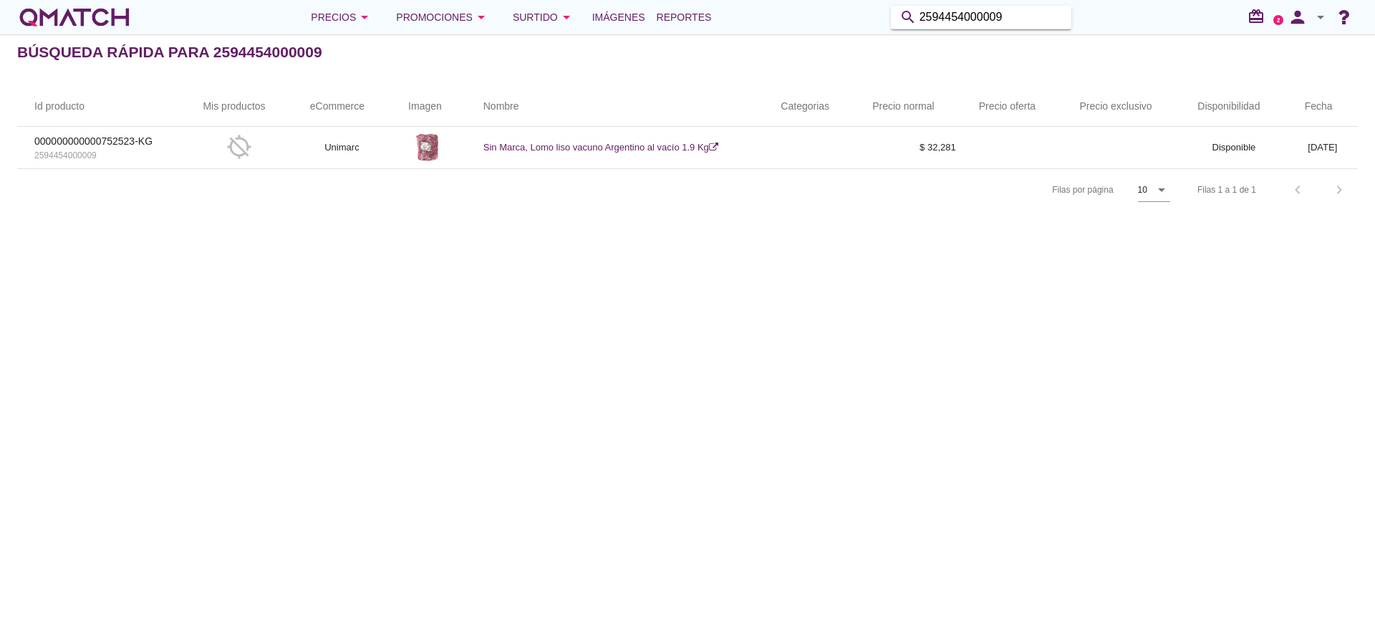
drag, startPoint x: 1034, startPoint y: 19, endPoint x: 700, endPoint y: -16, distance: 336.2
click at [700, 0] on html "5 10 15 20 25 50 Cerrar Preferencias de aplicación save Guardar arrow_downward …" at bounding box center [687, 314] width 1375 height 629
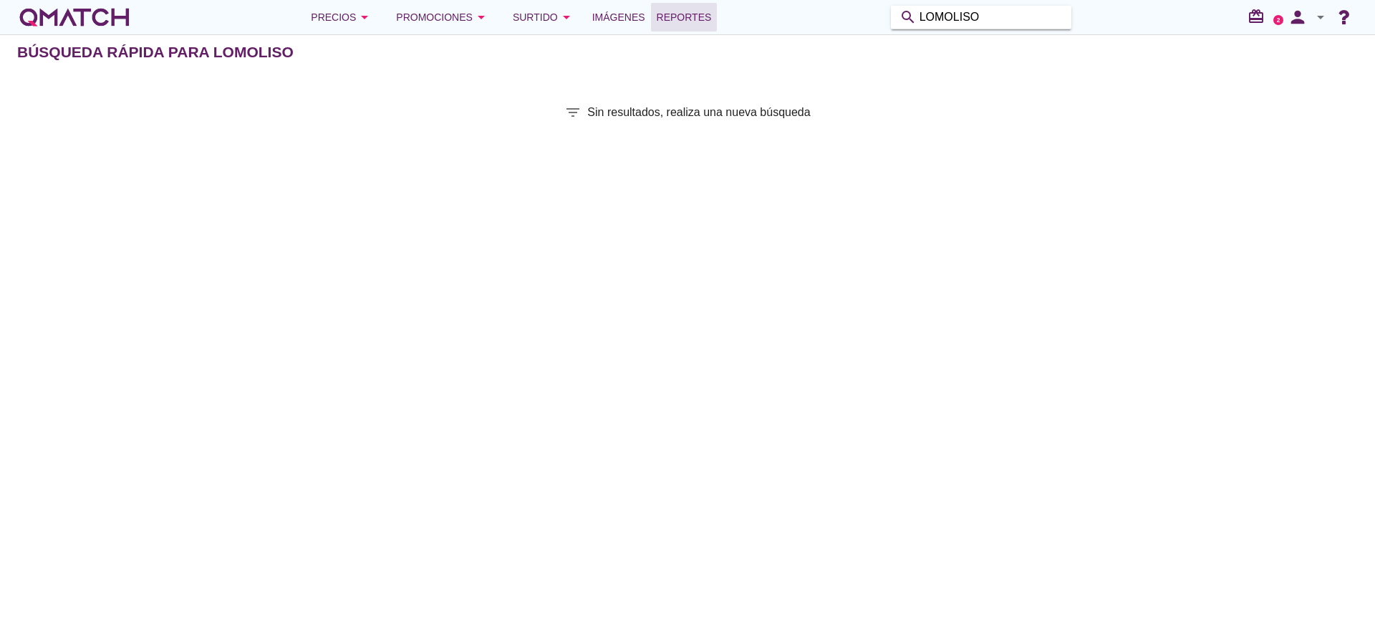
drag, startPoint x: 984, startPoint y: 20, endPoint x: 673, endPoint y: 14, distance: 311.5
click at [677, 16] on div "Precios arrow_drop_down Promociones arrow_drop_down Surtido arrow_drop_down Imá…" at bounding box center [687, 17] width 1340 height 29
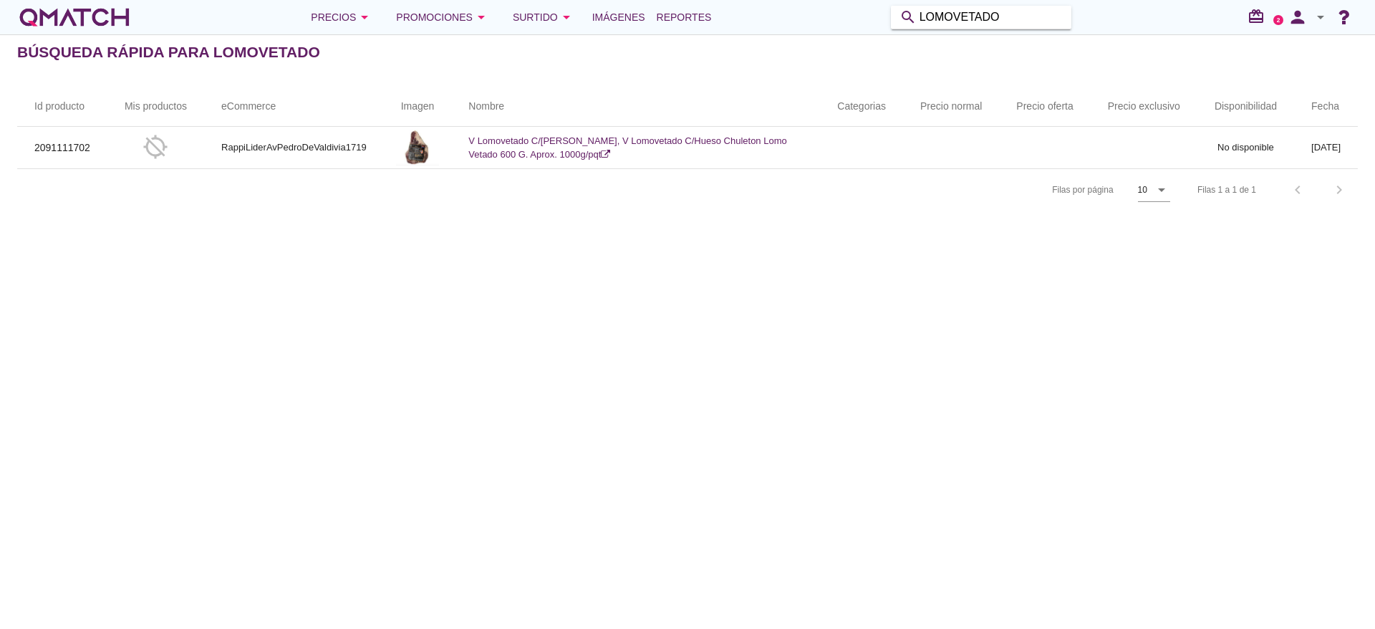
click at [1018, 13] on input "LOMOVETADO" at bounding box center [990, 17] width 143 height 23
drag, startPoint x: 954, startPoint y: 16, endPoint x: 1011, endPoint y: 7, distance: 57.3
click at [956, 14] on input "LOMOVETADO" at bounding box center [990, 17] width 143 height 23
type input "LOMO VETADO"
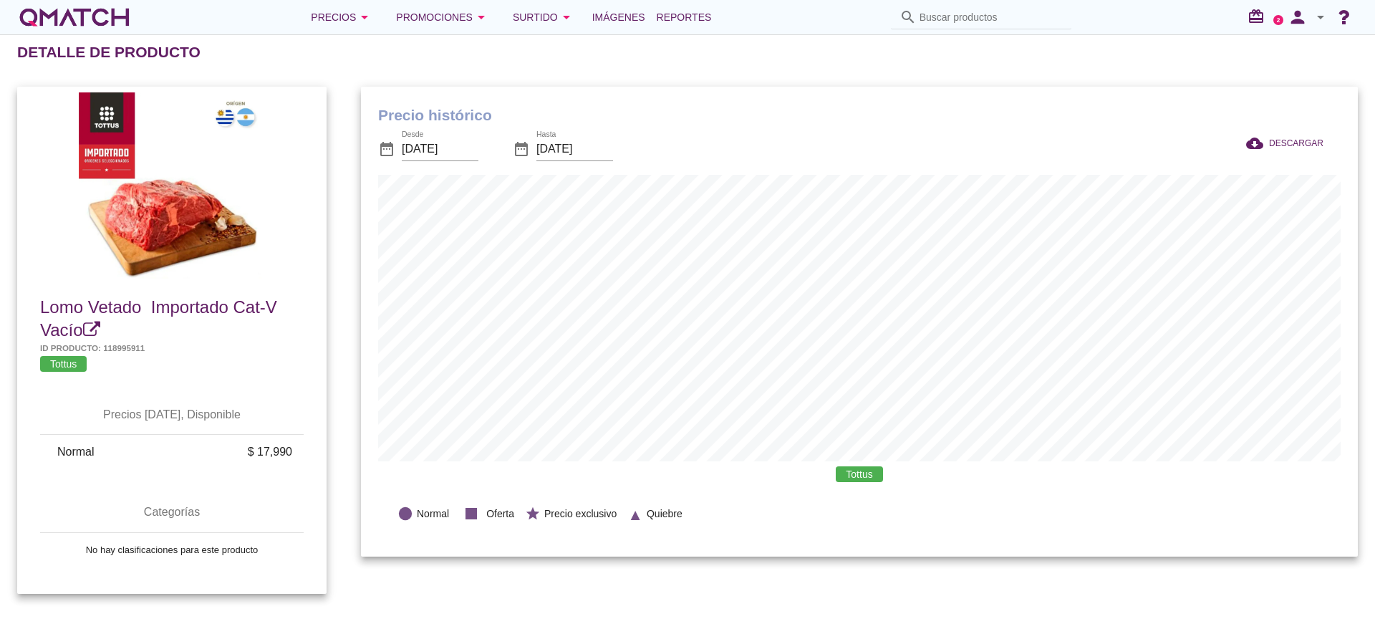
scroll to position [470, 997]
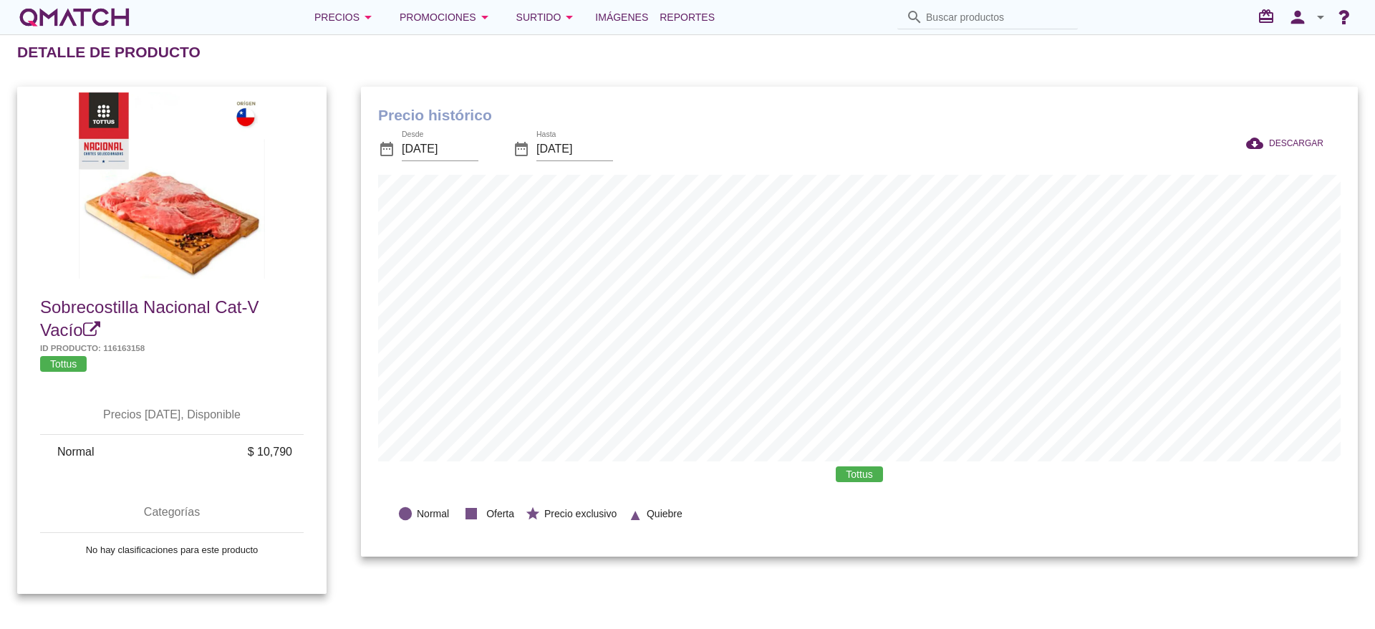
scroll to position [470, 997]
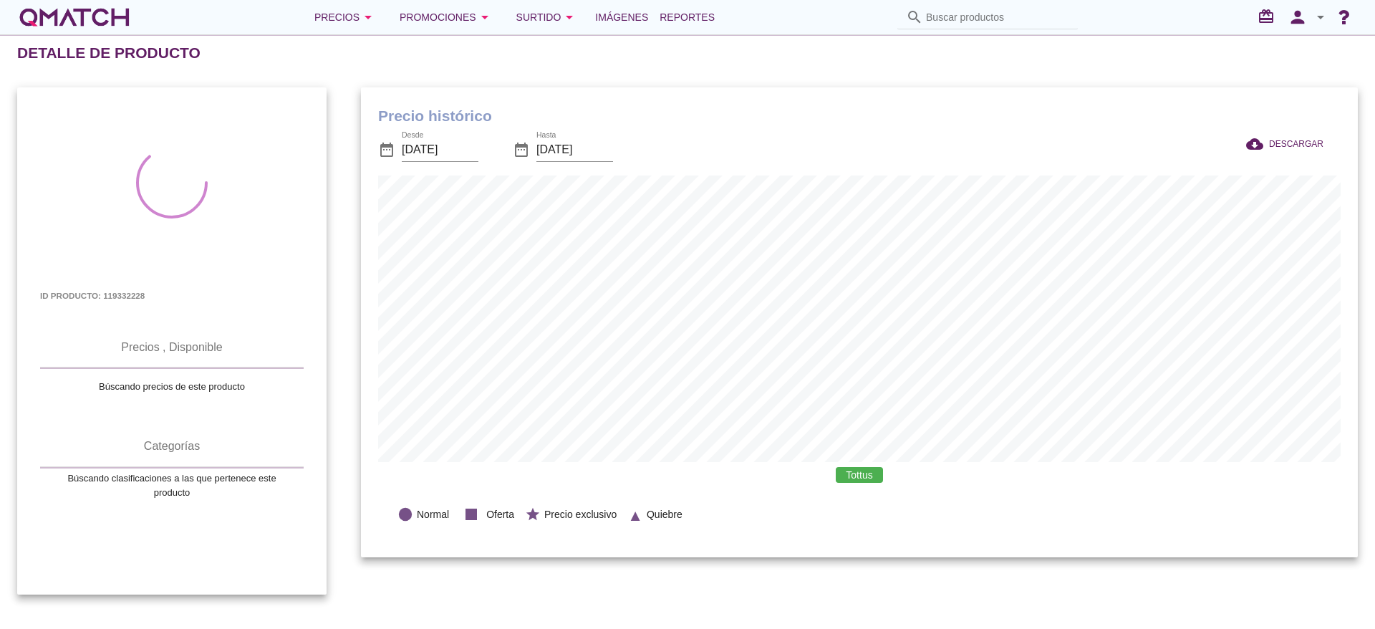
scroll to position [470, 997]
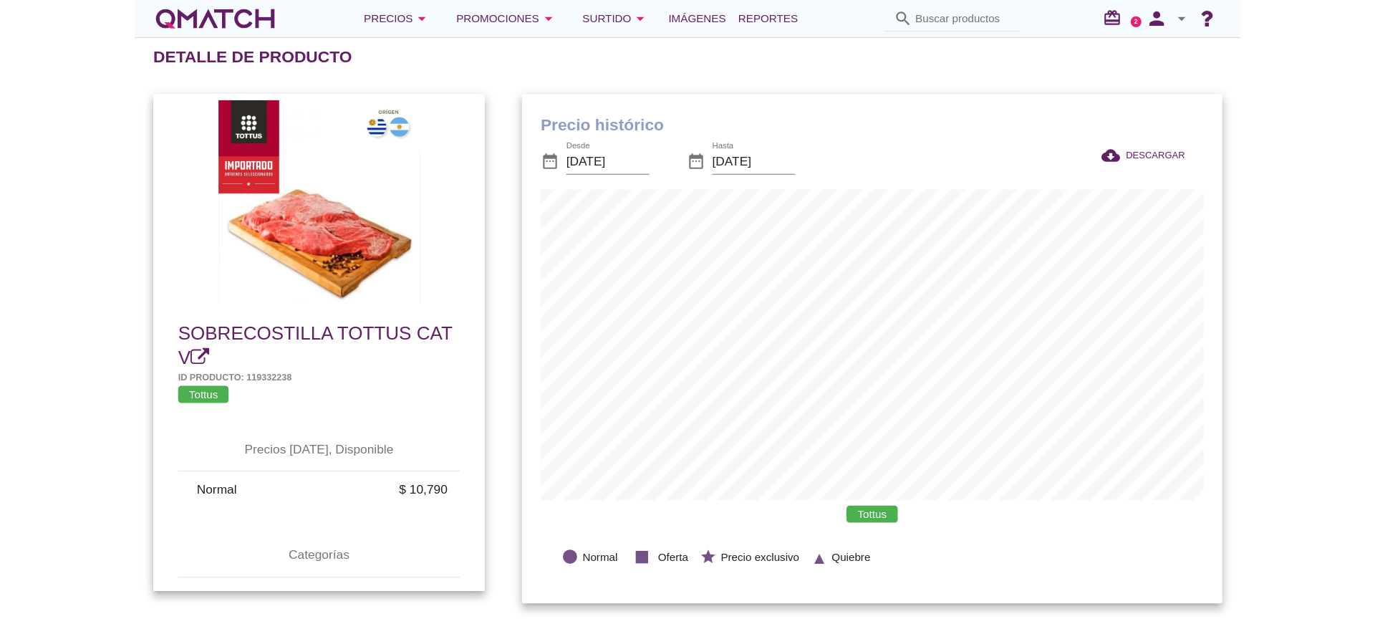
scroll to position [470, 997]
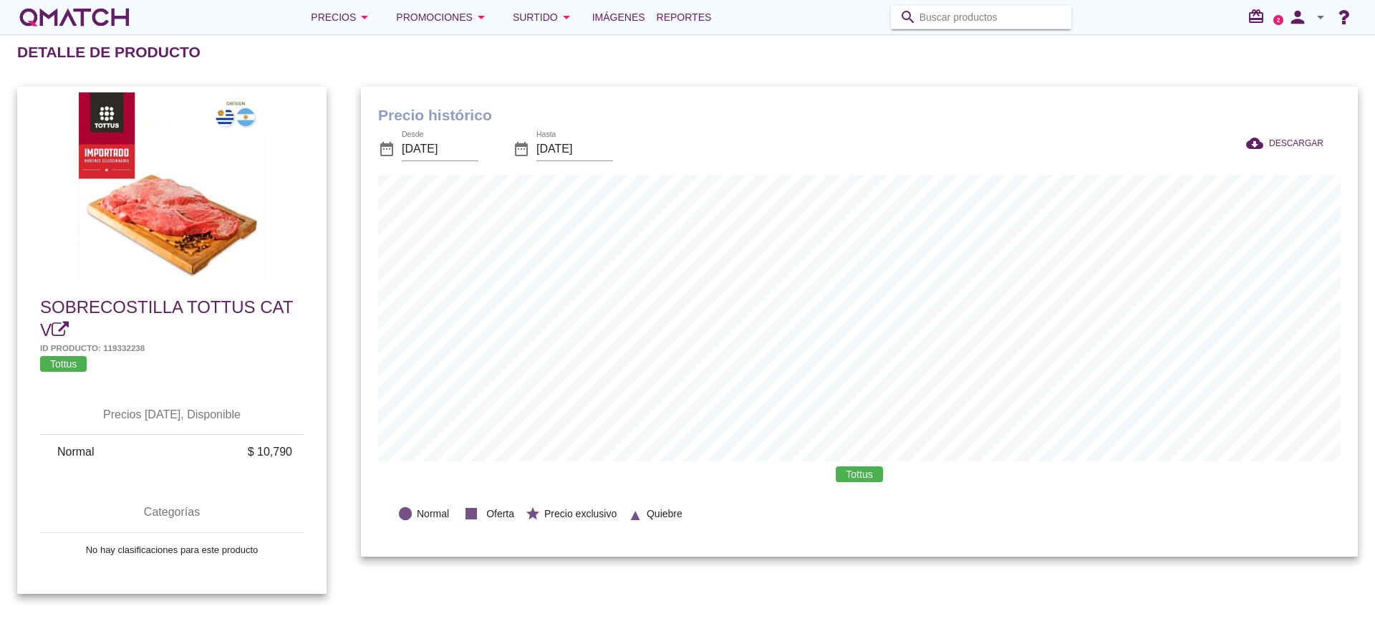
click at [1016, 16] on input "Buscar productos" at bounding box center [990, 17] width 143 height 23
type input "v"
click at [994, 6] on input "Buscar productos" at bounding box center [990, 17] width 143 height 23
paste input "2200202510835"
type input "2200202510835"
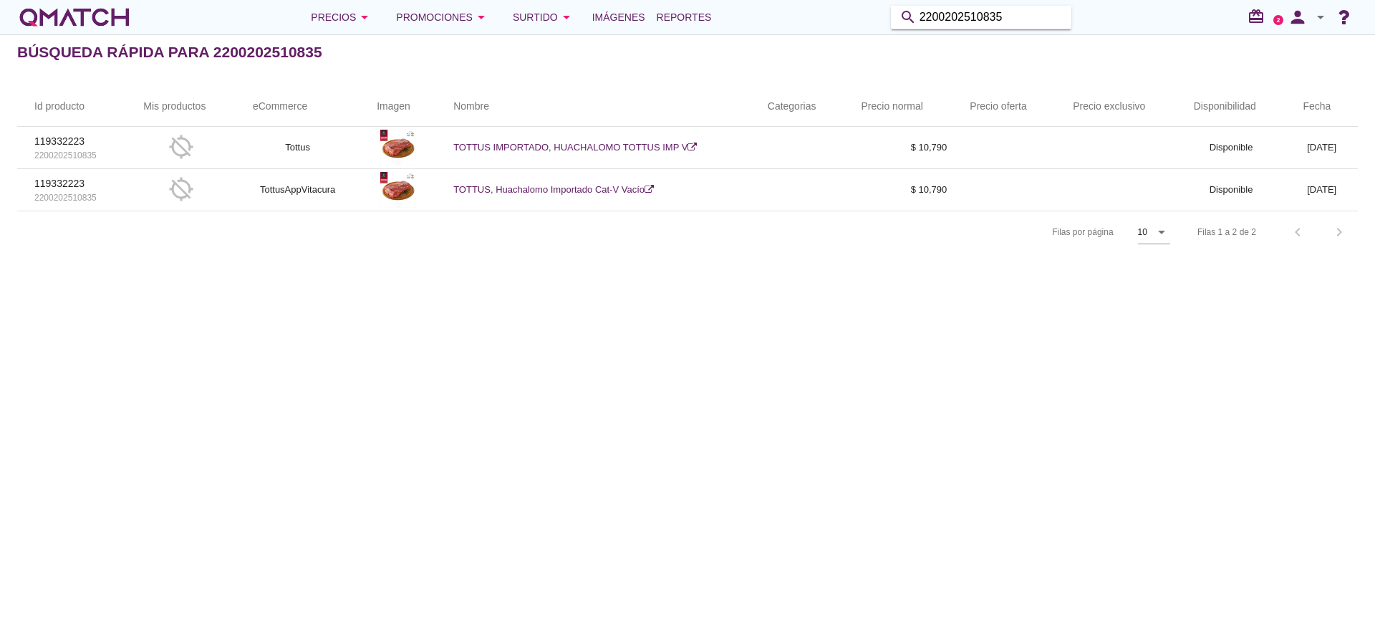
click at [1033, 21] on input "2200202510835" at bounding box center [990, 17] width 143 height 23
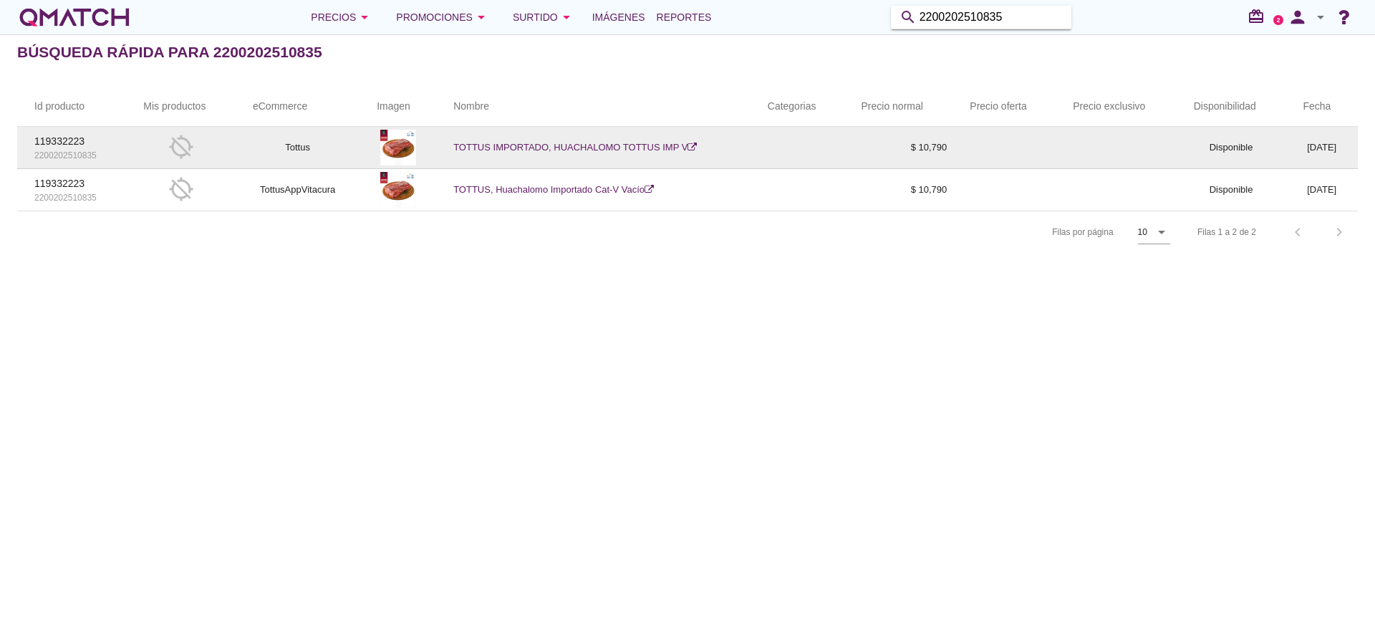
click at [570, 146] on link "TOTTUS IMPORTADO, HUACHALOMO TOTTUS IMP V" at bounding box center [574, 147] width 243 height 11
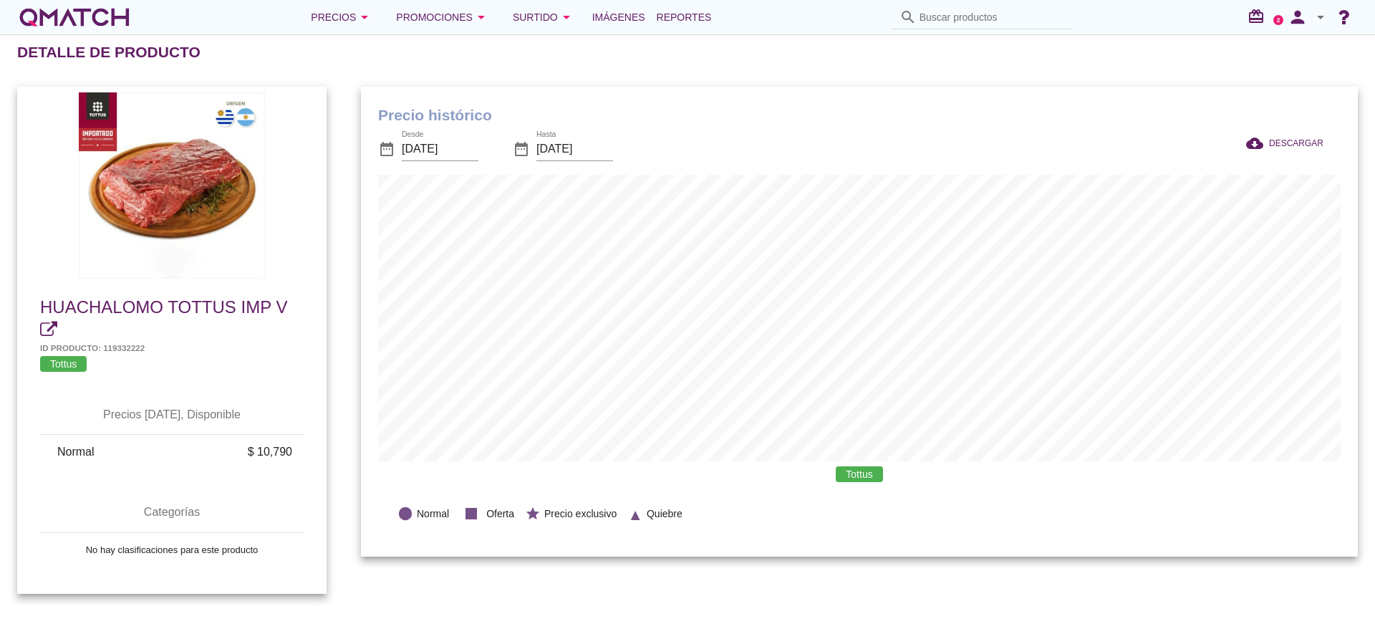
scroll to position [470, 997]
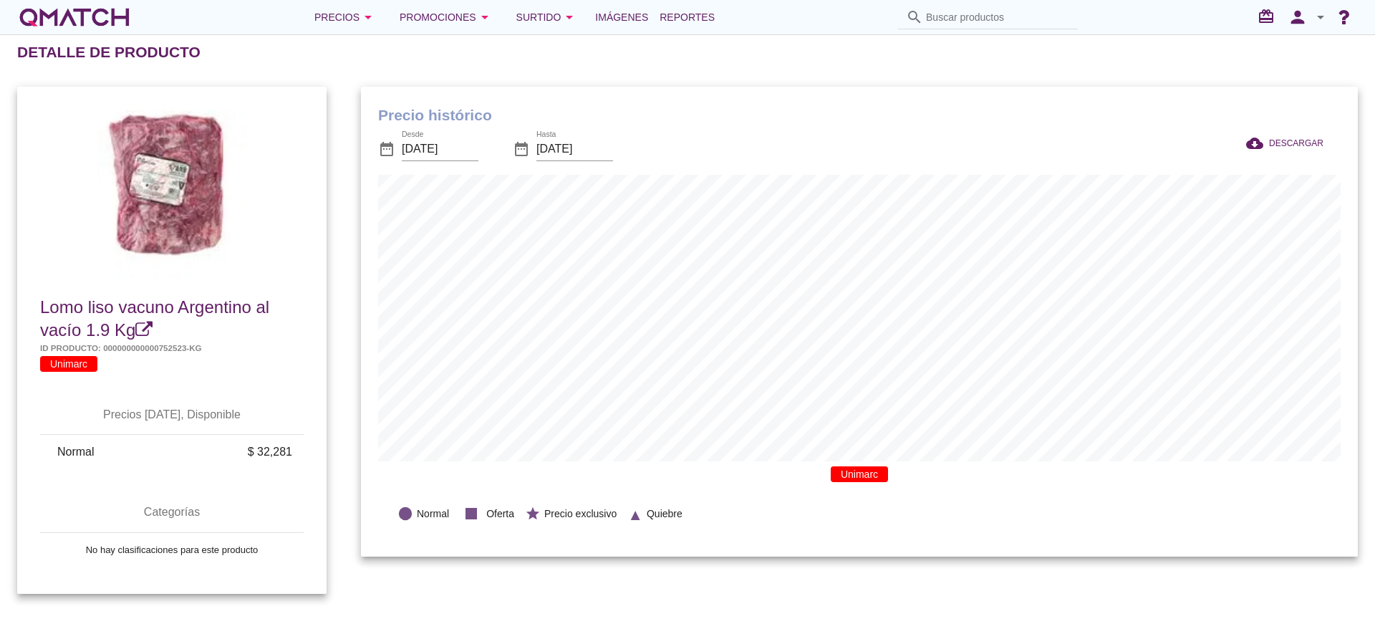
scroll to position [470, 997]
click at [21, 41] on h2 "Detalle de producto" at bounding box center [108, 52] width 183 height 23
click at [969, 9] on input "Buscar productos" at bounding box center [990, 17] width 143 height 23
paste input "115834644"
type input "115834644"
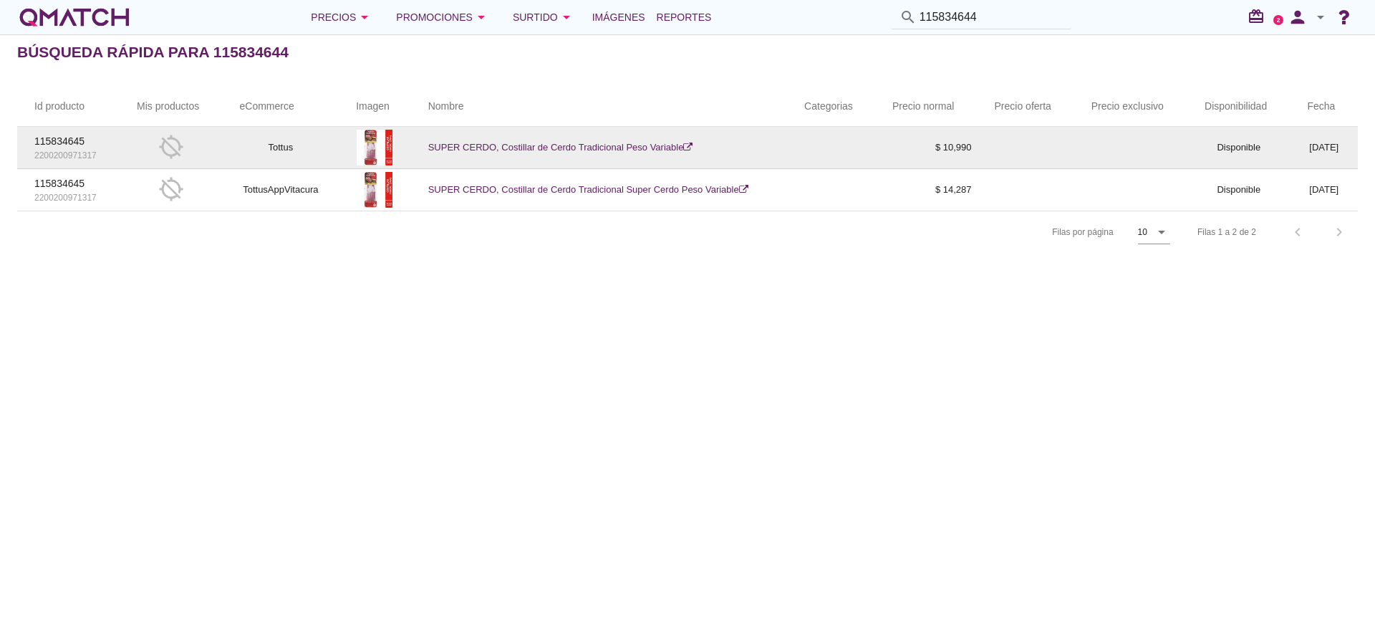
click at [538, 140] on td "SUPER CERDO, Costillar de Cerdo Tradicional Peso Variable" at bounding box center [599, 148] width 376 height 42
click at [623, 147] on link "SUPER CERDO, Costillar de Cerdo Tradicional Peso Variable" at bounding box center [560, 147] width 265 height 11
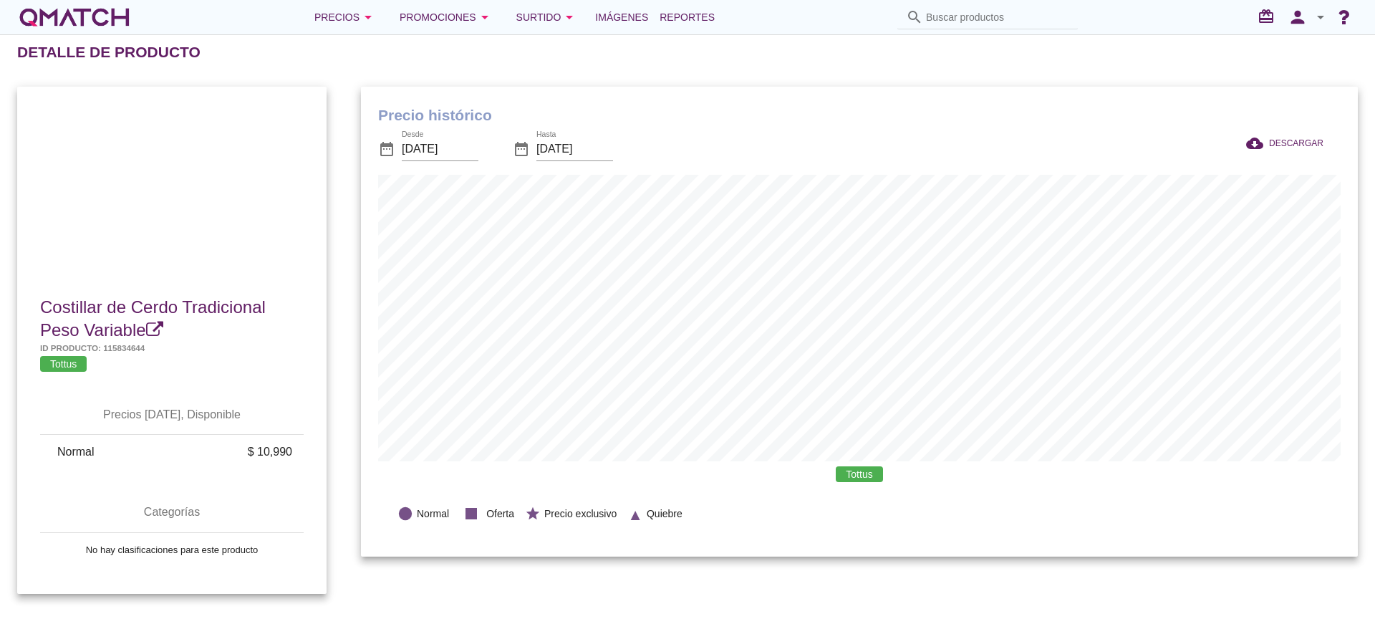
scroll to position [470, 997]
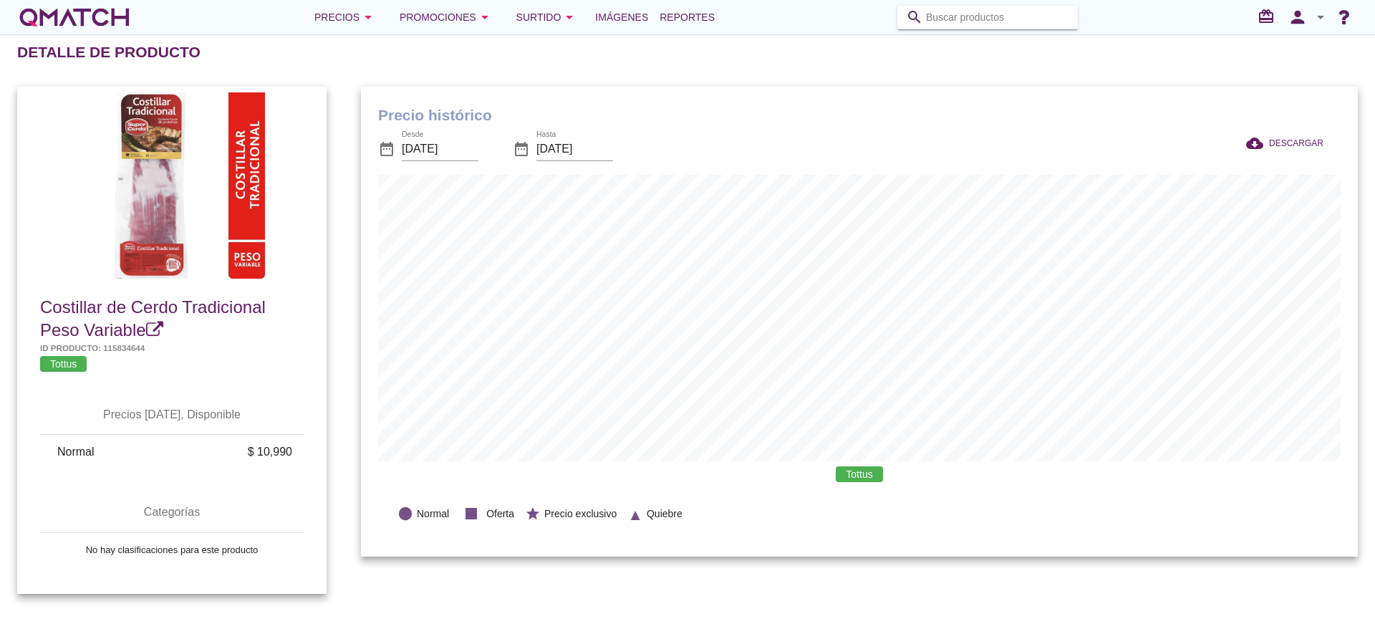
click at [939, 18] on input "Buscar productos" at bounding box center [997, 17] width 143 height 23
click at [952, 10] on input "Buscar productos" at bounding box center [997, 17] width 143 height 23
type input "costillar"
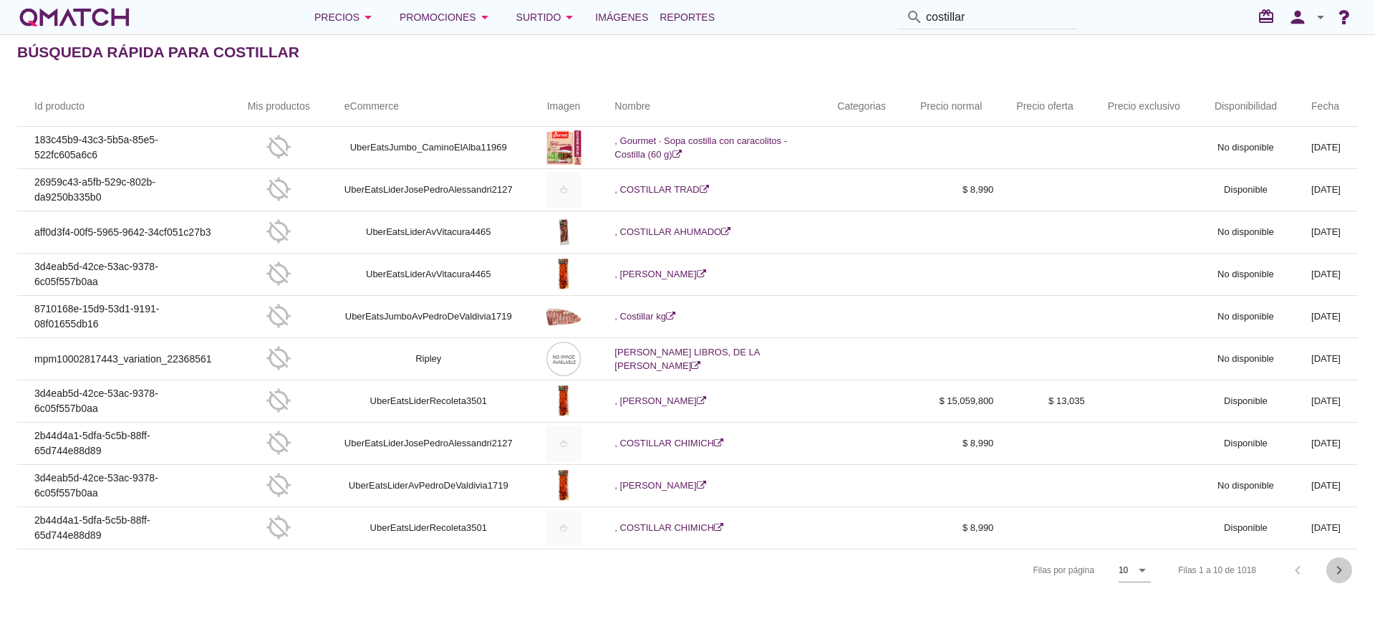
click at [1333, 570] on icon "chevron_right" at bounding box center [1338, 569] width 17 height 17
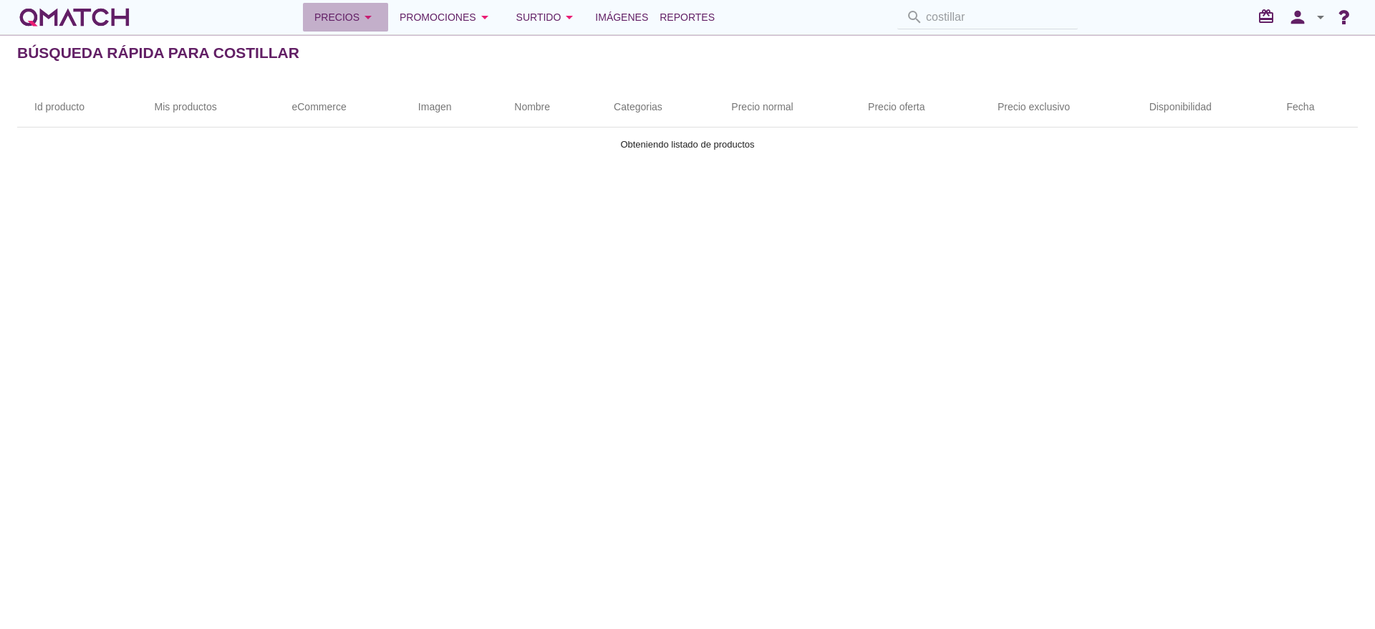
click at [335, 12] on div "Precios arrow_drop_down" at bounding box center [345, 17] width 62 height 17
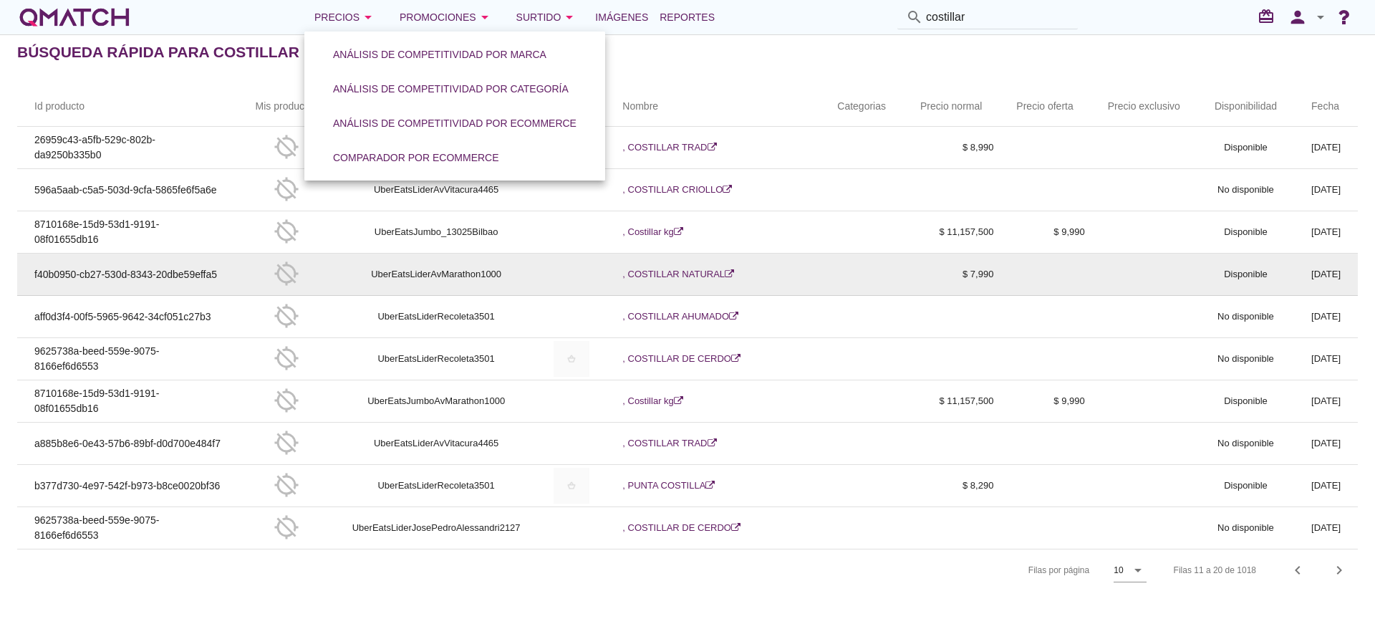
click at [86, 267] on p "f40b0950-cb27-530d-8343-20dbe59effa5" at bounding box center [127, 274] width 187 height 15
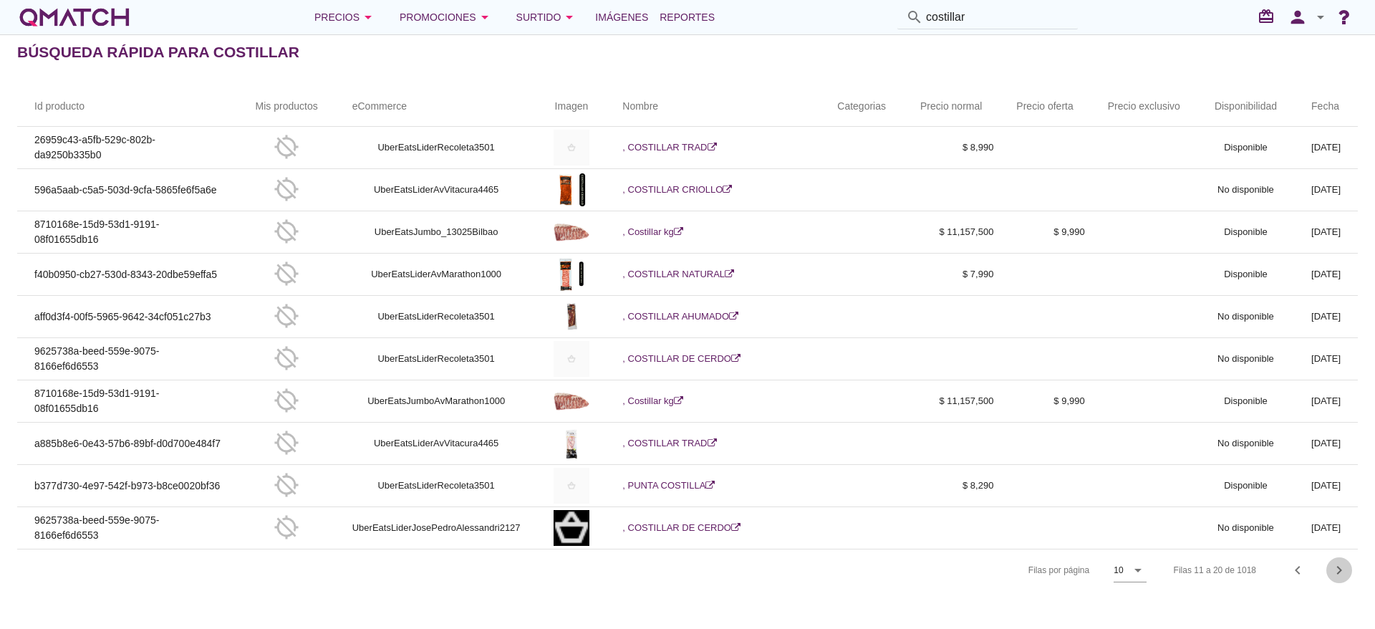
click at [1337, 571] on icon "chevron_right" at bounding box center [1338, 569] width 17 height 17
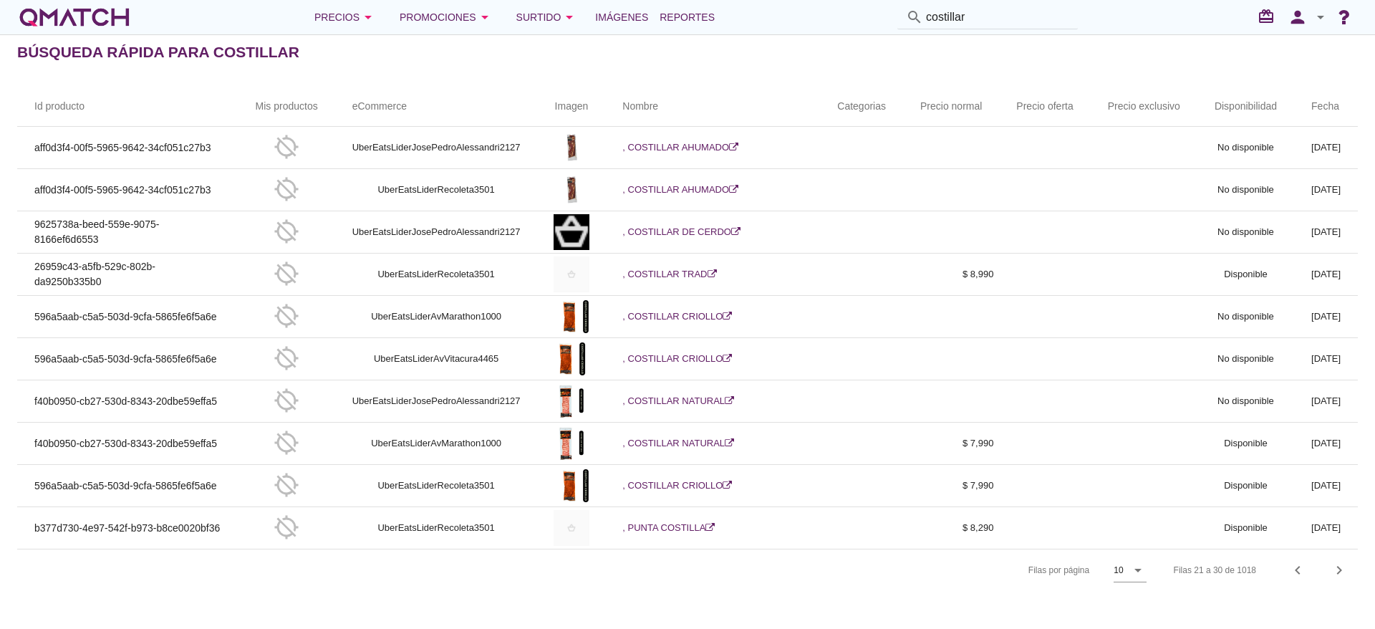
drag, startPoint x: 1347, startPoint y: 0, endPoint x: 916, endPoint y: 67, distance: 436.2
click at [912, 75] on div "Id producto Mis productos eCommerce Imagen Nombre Categorias Precio normal Prec…" at bounding box center [687, 338] width 1375 height 539
click at [1294, 16] on icon "person" at bounding box center [1297, 17] width 29 height 20
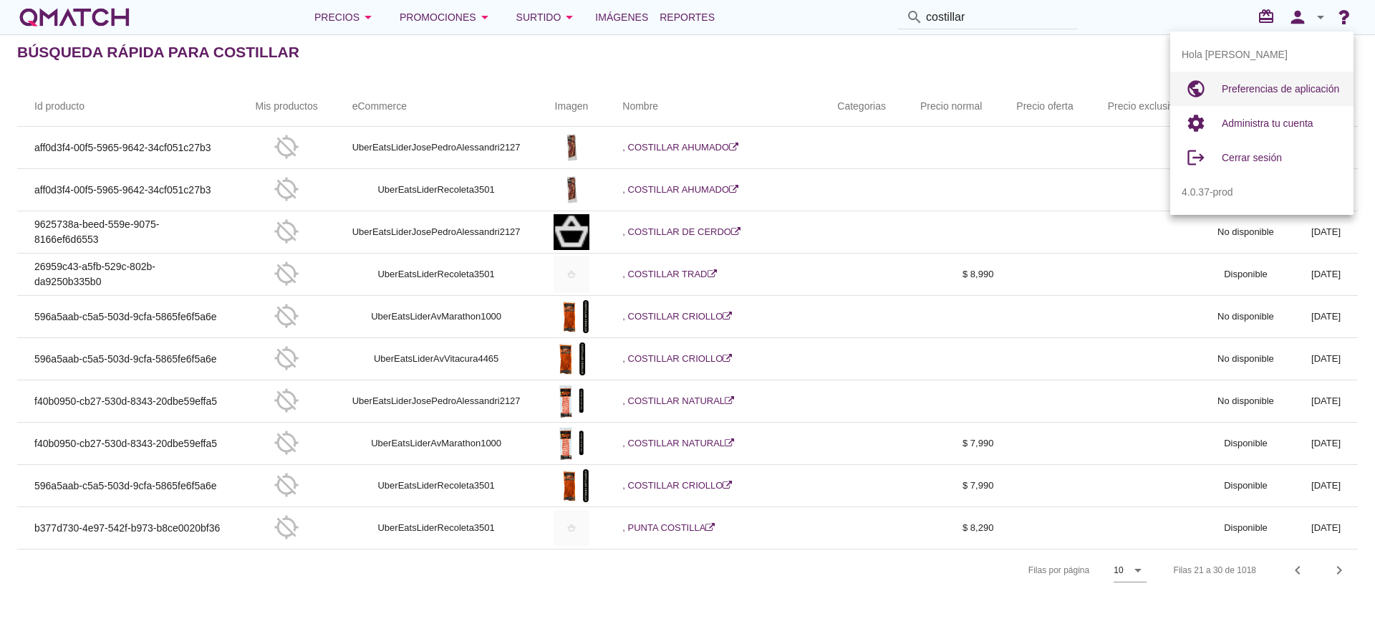
click at [1257, 100] on div "Preferencias de aplicación" at bounding box center [1281, 89] width 120 height 34
radio input "true"
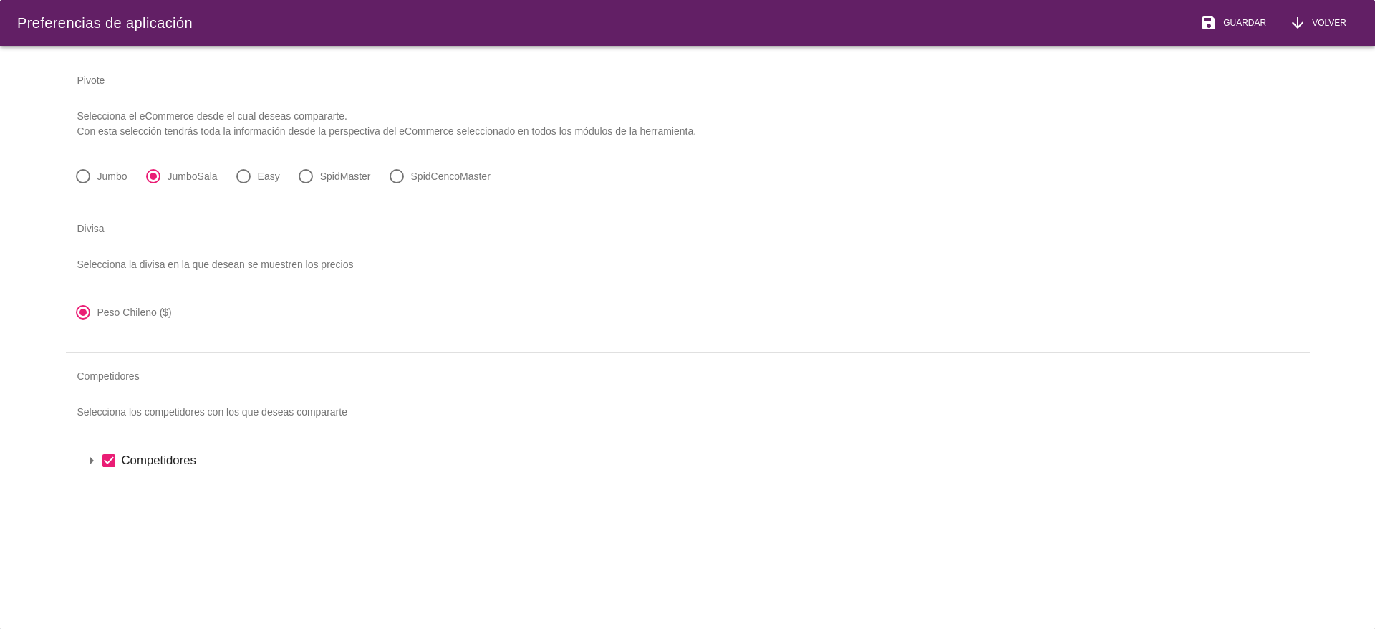
click at [89, 175] on div at bounding box center [83, 176] width 24 height 24
radio input "true"
click at [91, 454] on icon "arrow_drop_down" at bounding box center [91, 460] width 17 height 17
click at [112, 482] on icon "arrow_drop_down" at bounding box center [110, 484] width 17 height 17
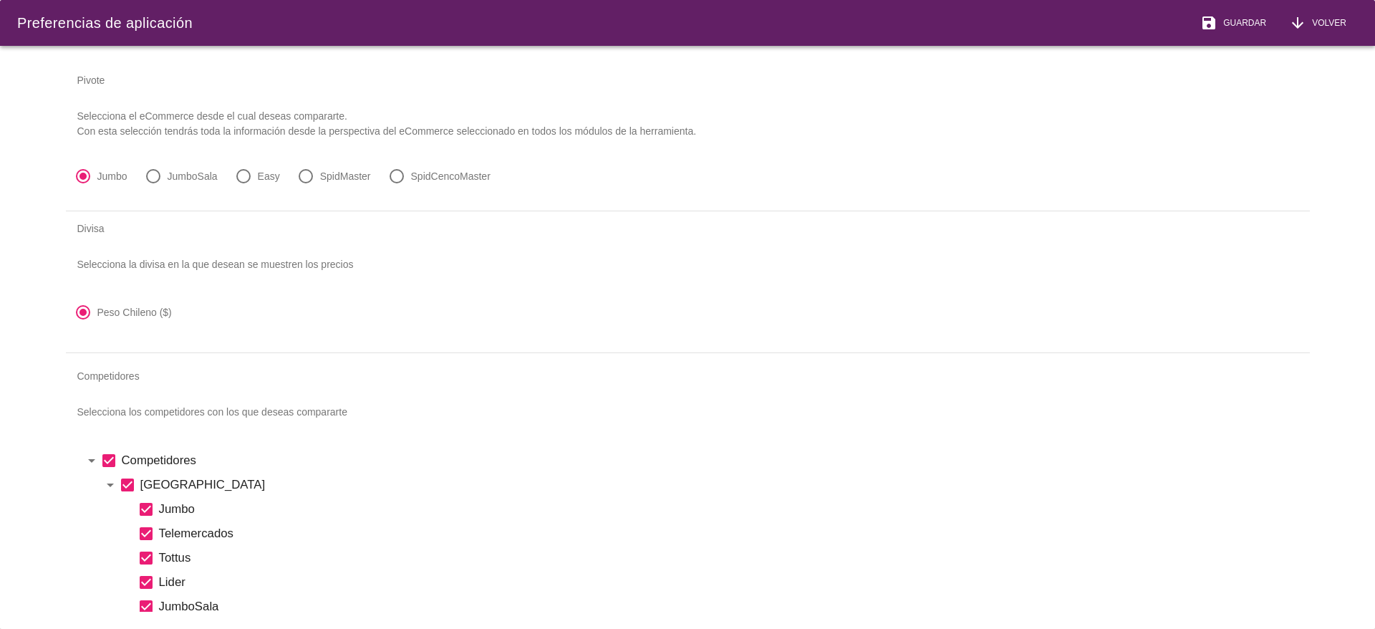
click at [147, 529] on icon "check_box" at bounding box center [145, 533] width 17 height 17
drag, startPoint x: 146, startPoint y: 553, endPoint x: 147, endPoint y: 582, distance: 29.4
click at [146, 556] on icon "check_box" at bounding box center [145, 557] width 17 height 17
click at [150, 497] on div "check_box Jumbo" at bounding box center [714, 509] width 1155 height 24
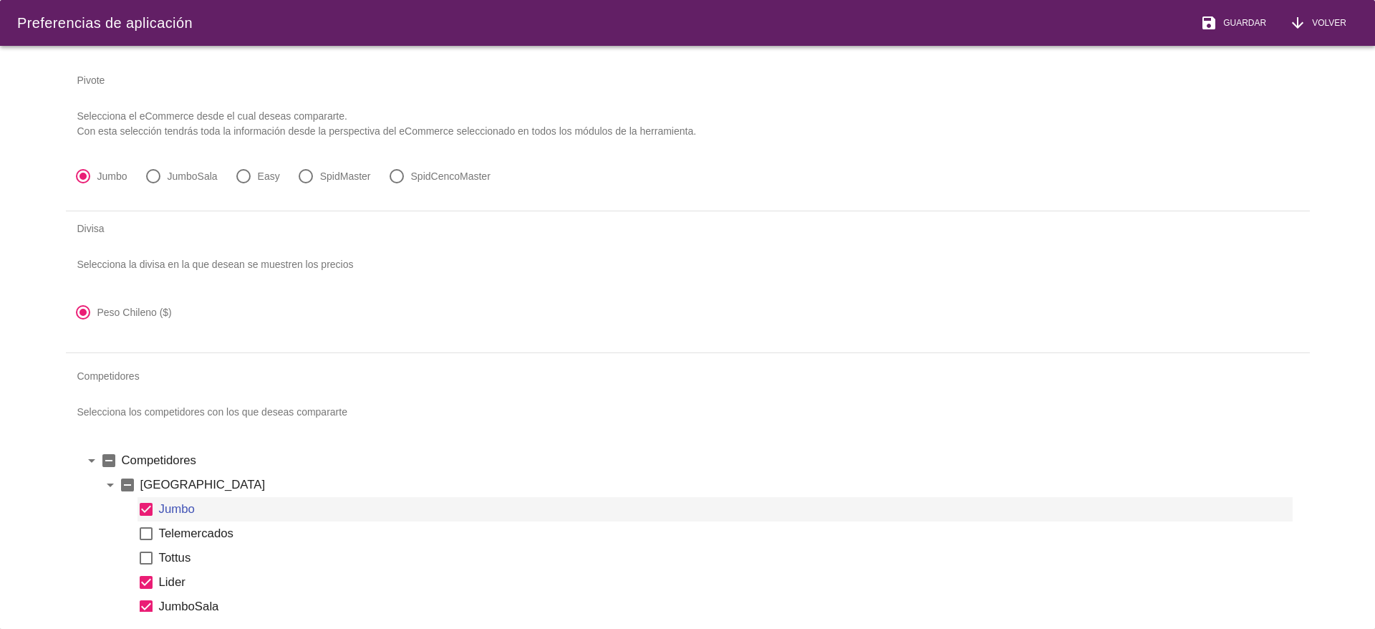
click at [128, 477] on icon "indeterminate_check_box" at bounding box center [127, 484] width 17 height 17
click at [128, 483] on icon "check_box" at bounding box center [127, 484] width 17 height 17
click at [151, 507] on icon "check_box_outline_blank" at bounding box center [145, 508] width 17 height 17
click at [1226, 20] on span "Guardar" at bounding box center [1241, 22] width 49 height 13
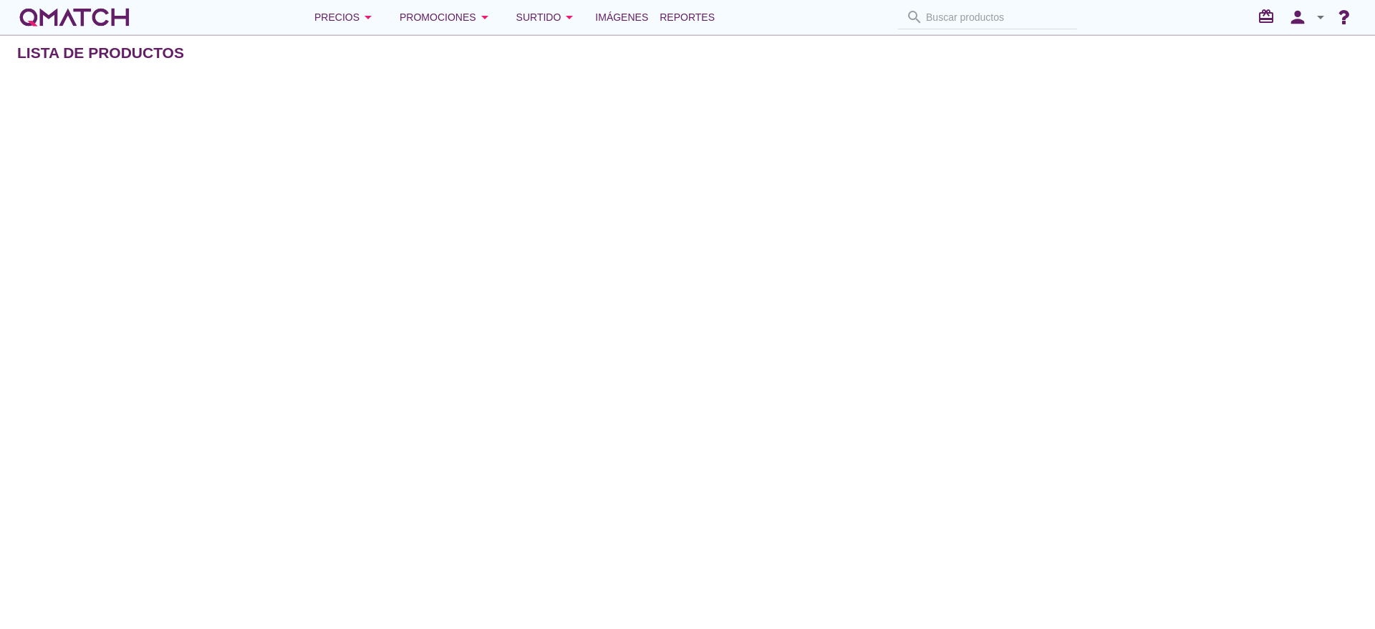
click at [966, 16] on div "search Buscar productos" at bounding box center [987, 18] width 192 height 24
click at [961, 7] on input "Buscar productos" at bounding box center [990, 17] width 143 height 23
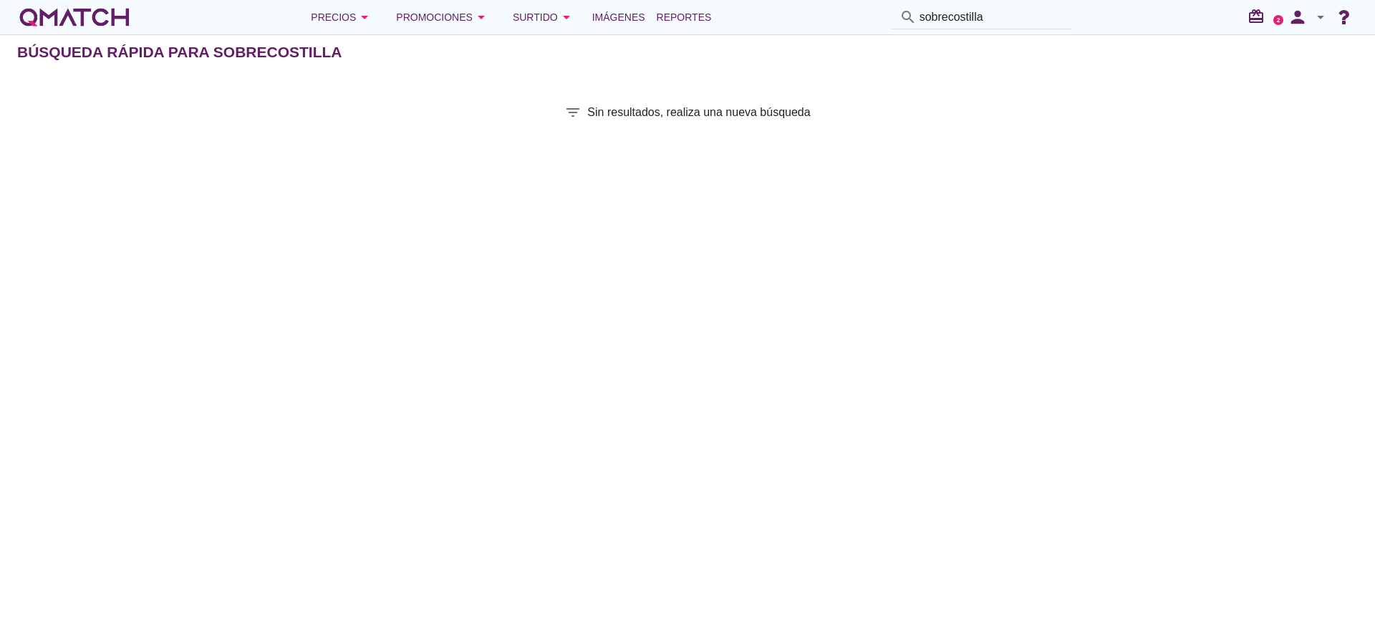
drag, startPoint x: 1000, startPoint y: 22, endPoint x: 1017, endPoint y: 15, distance: 18.0
click at [1003, 20] on input "sobrecostilla" at bounding box center [990, 17] width 143 height 23
drag, startPoint x: 1024, startPoint y: 15, endPoint x: 689, endPoint y: 0, distance: 334.7
click at [689, 0] on div "Precios arrow_drop_down Promociones arrow_drop_down Surtido arrow_drop_down Imá…" at bounding box center [687, 17] width 1375 height 34
type input "lomo liso"
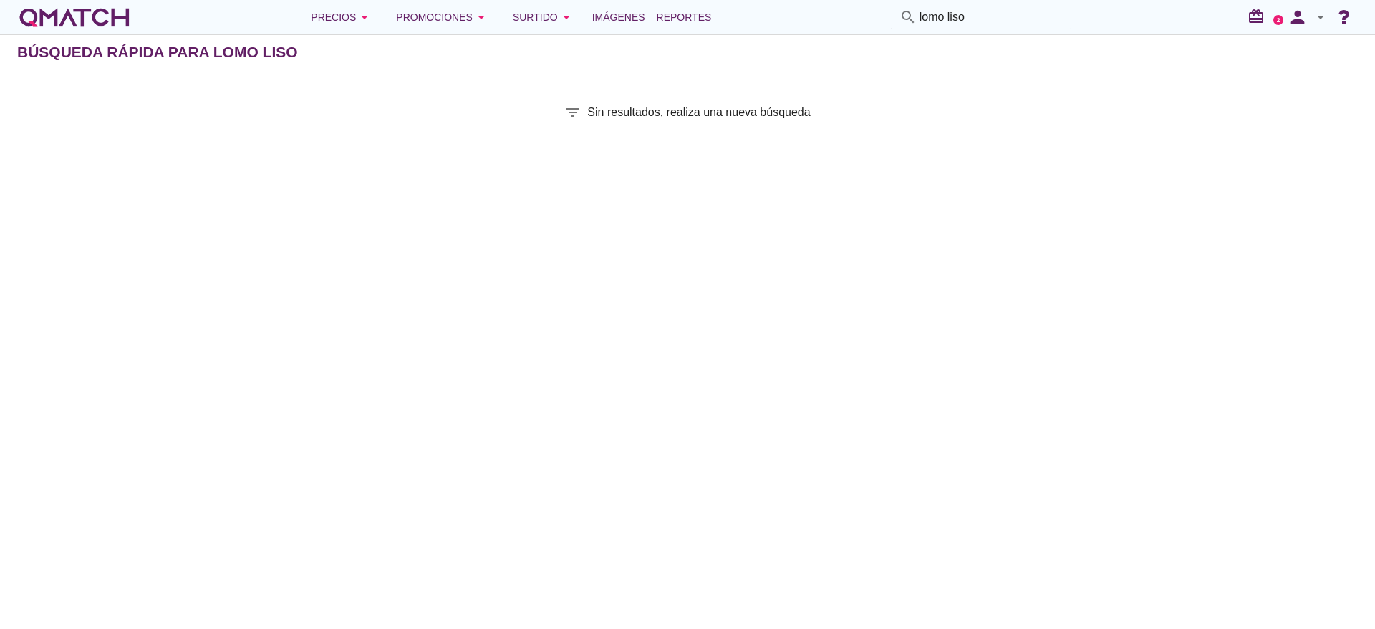
click at [831, 261] on div "Búsqueda rápida para lomo liso filter_list Sin resultados, realiza una nueva bú…" at bounding box center [687, 331] width 1375 height 594
click at [992, 16] on input "lomo liso" at bounding box center [990, 17] width 143 height 23
click at [1307, 21] on icon "person" at bounding box center [1297, 17] width 29 height 20
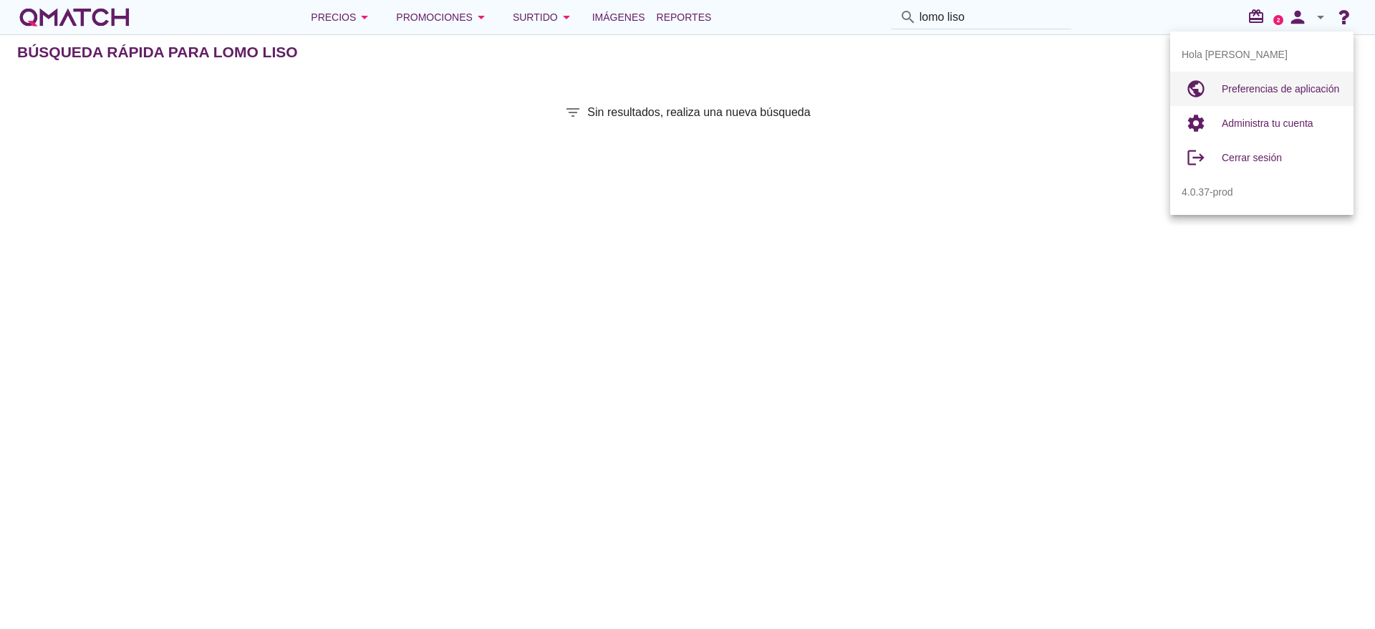
click at [1265, 84] on span "Preferencias de aplicación" at bounding box center [1279, 88] width 117 height 11
radio input "true"
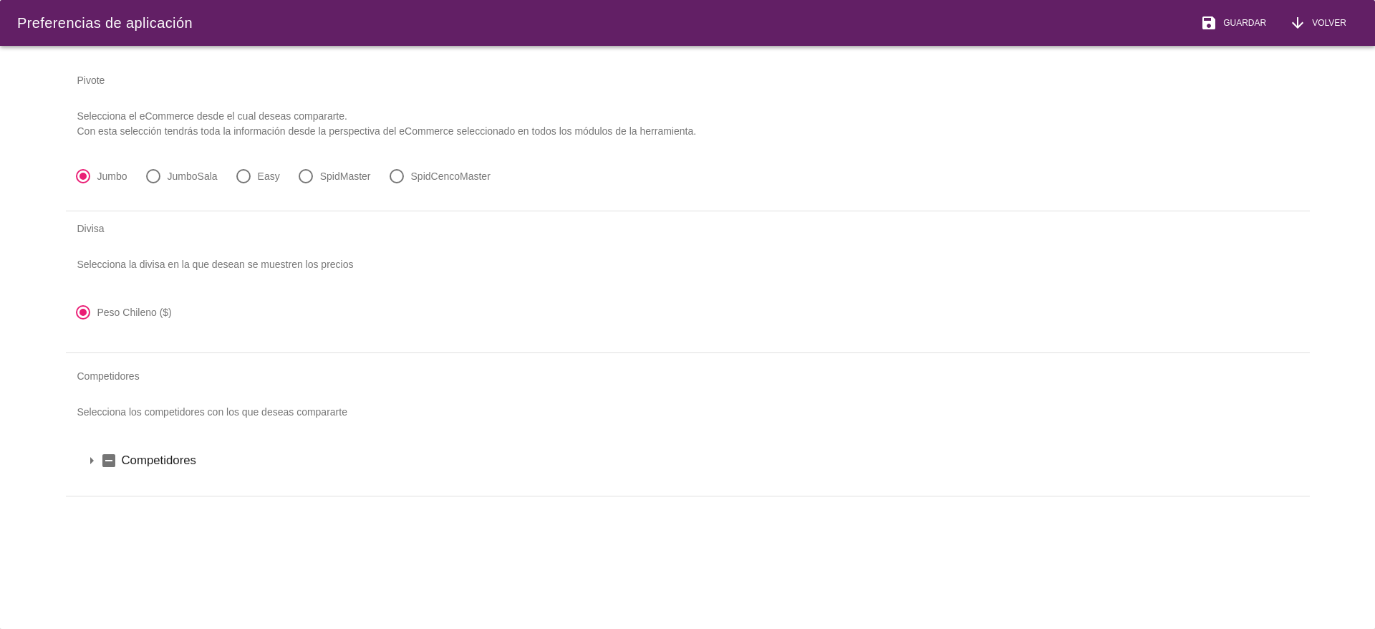
click at [87, 455] on icon "arrow_drop_down" at bounding box center [91, 460] width 17 height 17
click at [111, 484] on icon "arrow_drop_down" at bounding box center [110, 484] width 17 height 17
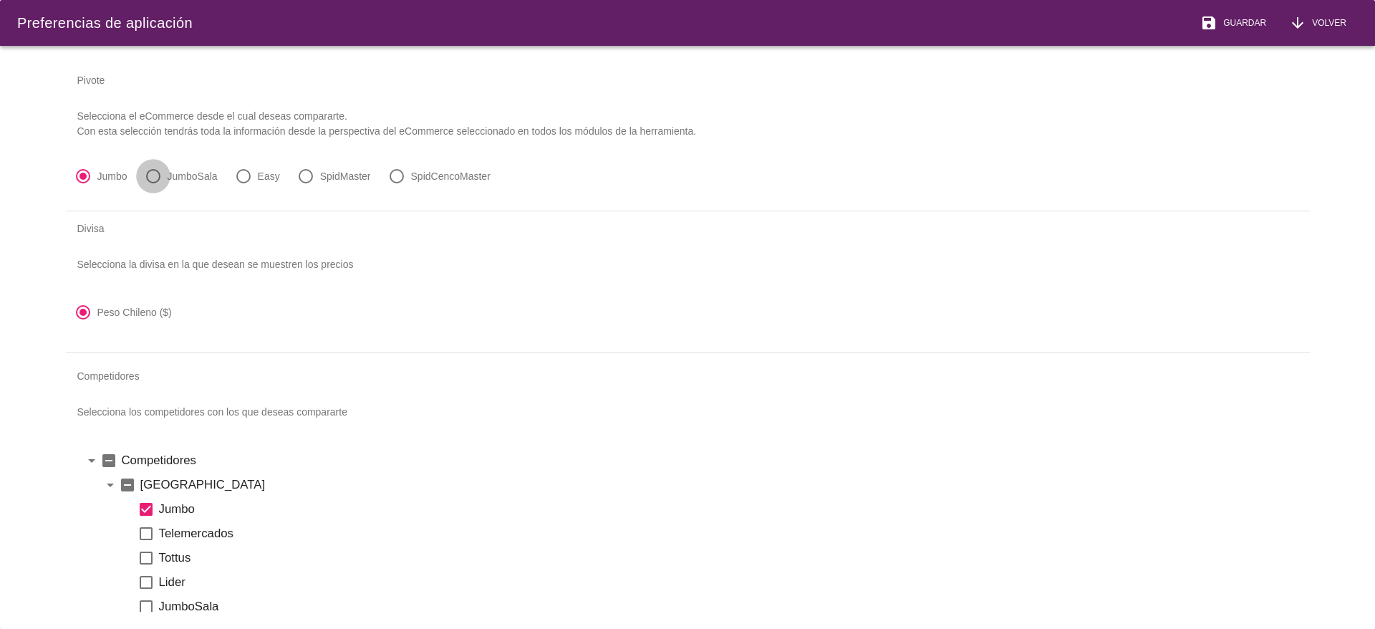
click at [155, 175] on div at bounding box center [153, 176] width 24 height 24
radio input "false"
radio input "true"
click at [1256, 19] on span "Guardar" at bounding box center [1241, 22] width 49 height 13
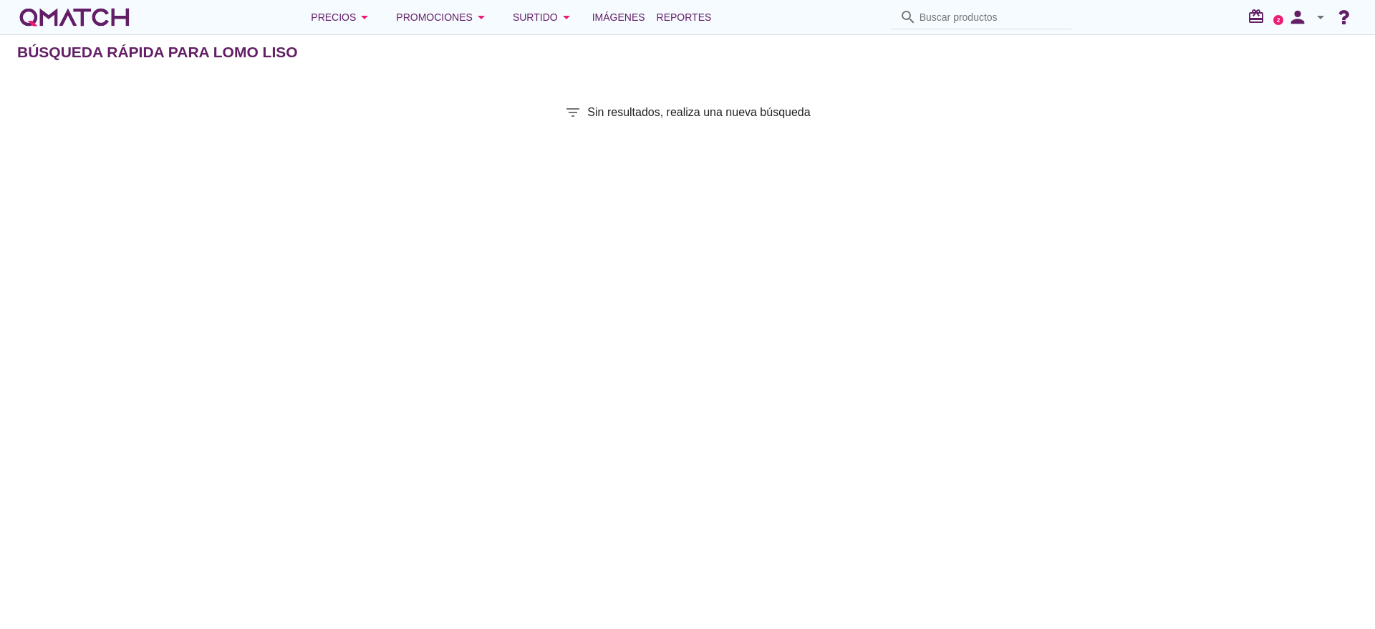
click at [981, 18] on input "Buscar productos" at bounding box center [990, 17] width 143 height 23
type input "costillar"
click at [999, 10] on input "costillar" at bounding box center [990, 17] width 143 height 23
click at [366, 4] on button "Precios arrow_drop_down" at bounding box center [341, 17] width 85 height 29
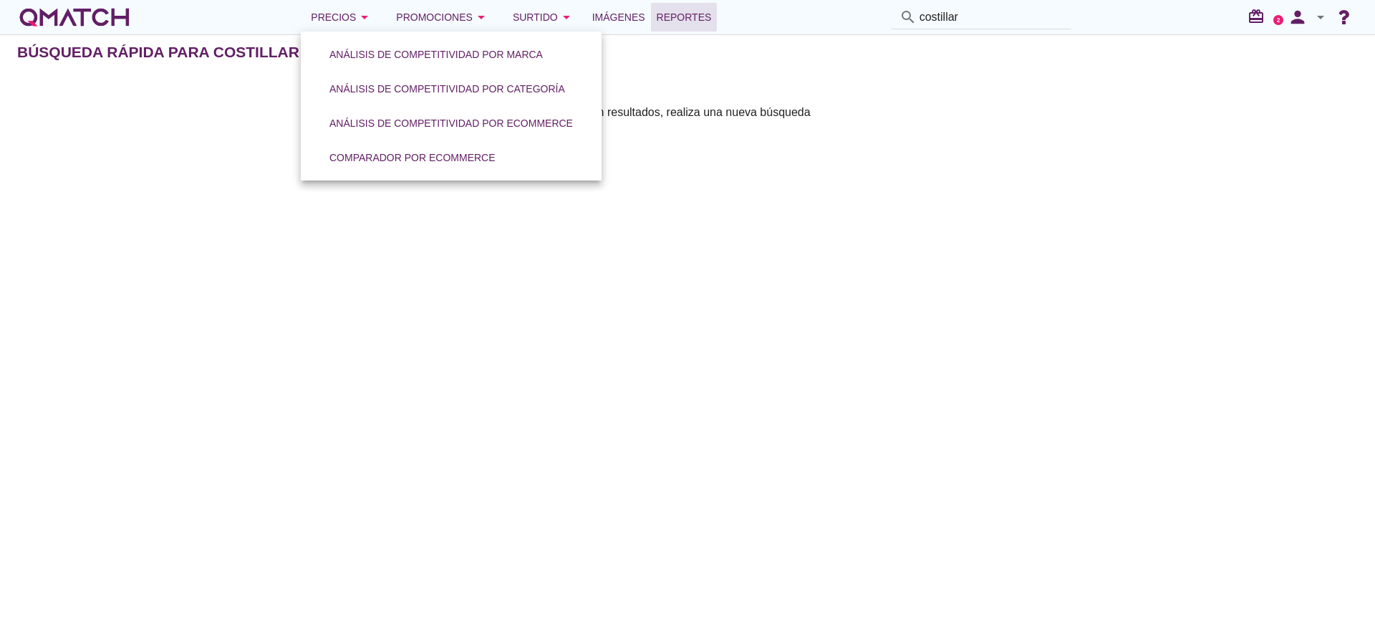
click at [687, 20] on span "Reportes" at bounding box center [683, 17] width 55 height 17
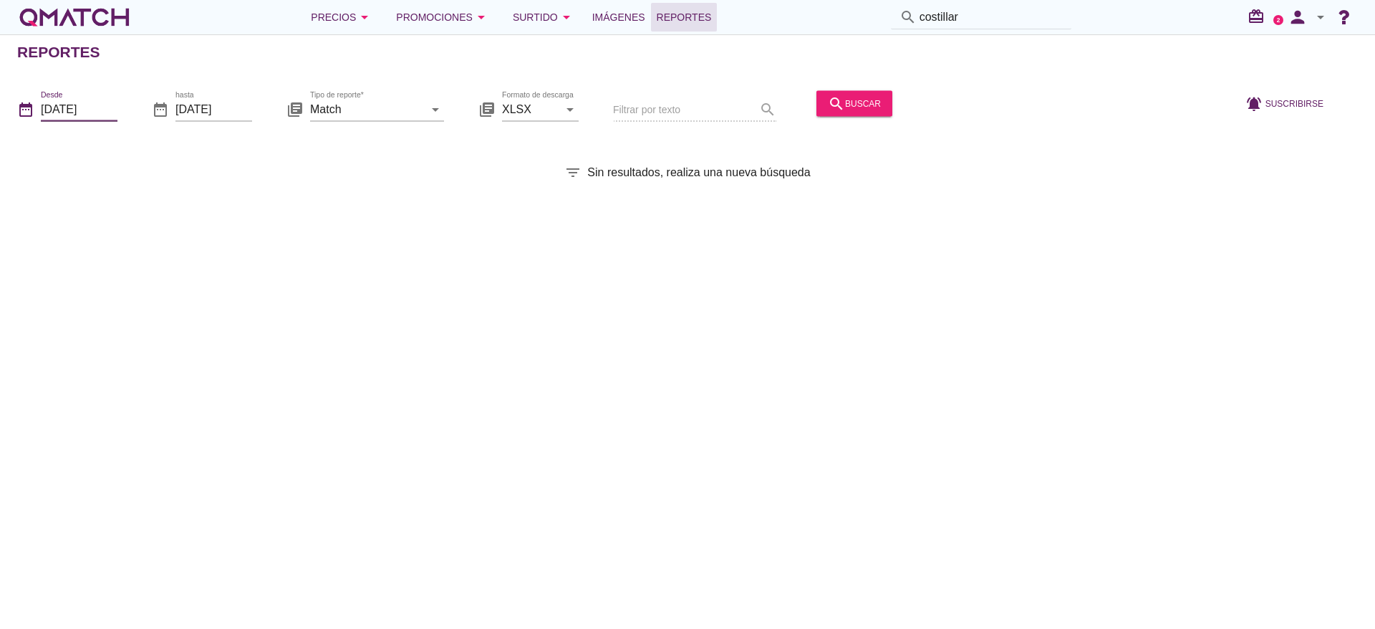
click at [69, 107] on input "2025-09-01" at bounding box center [79, 108] width 77 height 23
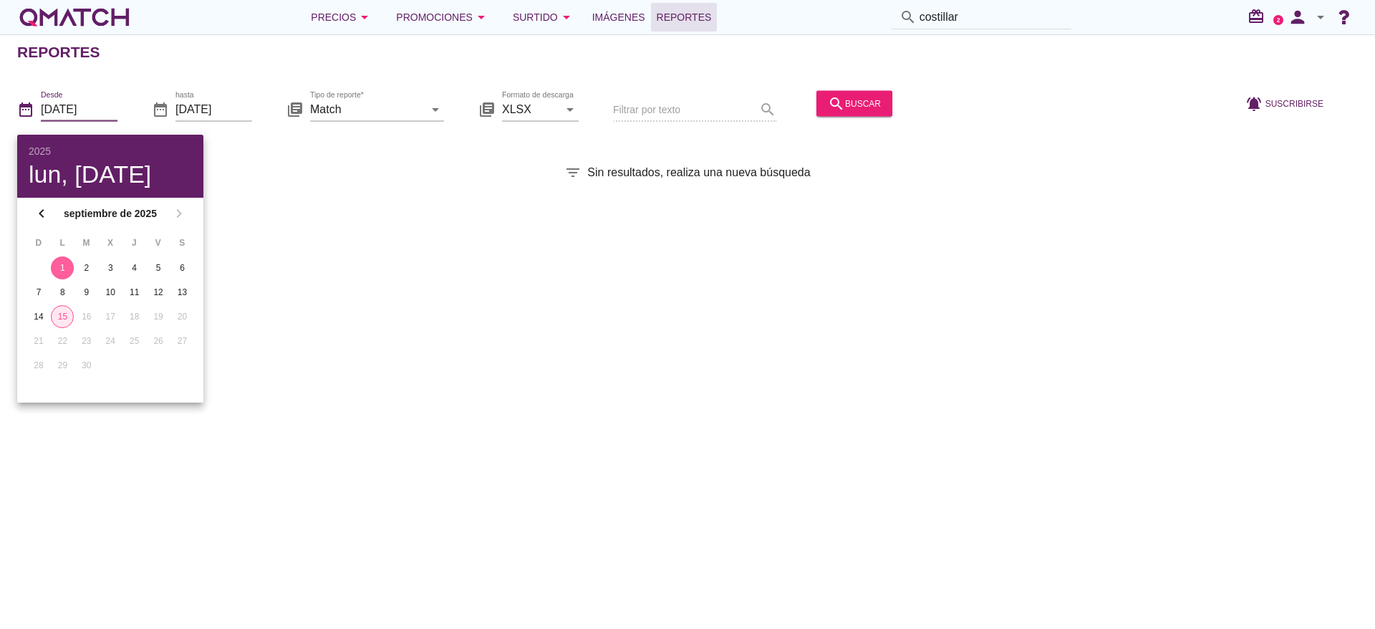
click at [58, 323] on button "15" at bounding box center [62, 316] width 23 height 23
type input "[DATE]"
click at [424, 120] on div "Tipo de reporte* Match arrow_drop_down" at bounding box center [377, 108] width 134 height 23
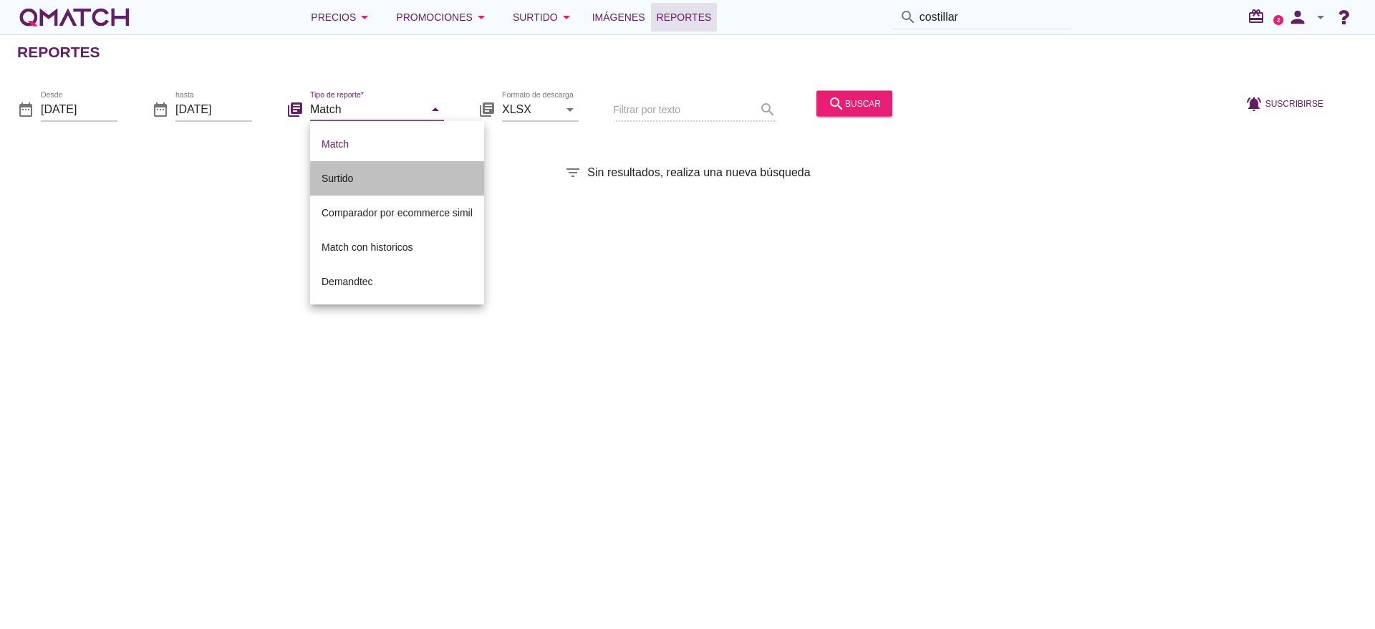
click at [351, 178] on div "Surtido" at bounding box center [396, 178] width 151 height 17
type input "Surtido"
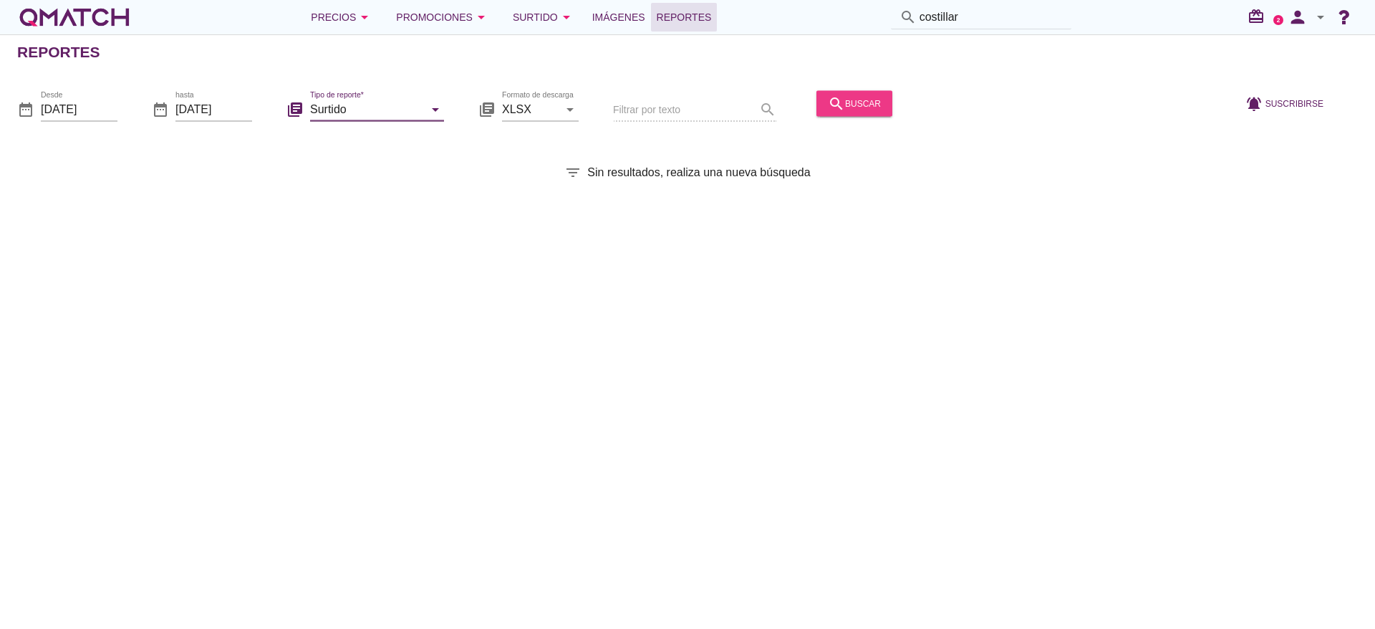
click at [847, 100] on div "search buscar" at bounding box center [854, 102] width 53 height 17
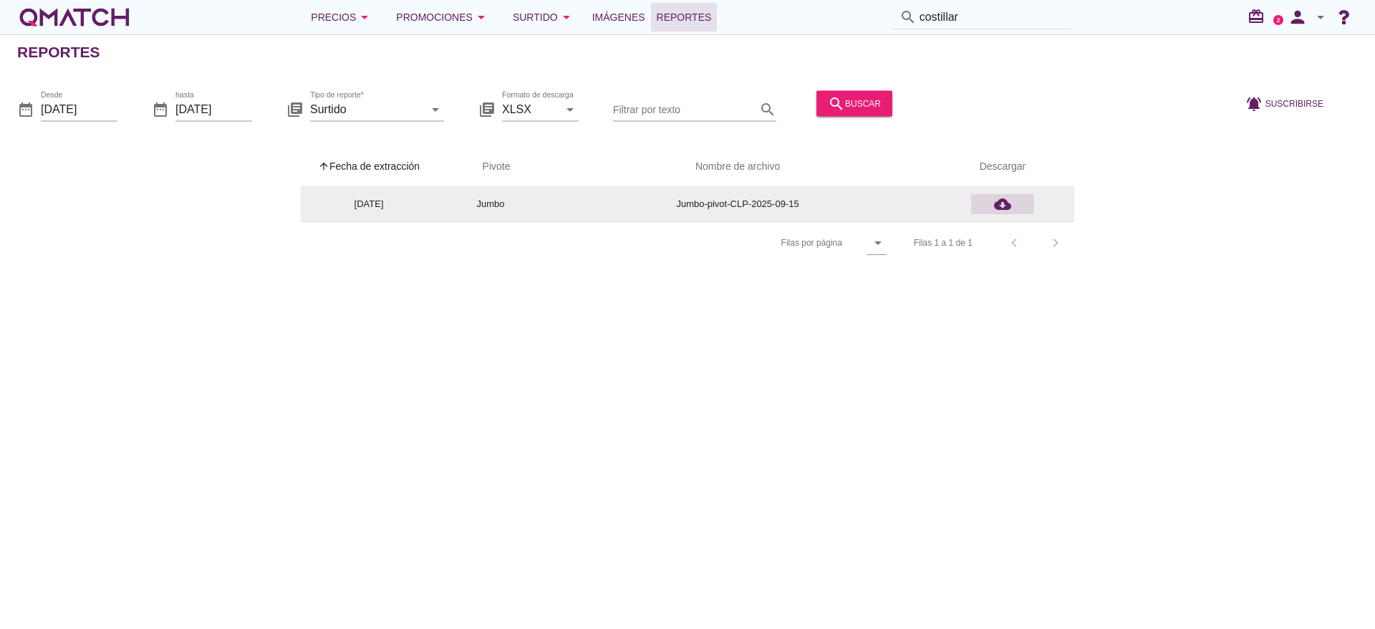
click at [996, 208] on icon "cloud_download" at bounding box center [1002, 203] width 17 height 17
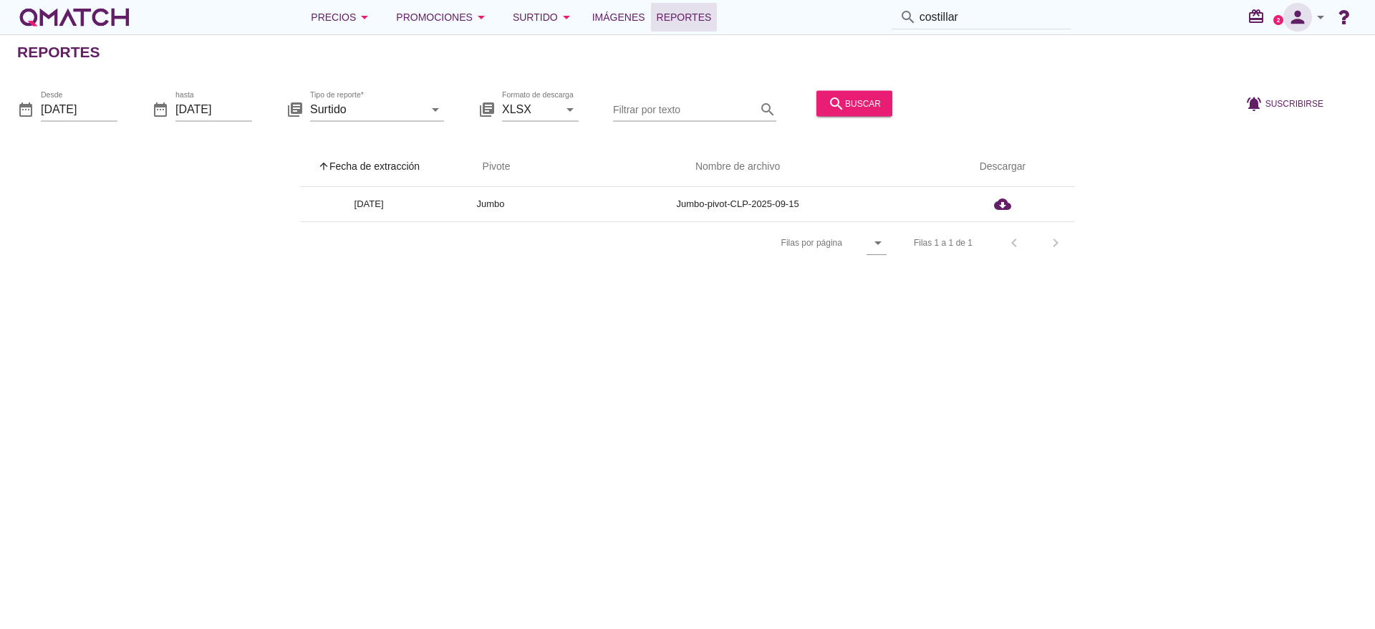
click at [1307, 11] on icon "person" at bounding box center [1297, 17] width 29 height 20
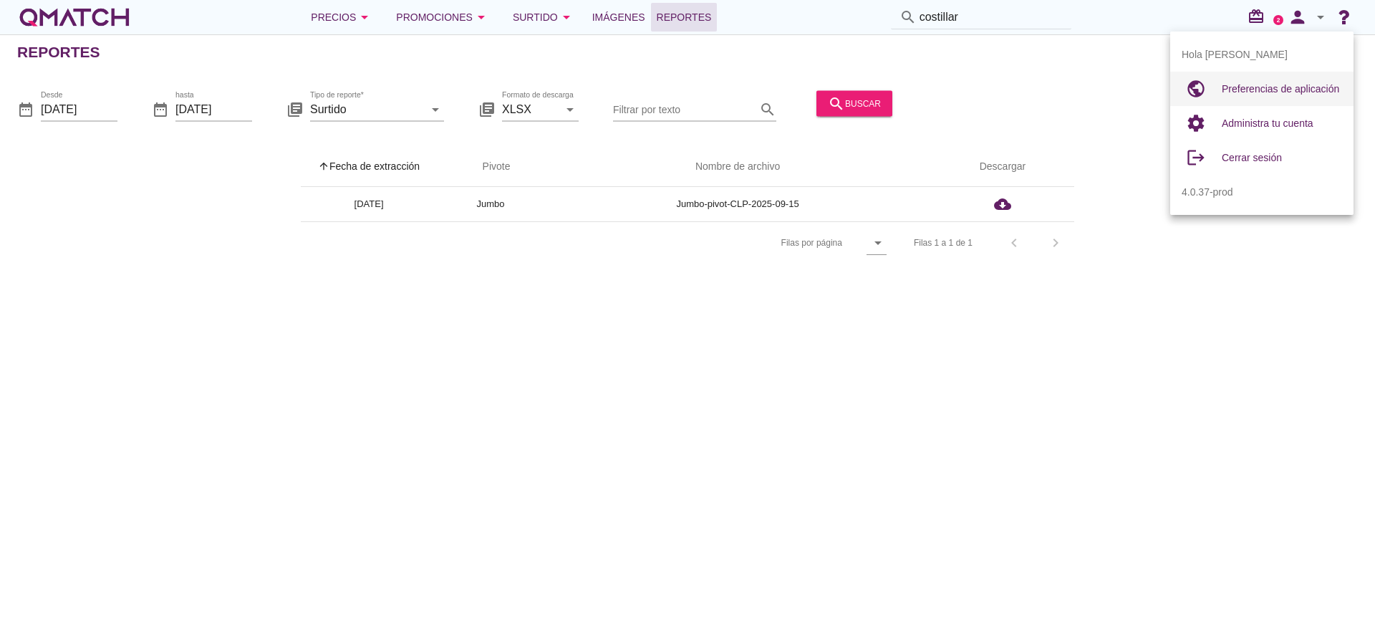
click at [1257, 83] on span "Preferencias de aplicación" at bounding box center [1279, 88] width 117 height 11
radio input "true"
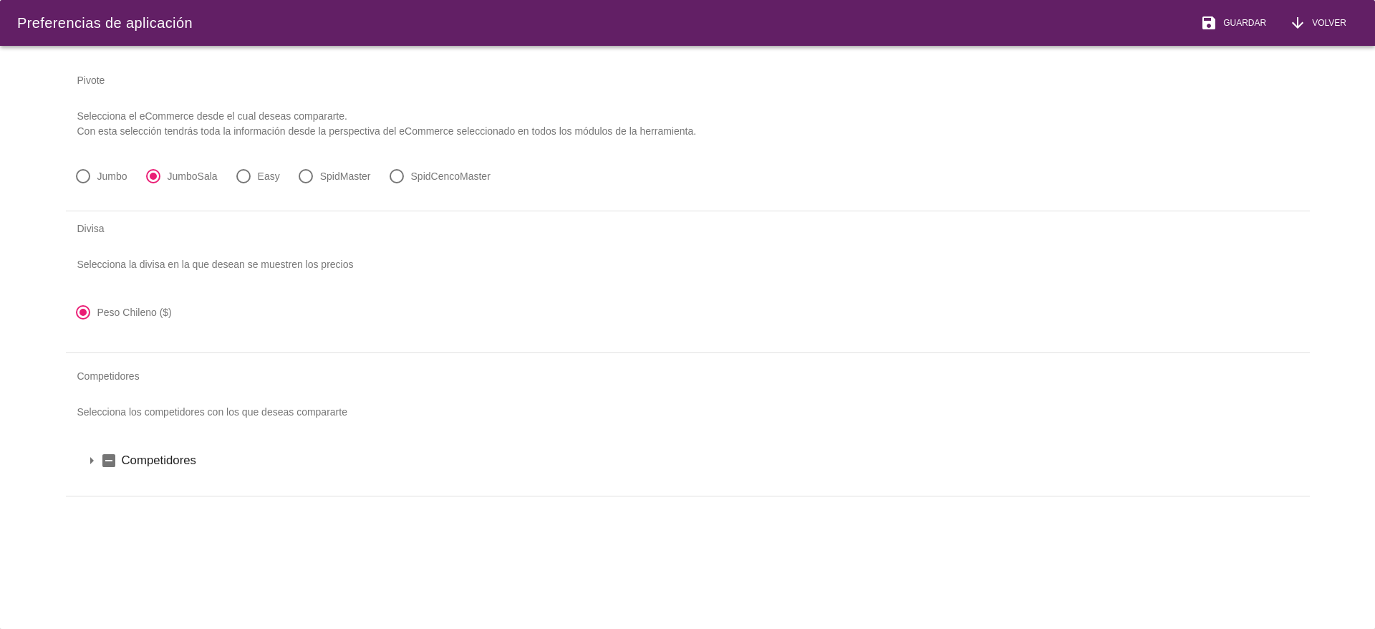
click at [80, 175] on div at bounding box center [83, 176] width 24 height 24
radio input "true"
click at [1218, 21] on span "Guardar" at bounding box center [1241, 22] width 49 height 13
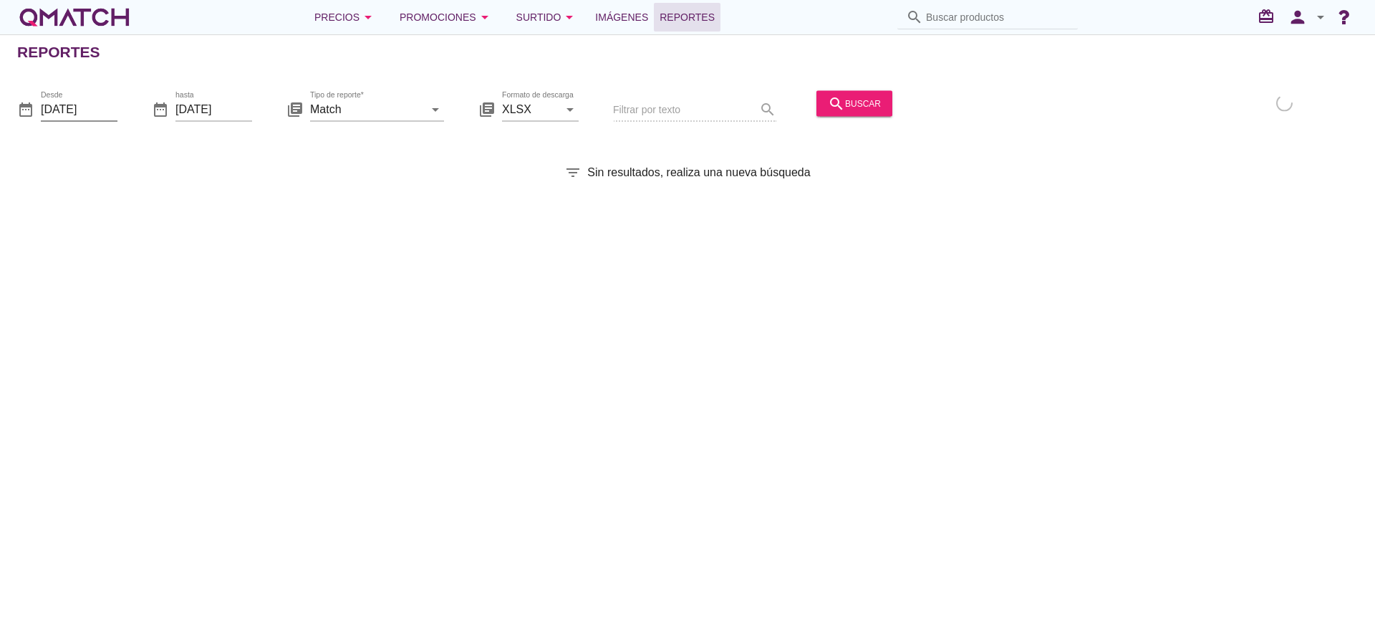
click at [92, 112] on input "2025-09-01" at bounding box center [79, 108] width 77 height 23
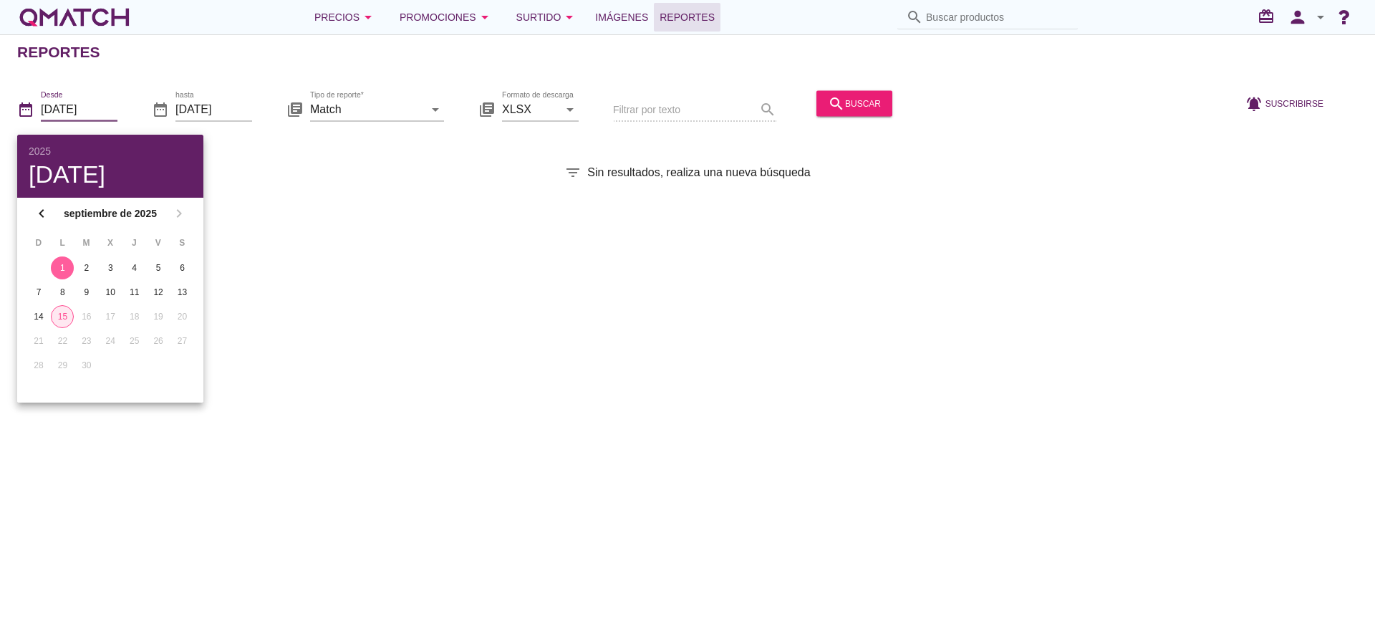
click at [53, 316] on table "D L M X J V S 1 2 3 4 5 6 7 8 9 10 11 12 13 14 15 16 17 18 19 20 21 22 23 24 25…" at bounding box center [110, 303] width 169 height 149
click at [57, 316] on div "15" at bounding box center [62, 316] width 21 height 13
type input "[DATE]"
click at [246, 101] on input "[DATE]" at bounding box center [213, 108] width 77 height 23
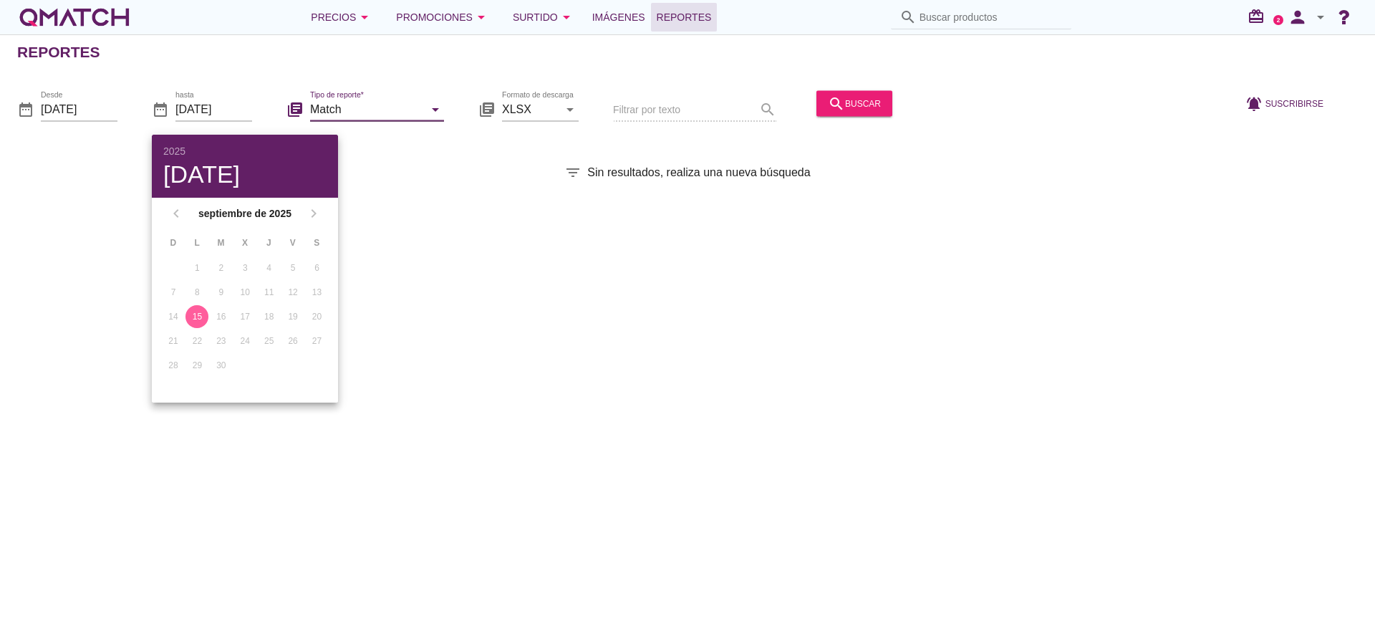
click at [376, 102] on input "Match" at bounding box center [367, 108] width 114 height 23
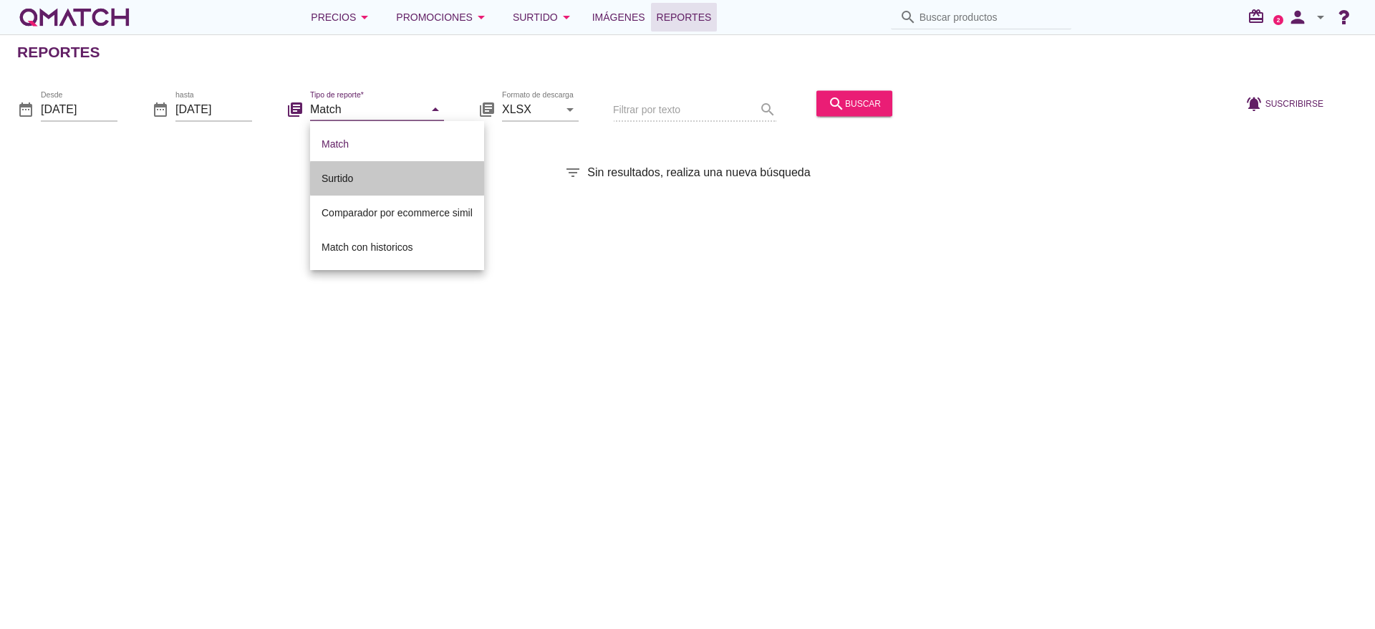
drag, startPoint x: 345, startPoint y: 180, endPoint x: 527, endPoint y: 160, distance: 182.9
click at [346, 179] on div "Surtido" at bounding box center [396, 178] width 151 height 17
type input "Surtido"
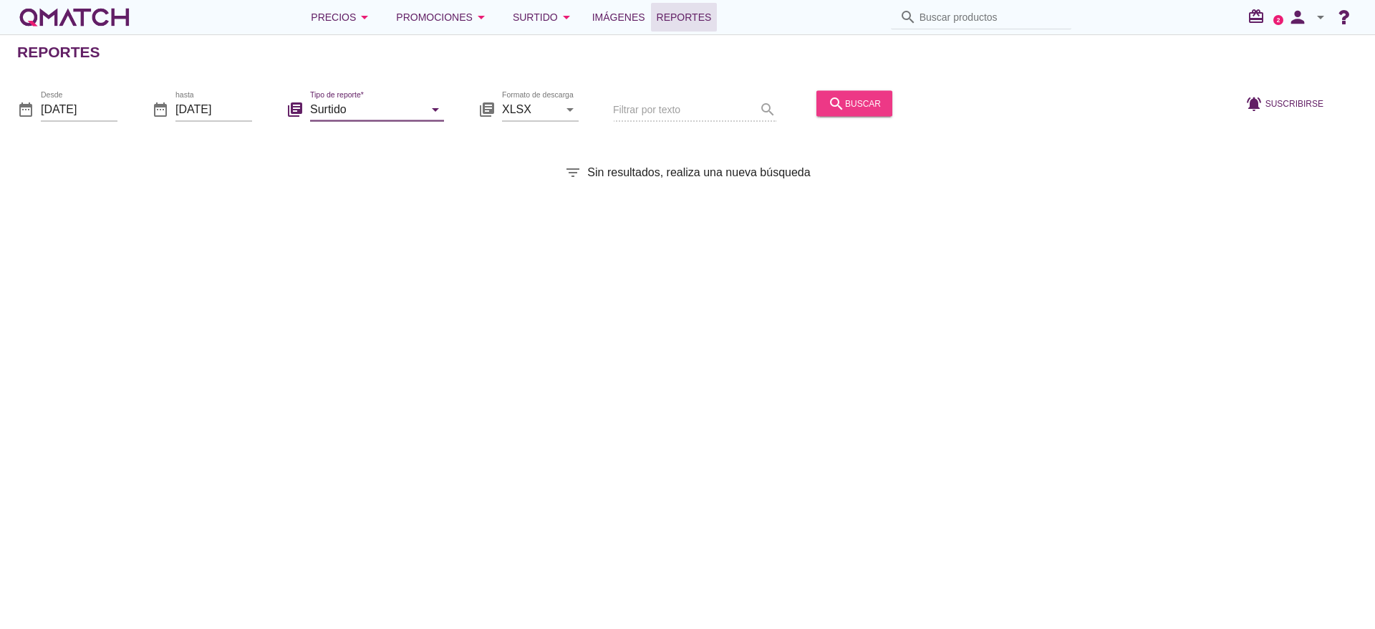
click at [870, 102] on div "search buscar" at bounding box center [854, 102] width 53 height 17
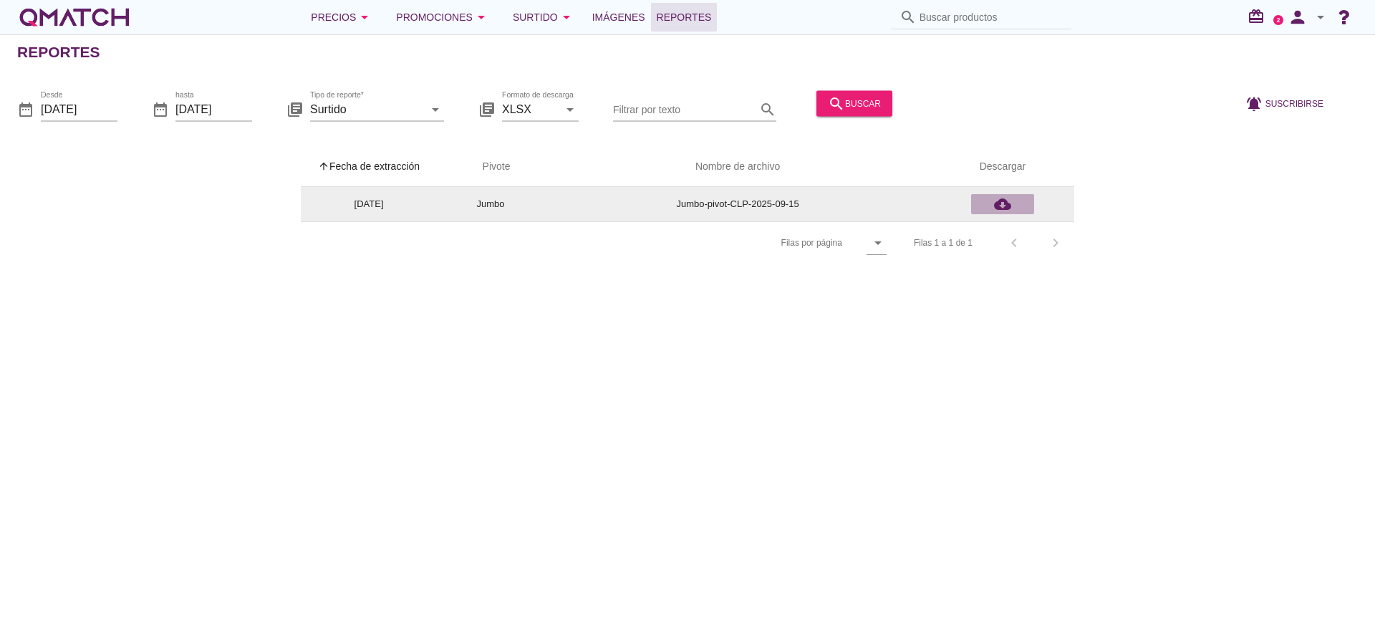
click at [1009, 205] on icon "cloud_download" at bounding box center [1002, 203] width 17 height 17
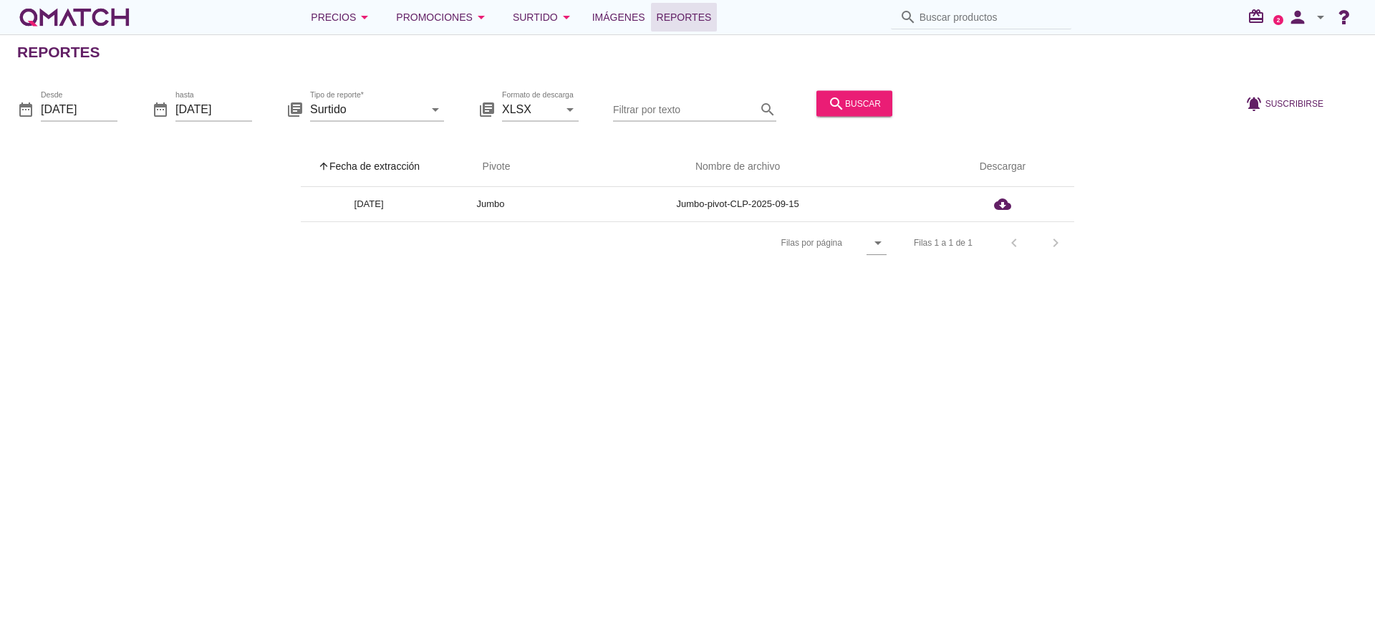
click at [1106, 318] on div "Reportes date_range Desde 2025-09-15 date_range hasta 2025-09-15 library_books …" at bounding box center [687, 331] width 1375 height 594
click at [1002, 9] on input "Buscar productos" at bounding box center [990, 17] width 143 height 23
type input "lomo liso"
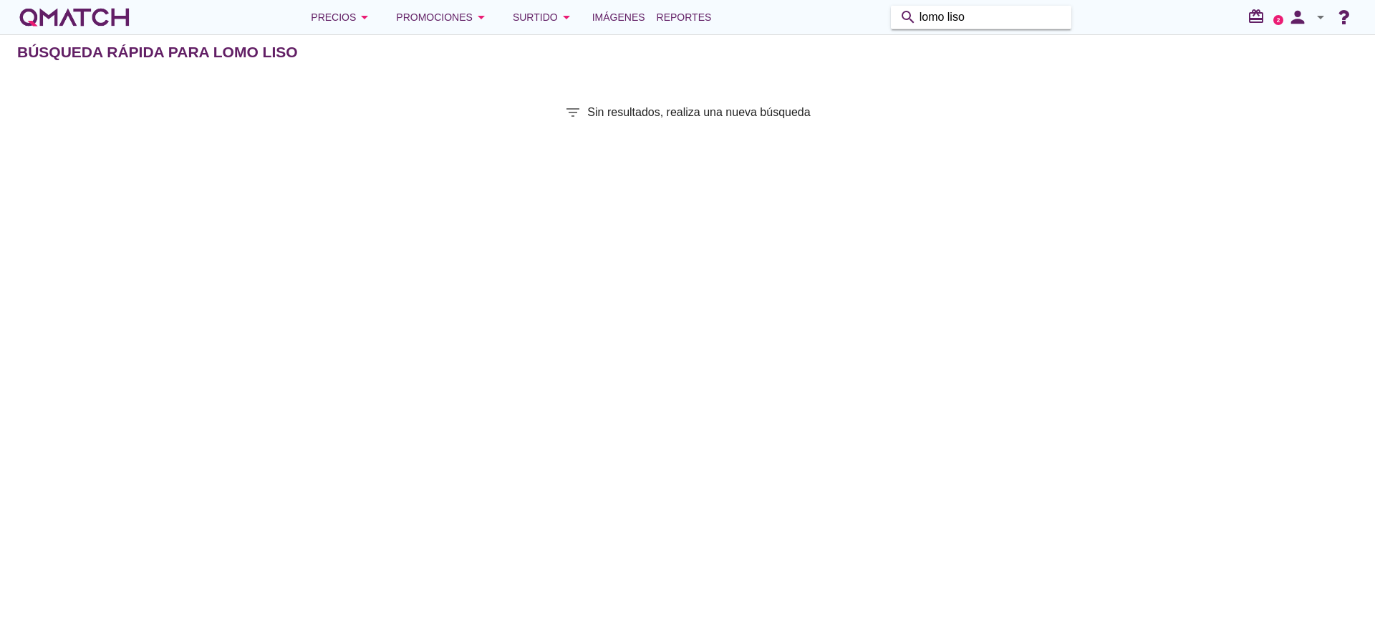
drag, startPoint x: 986, startPoint y: 15, endPoint x: 770, endPoint y: -4, distance: 216.4
click at [770, 0] on html "5 10 15 20 25 50 Preferencias de aplicación save Guardar arrow_downward Volver …" at bounding box center [687, 314] width 1375 height 629
type input "c"
type input "HUACHALOMO"
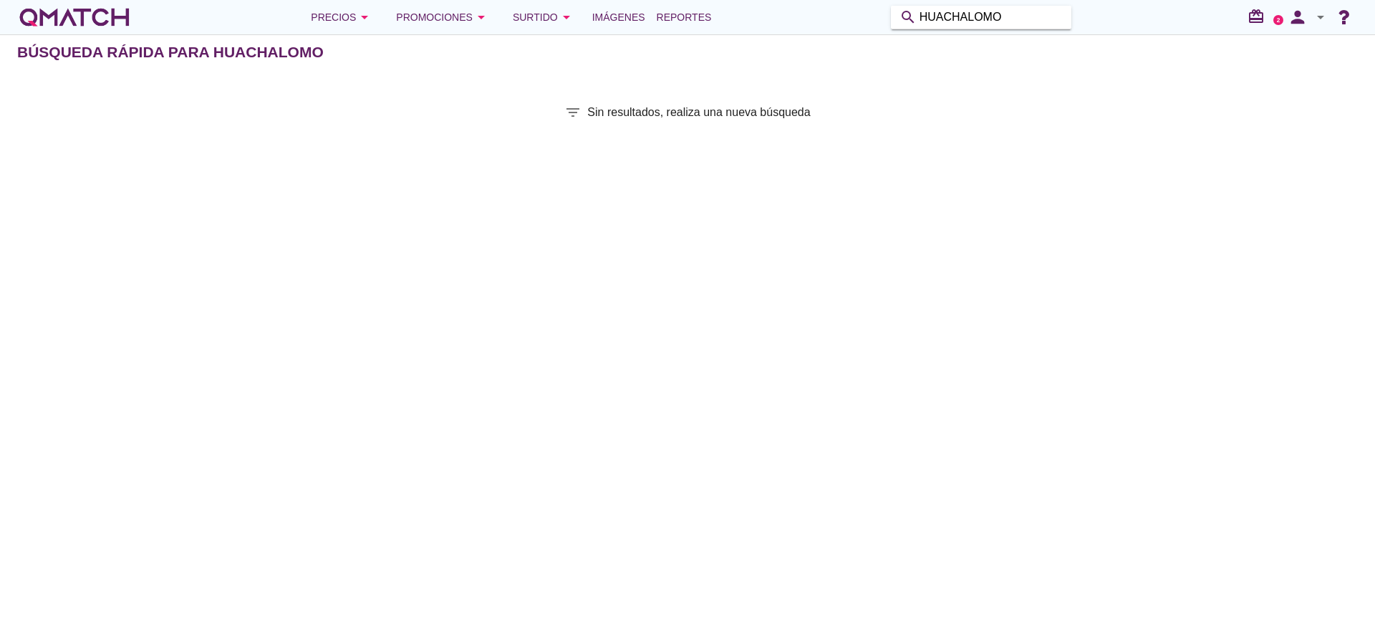
click at [1044, 6] on input "HUACHALOMO" at bounding box center [990, 17] width 143 height 23
click at [1314, 15] on icon "arrow_drop_down" at bounding box center [1320, 17] width 17 height 17
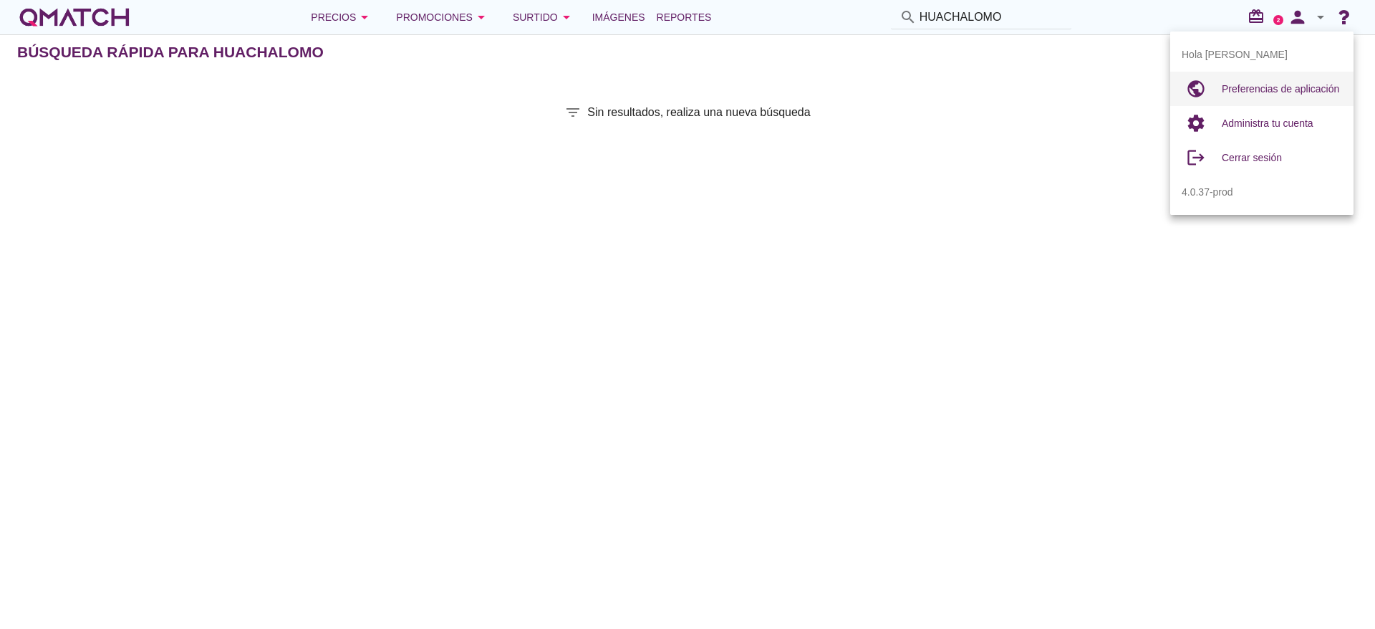
click at [1280, 82] on div "Preferencias de aplicación" at bounding box center [1281, 88] width 120 height 17
radio input "true"
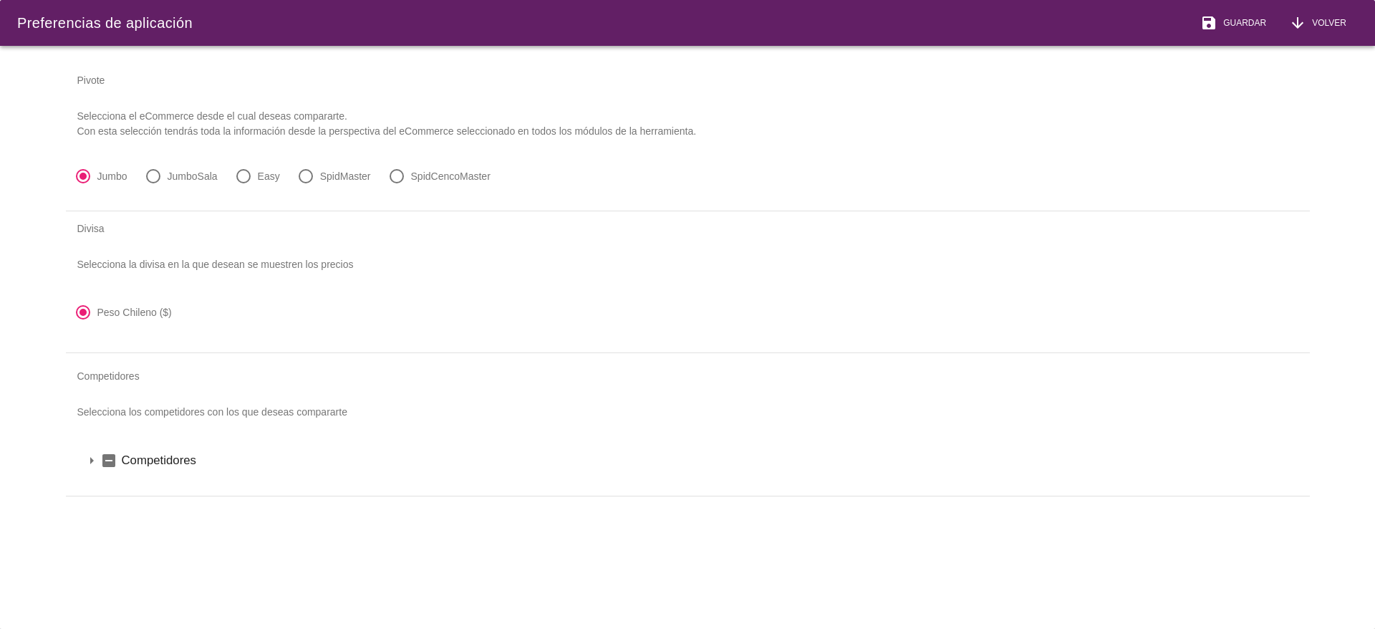
click at [160, 178] on div at bounding box center [153, 176] width 24 height 24
radio input "false"
radio input "true"
click at [99, 461] on icon "arrow_drop_down" at bounding box center [91, 460] width 17 height 17
click at [112, 488] on icon "arrow_drop_down" at bounding box center [110, 484] width 17 height 17
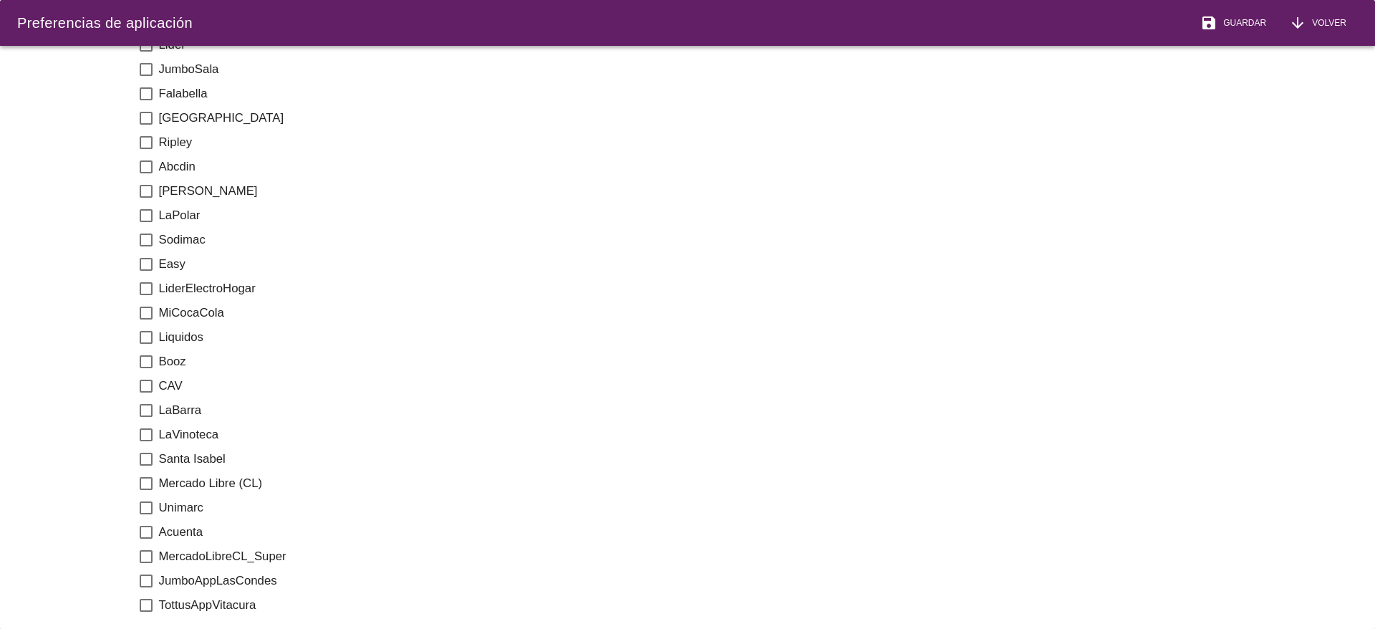
scroll to position [752, 0]
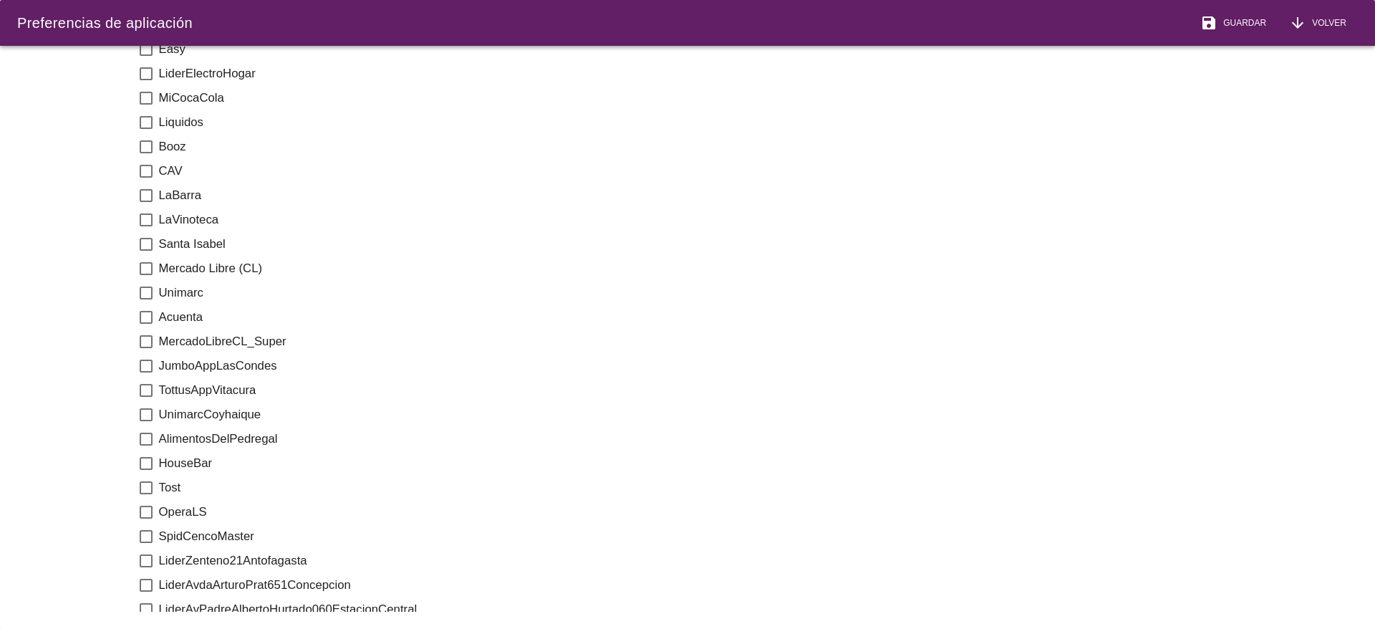
click at [145, 367] on icon "check_box_outline_blank" at bounding box center [145, 365] width 17 height 17
click at [1231, 22] on span "Guardar" at bounding box center [1241, 22] width 49 height 13
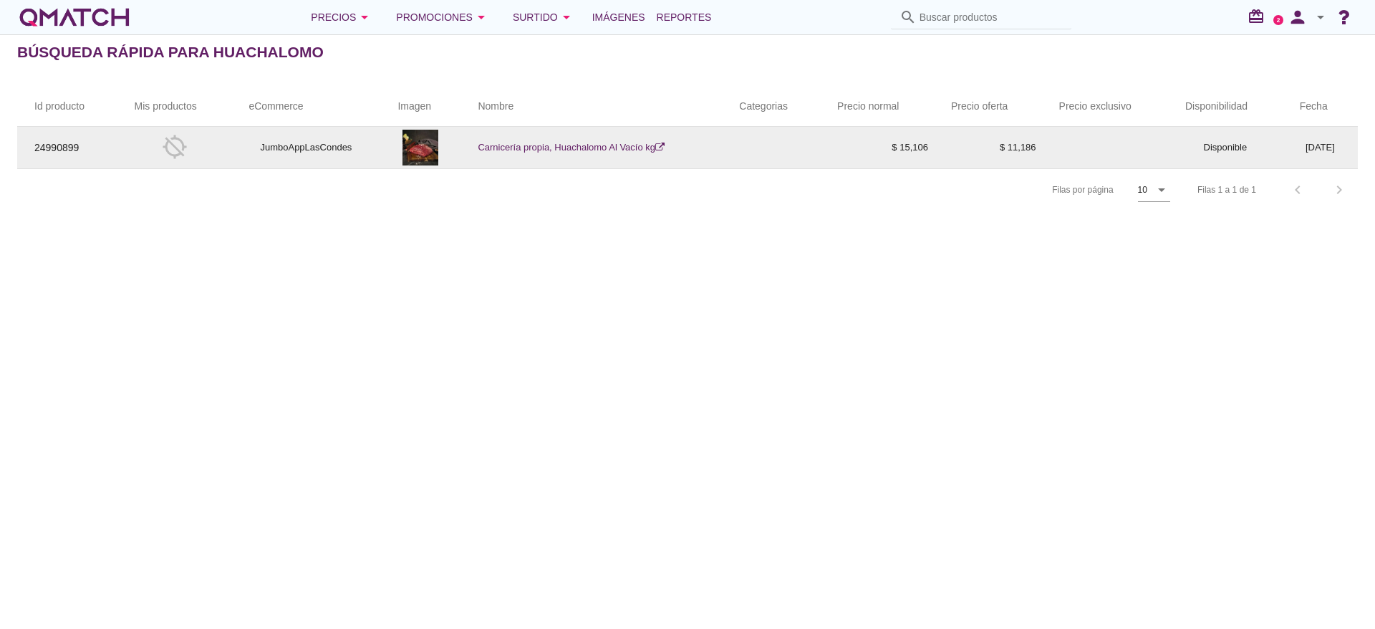
click at [553, 140] on td "Carnicería propia, Huachalomo Al Vacío kg" at bounding box center [590, 148] width 261 height 42
click at [500, 152] on link "Carnicería propia, Huachalomo Al Vacío kg" at bounding box center [571, 147] width 187 height 11
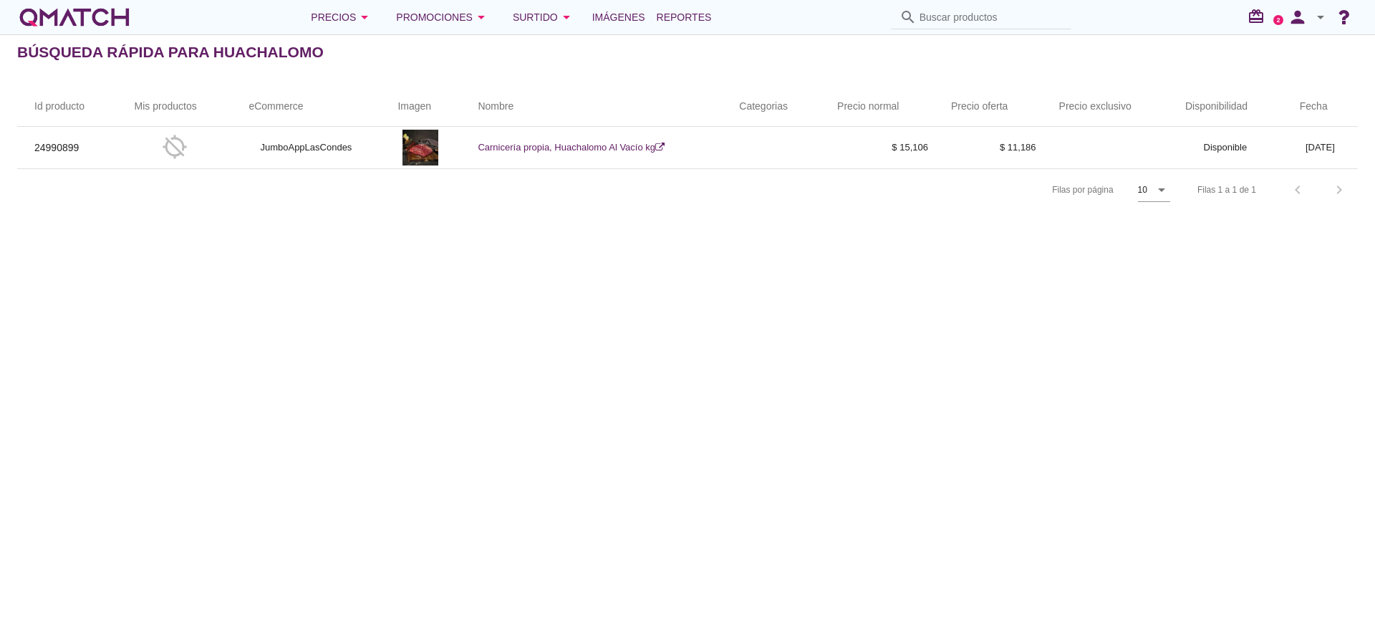
click at [975, 18] on input "Buscar productos" at bounding box center [990, 17] width 143 height 23
type input "LOMO VETADO"
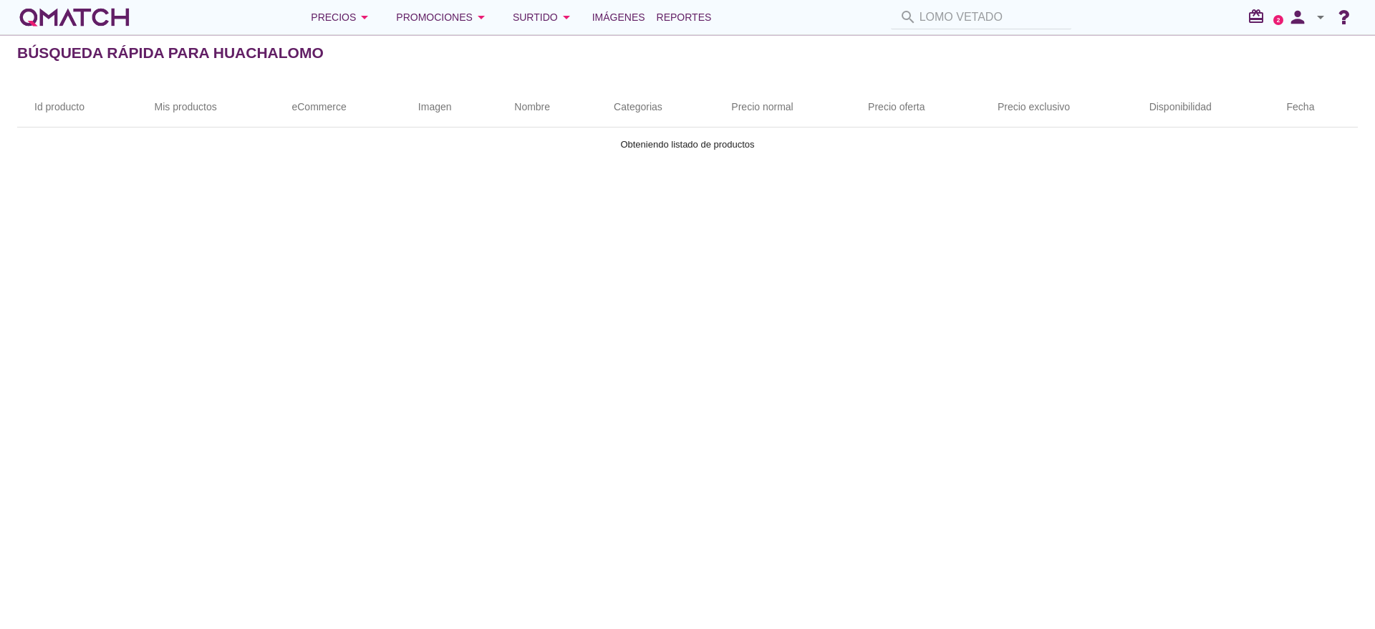
click at [969, 9] on div "search LOMO VETADO" at bounding box center [981, 18] width 192 height 24
click at [958, 16] on div "search LOMO VETADO" at bounding box center [981, 18] width 192 height 24
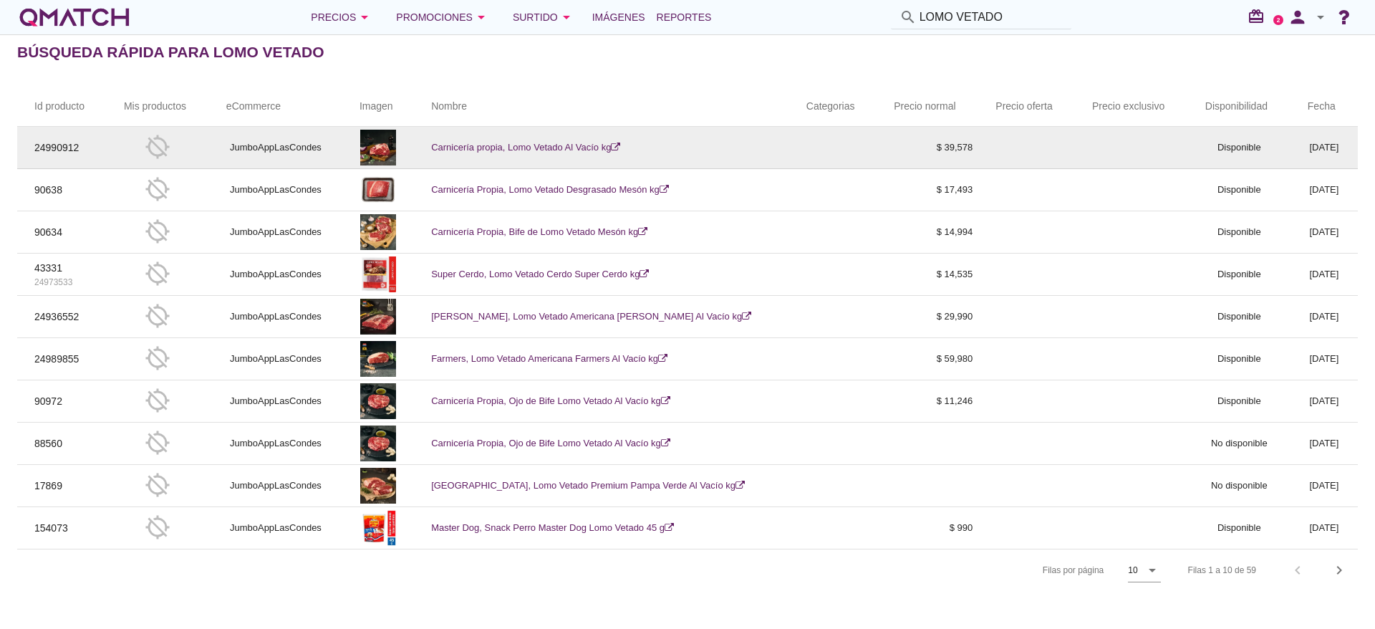
click at [515, 145] on link "Carnicería propia, Lomo Vetado Al Vacío kg" at bounding box center [525, 147] width 189 height 11
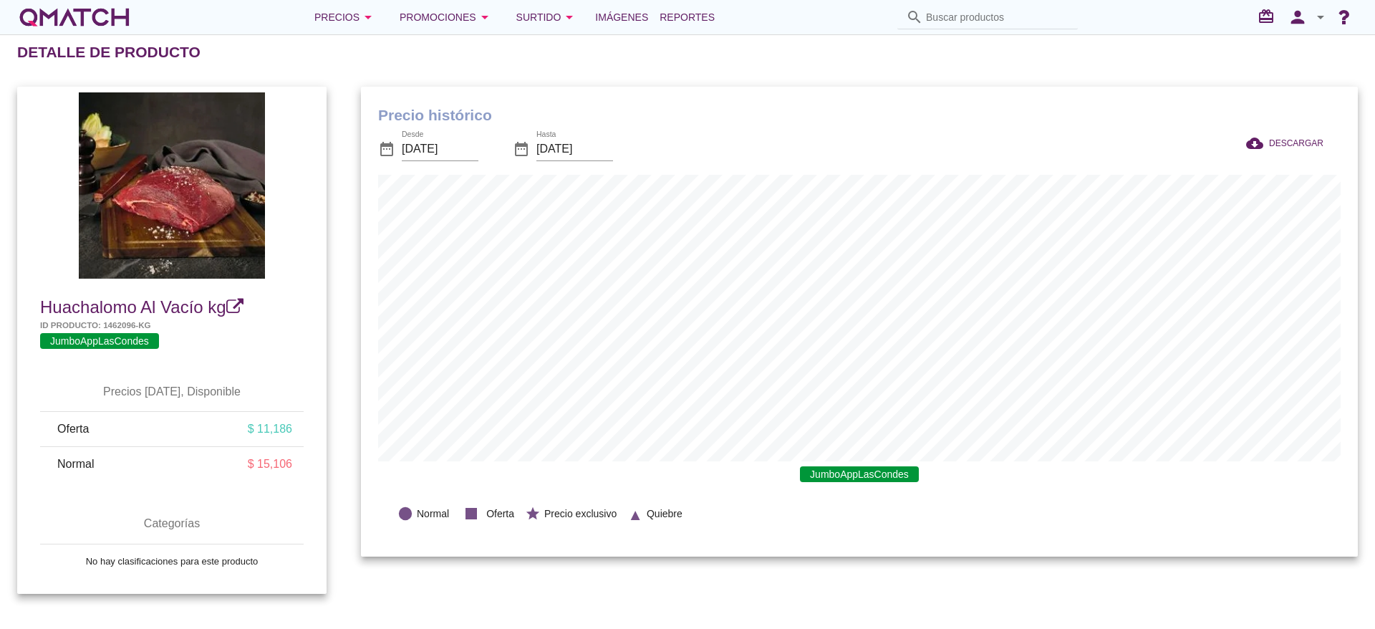
scroll to position [470, 997]
click at [923, 19] on icon "search" at bounding box center [914, 17] width 17 height 17
click at [959, 17] on input "Buscar productos" at bounding box center [997, 17] width 143 height 23
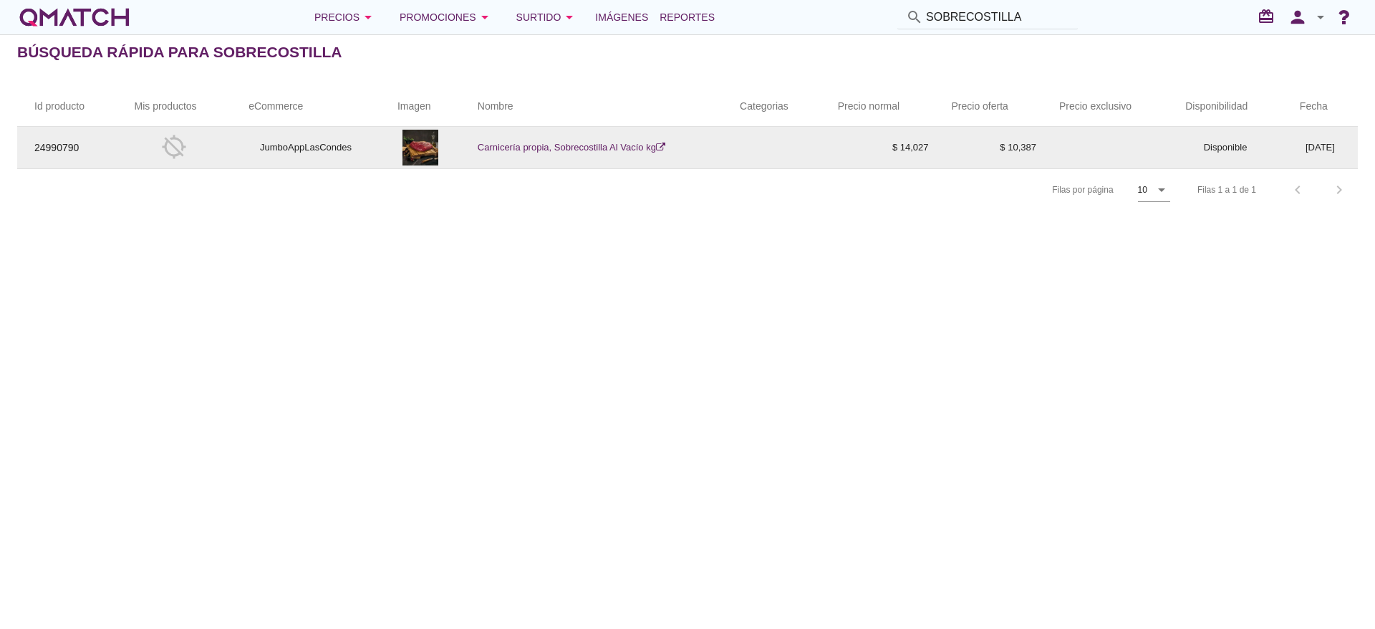
click at [573, 155] on td "Carnicería propia, Sobrecostilla Al Vacío kg" at bounding box center [591, 148] width 262 height 42
click at [624, 147] on link "Carnicería propia, Sobrecostilla Al Vacío kg" at bounding box center [572, 147] width 188 height 11
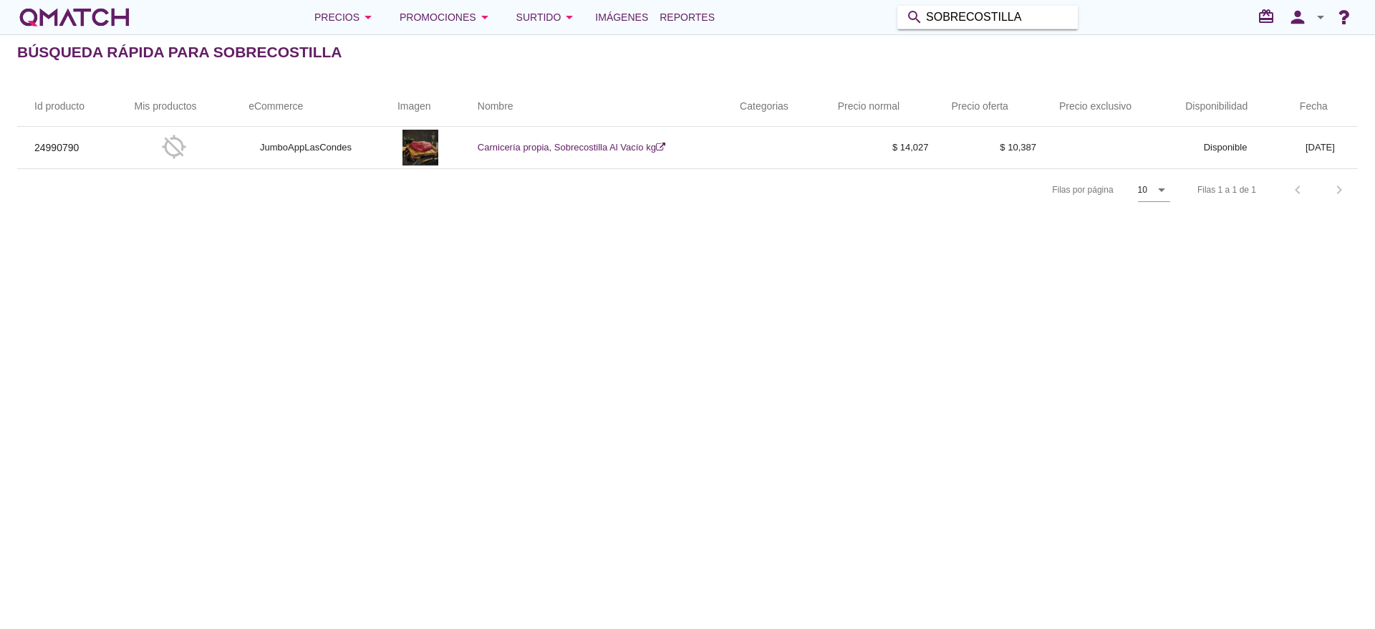
drag, startPoint x: 1044, startPoint y: 13, endPoint x: 495, endPoint y: -46, distance: 552.9
click at [495, 0] on html "Cerrar 5 10 15 20 25 50 Preferencias de aplicación save Guardar arrow_downward …" at bounding box center [687, 314] width 1375 height 629
type input "LOMO LISO"
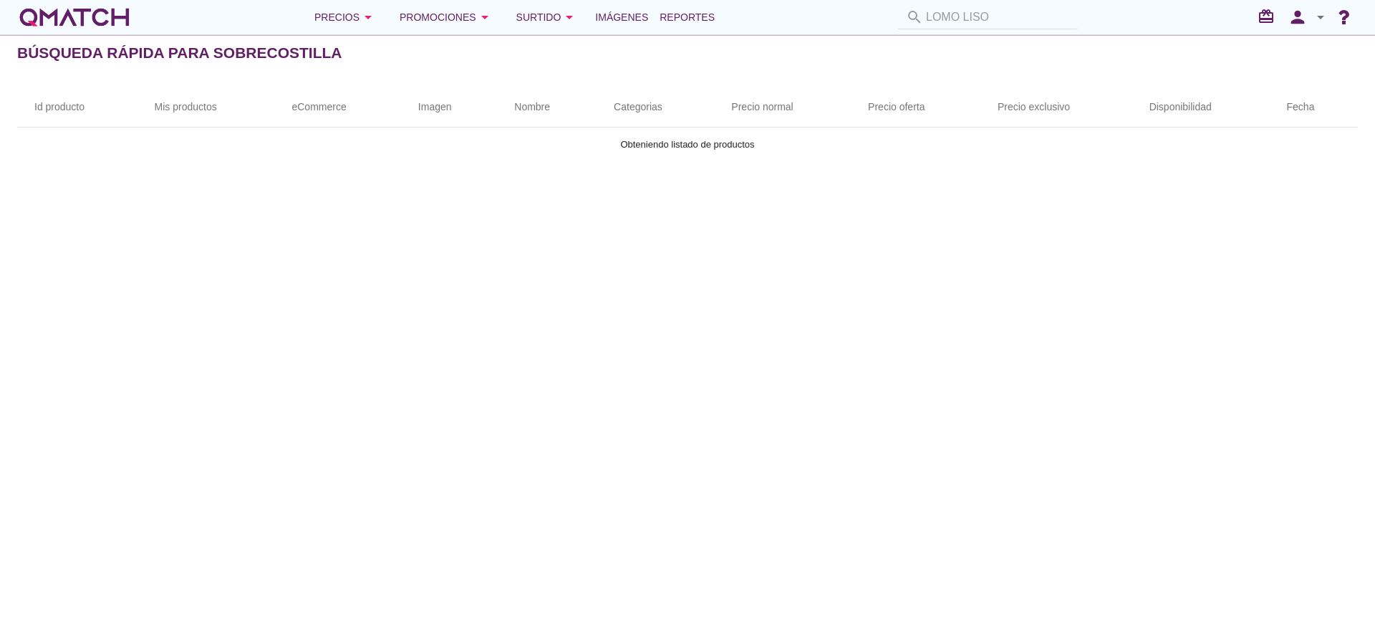
click at [1020, 15] on div "search LOMO LISO" at bounding box center [987, 18] width 192 height 24
click at [983, 14] on div "search LOMO LISO" at bounding box center [987, 18] width 192 height 24
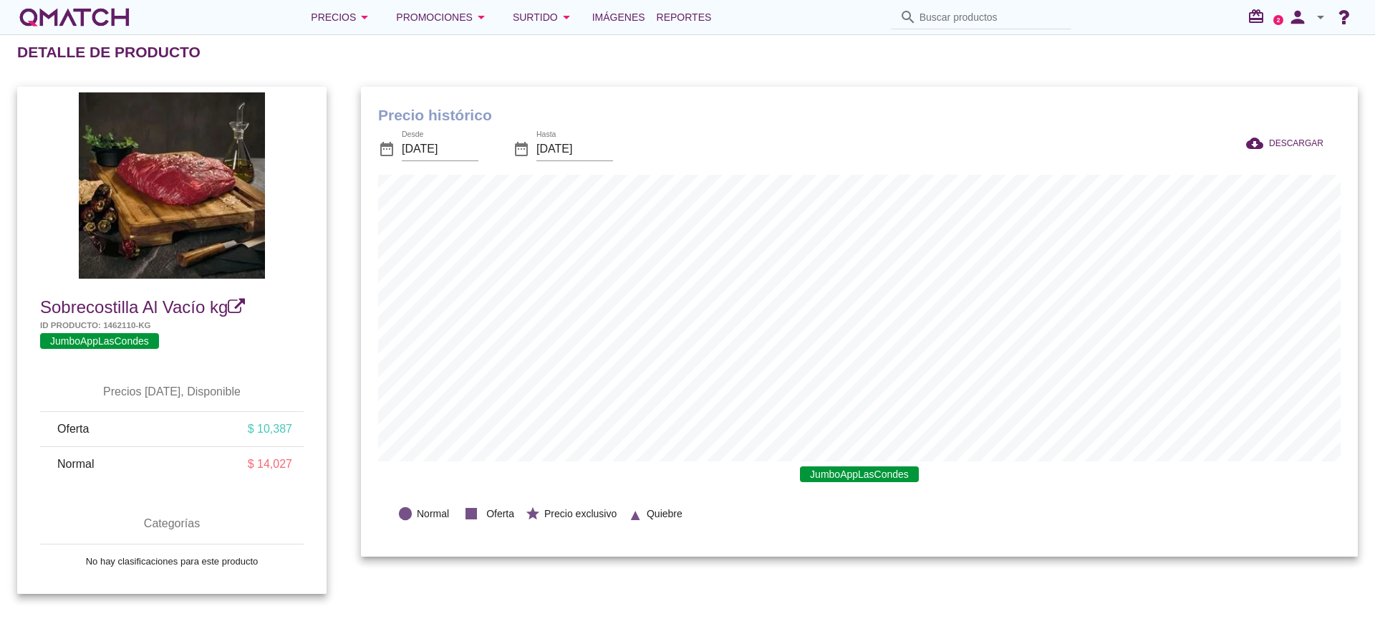
scroll to position [470, 997]
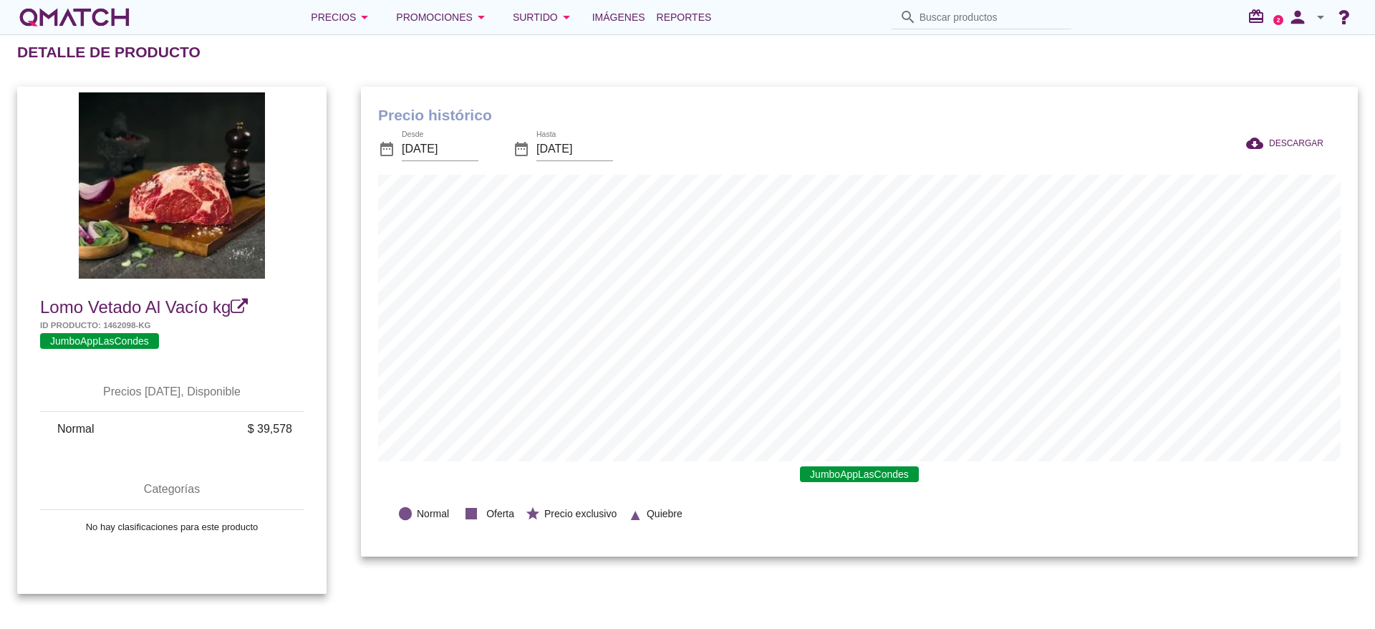
scroll to position [470, 997]
click at [989, 10] on input "Buscar productos" at bounding box center [990, 17] width 143 height 23
type input "lomo liso"
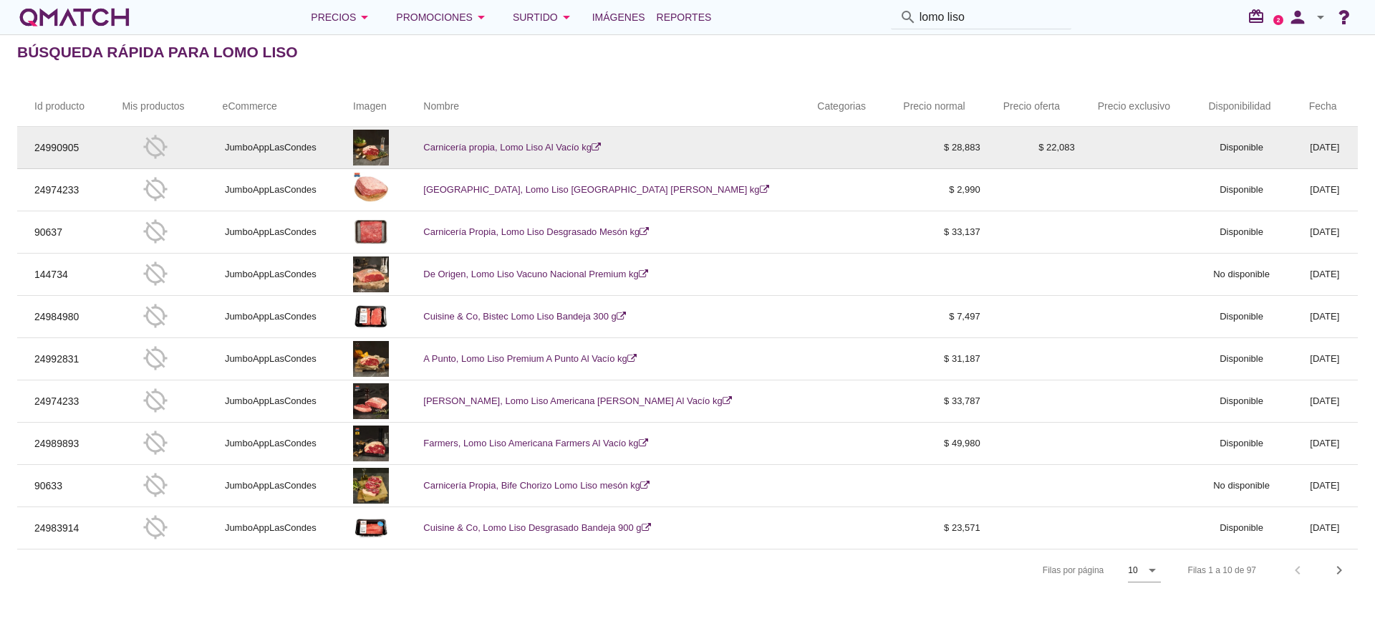
click at [601, 142] on icon at bounding box center [595, 146] width 9 height 9
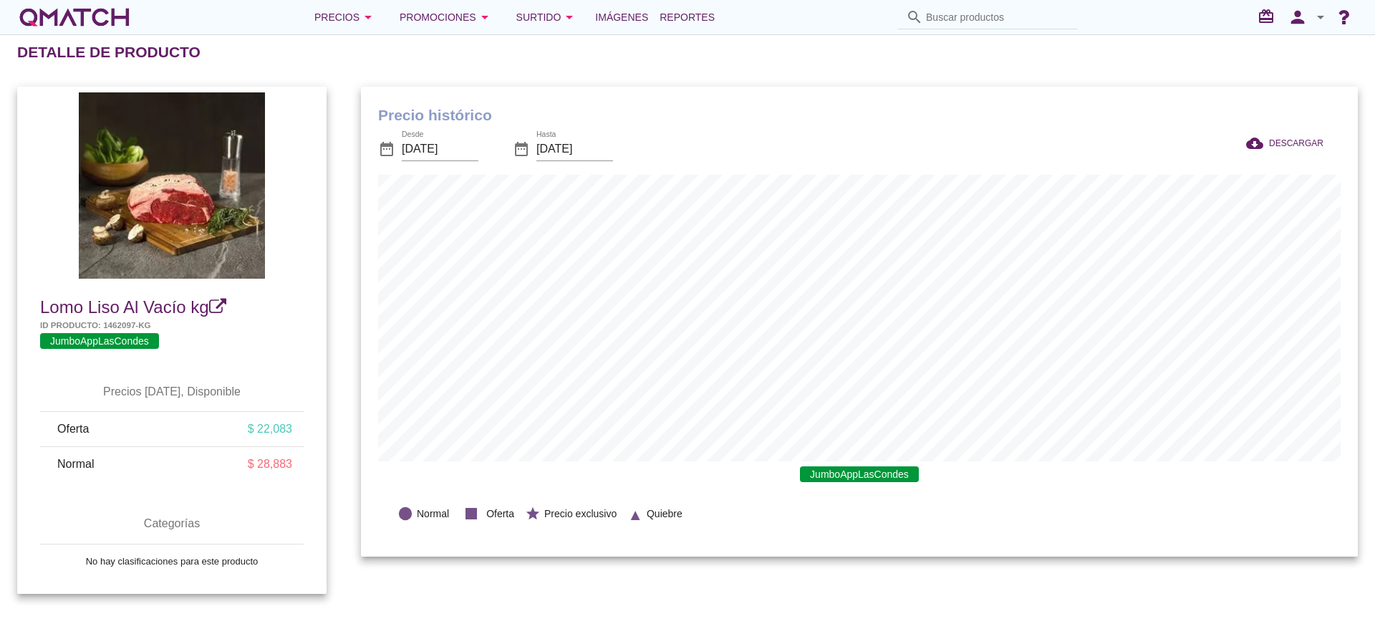
scroll to position [470, 997]
